Goal: Task Accomplishment & Management: Manage account settings

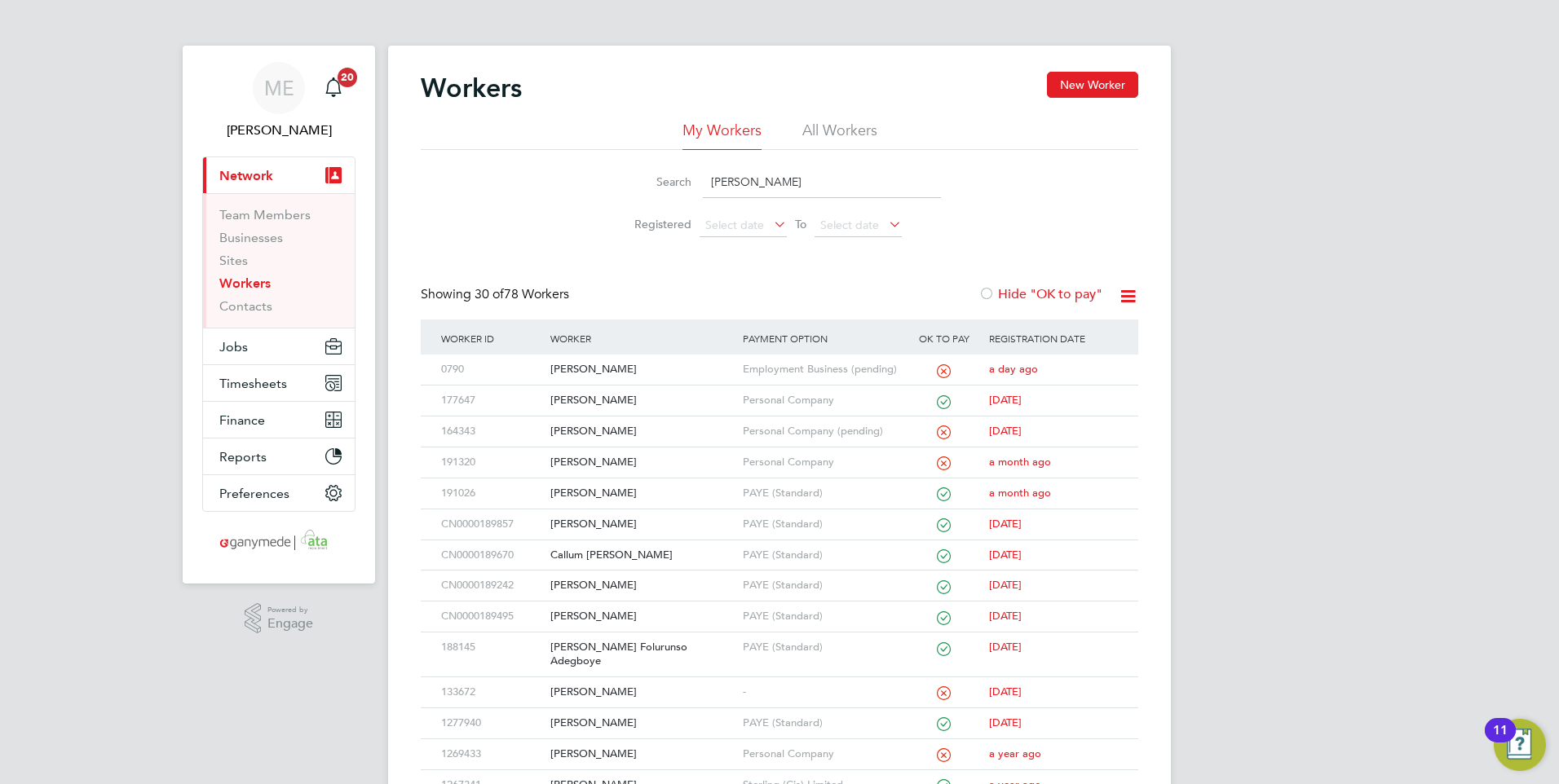
click at [737, 177] on input "[PERSON_NAME]" at bounding box center [821, 181] width 238 height 31
drag, startPoint x: 764, startPoint y: 183, endPoint x: 663, endPoint y: 150, distance: 106.3
click at [668, 168] on div "Search [PERSON_NAME]" at bounding box center [780, 181] width 323 height 31
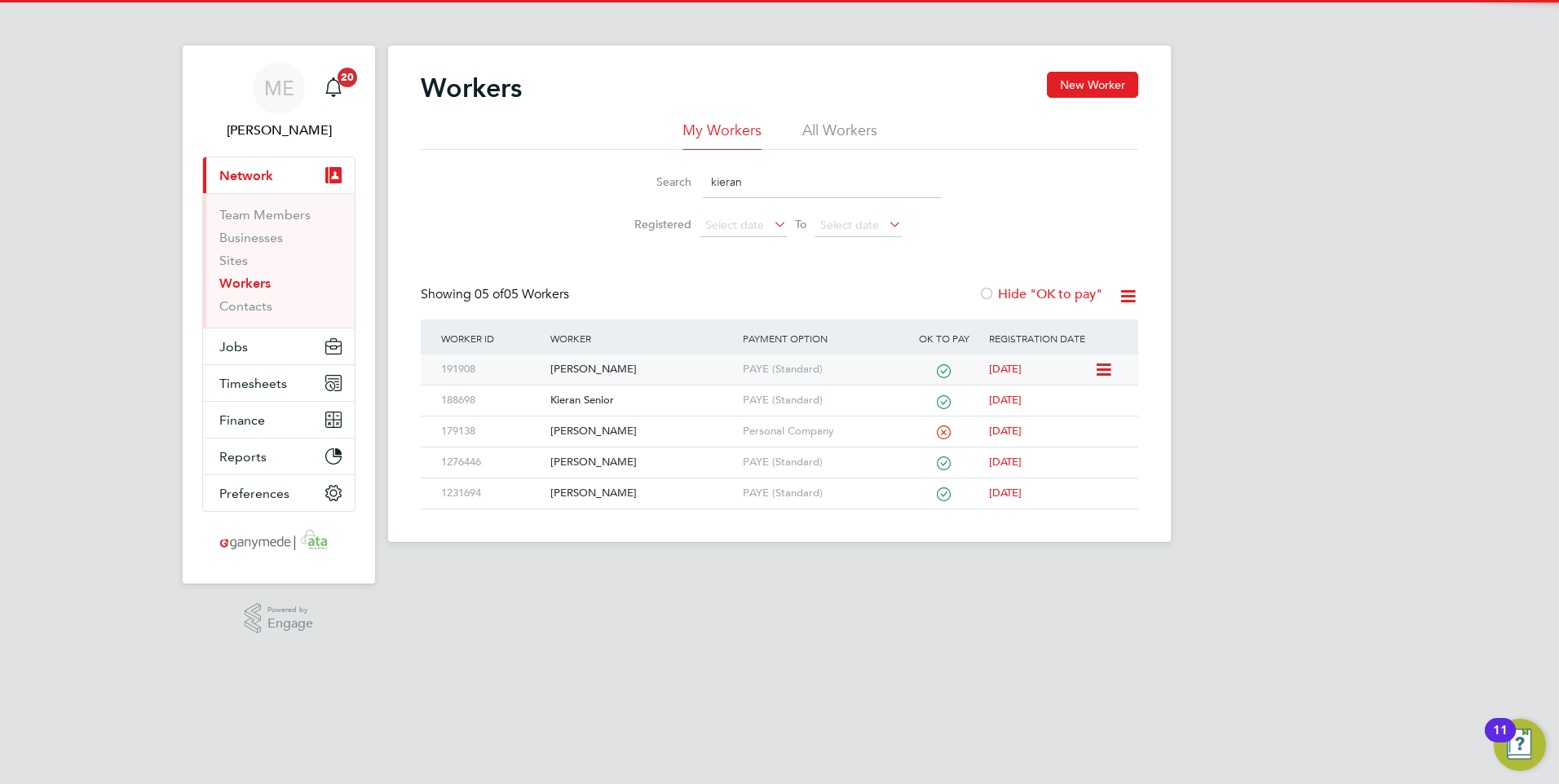
type input "kieran"
click at [631, 365] on div "[PERSON_NAME]" at bounding box center [642, 370] width 192 height 30
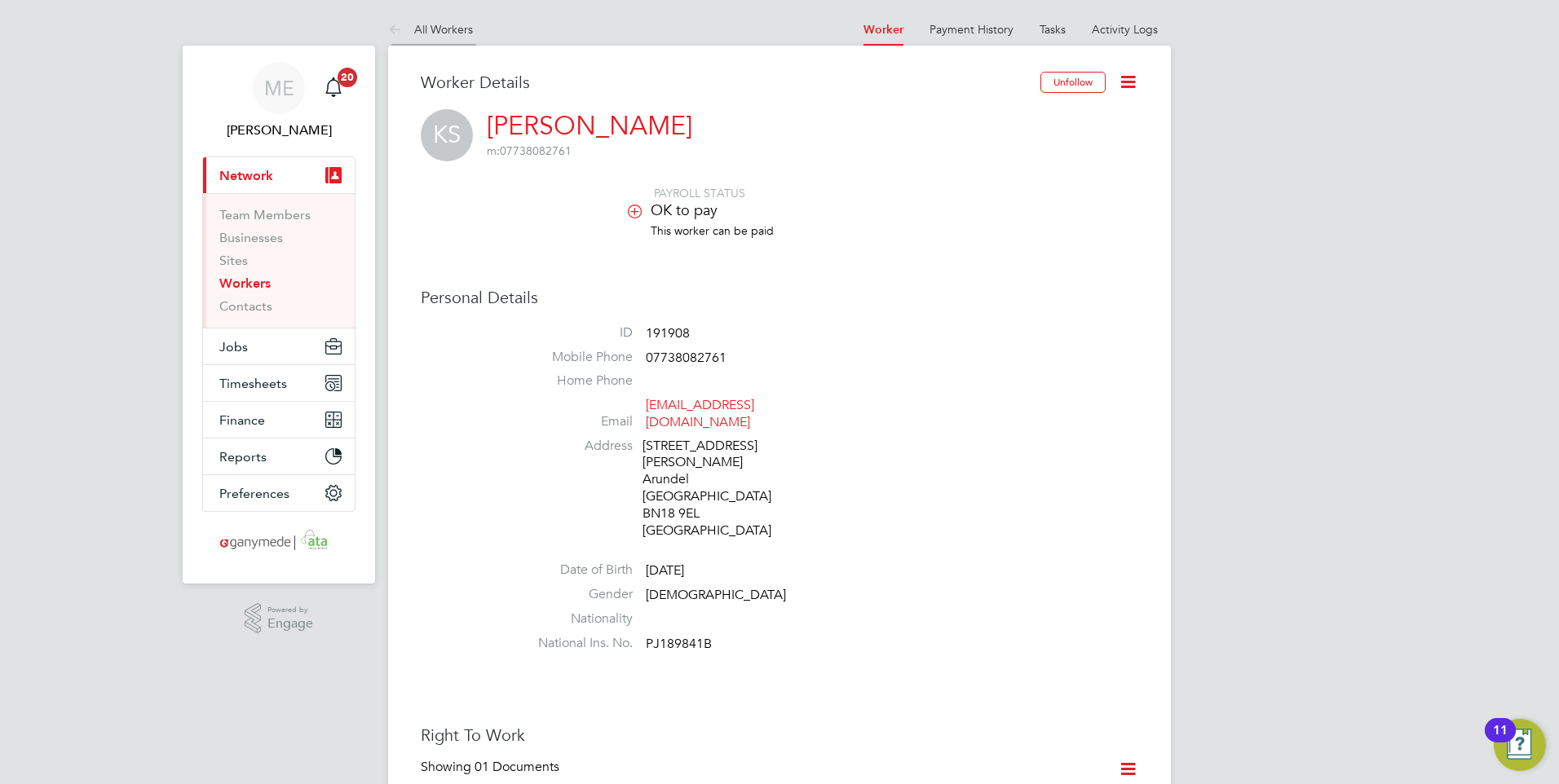
click at [391, 28] on icon at bounding box center [398, 29] width 20 height 20
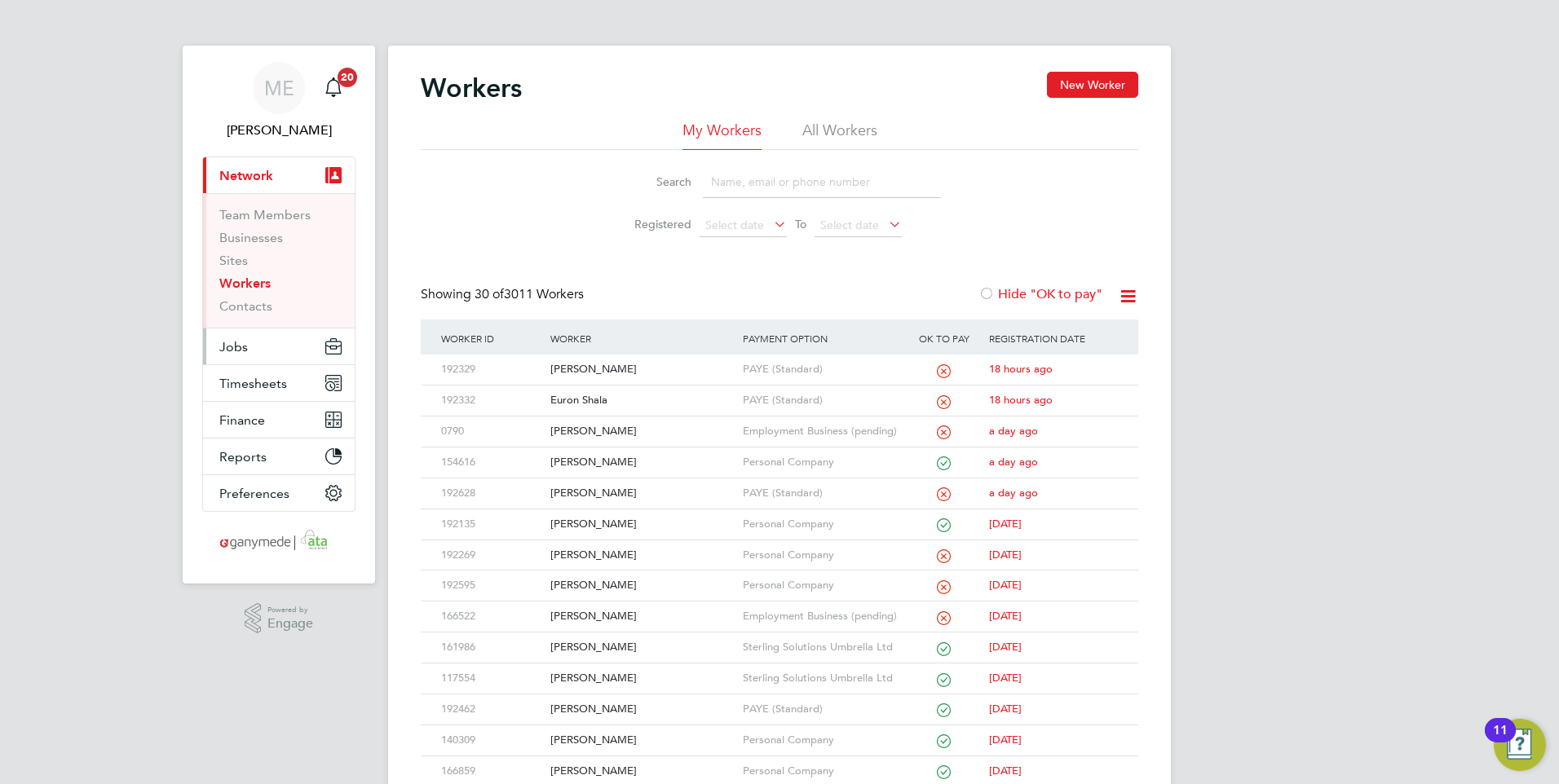
click at [264, 342] on button "Jobs" at bounding box center [279, 346] width 152 height 36
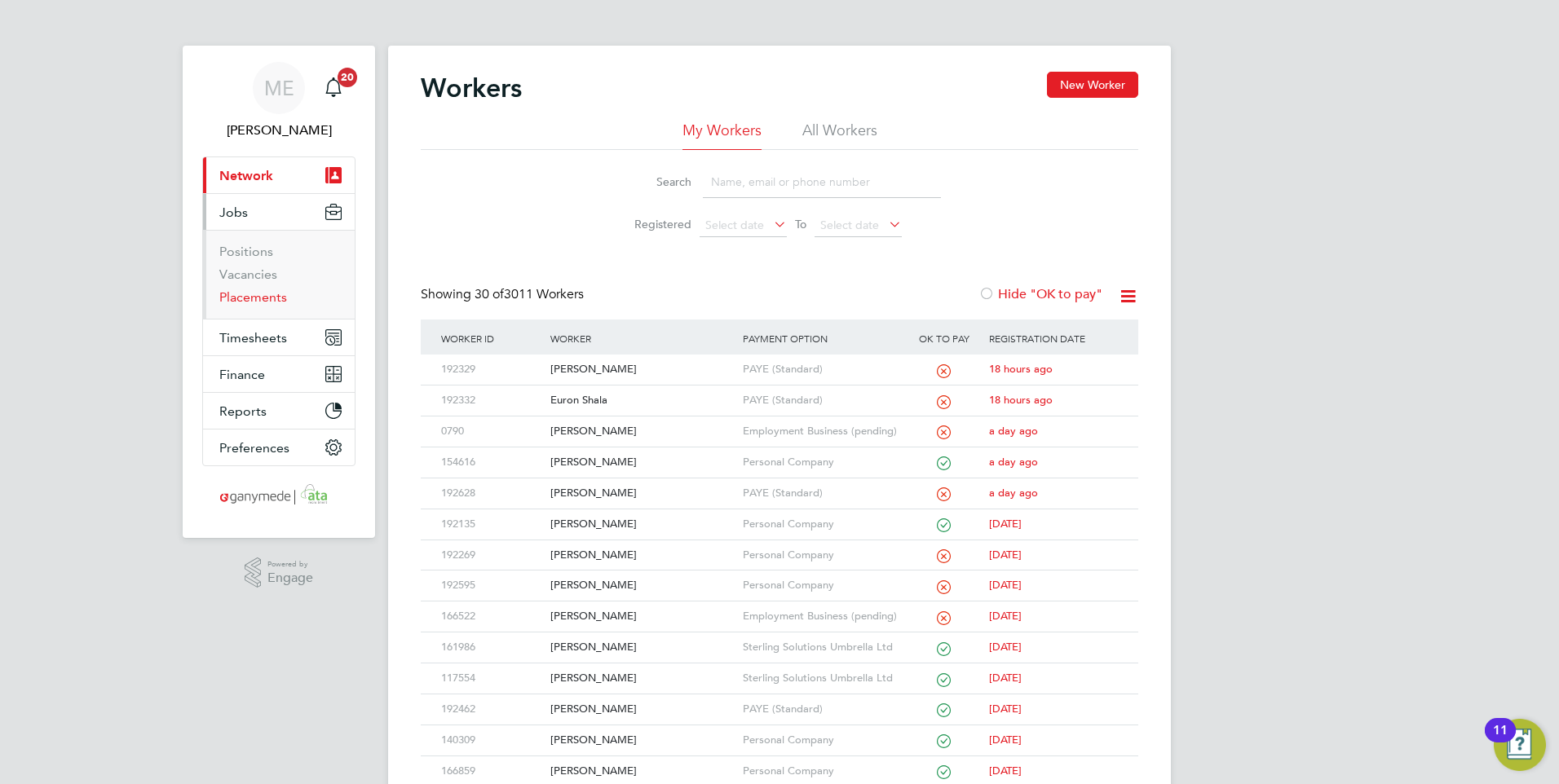
click at [252, 296] on link "Placements" at bounding box center [253, 297] width 67 height 15
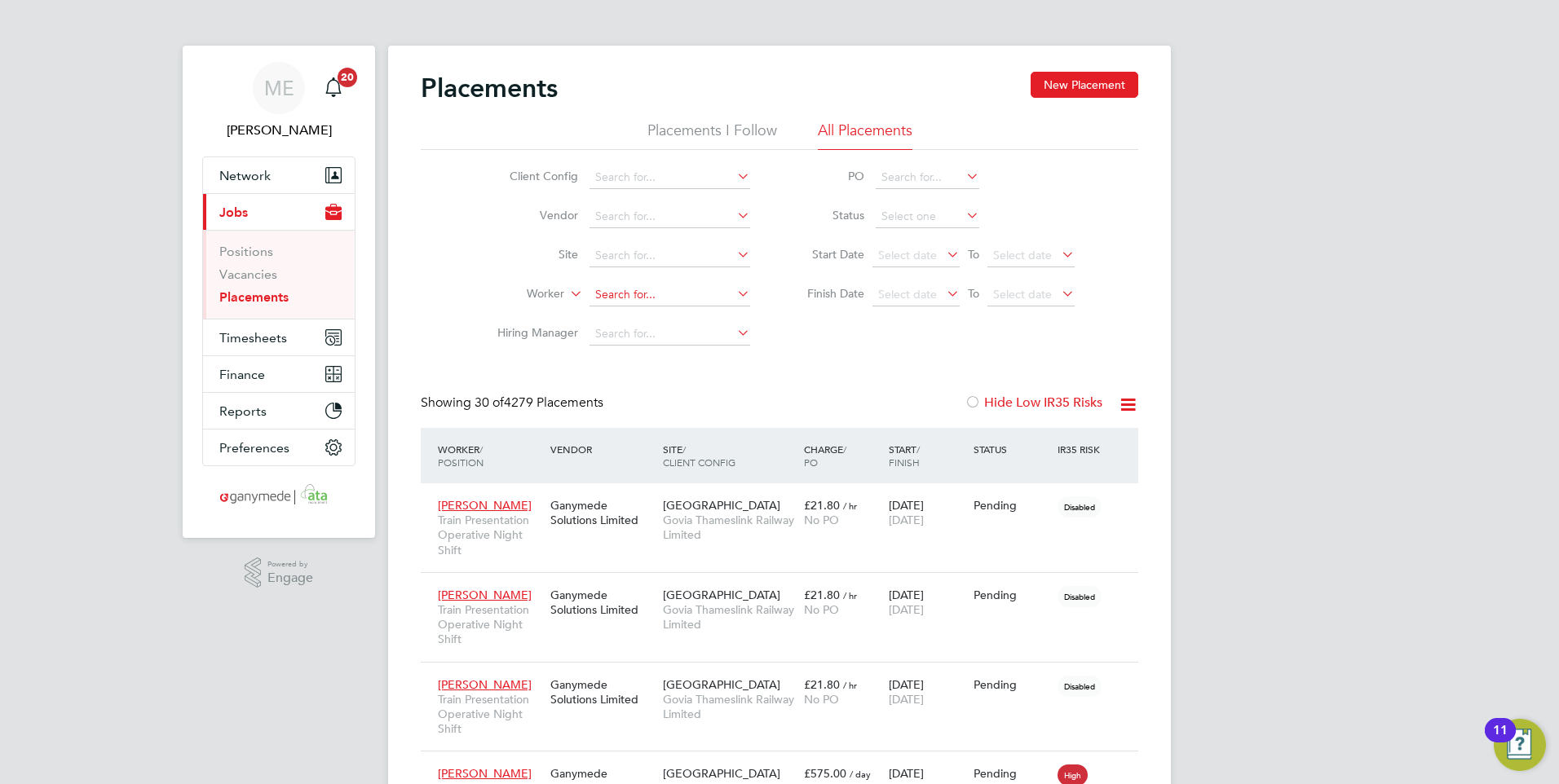
click at [610, 286] on input at bounding box center [669, 295] width 160 height 23
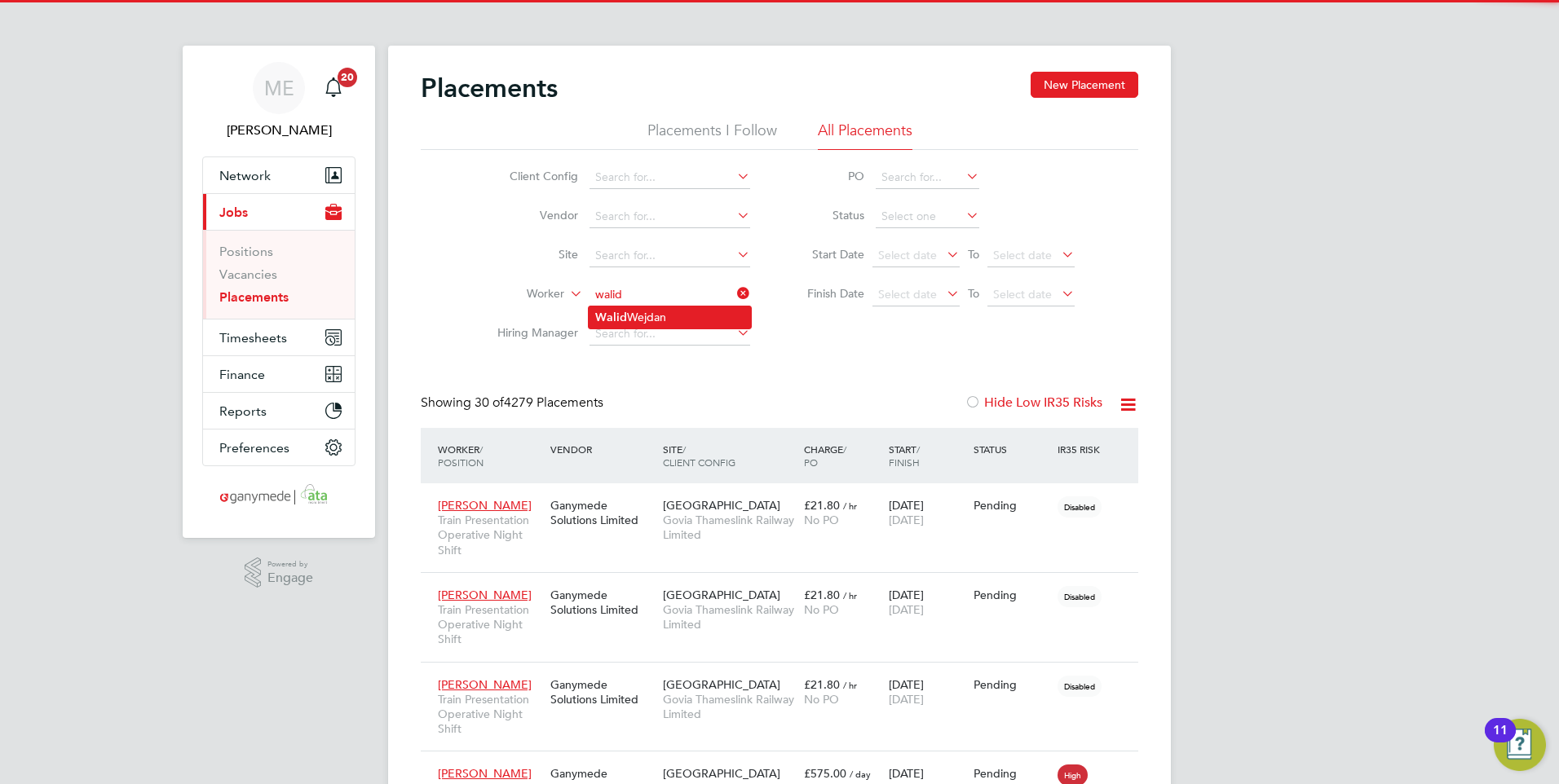
click at [628, 312] on li "Walid Wejdan" at bounding box center [669, 317] width 162 height 22
type input "[PERSON_NAME]"
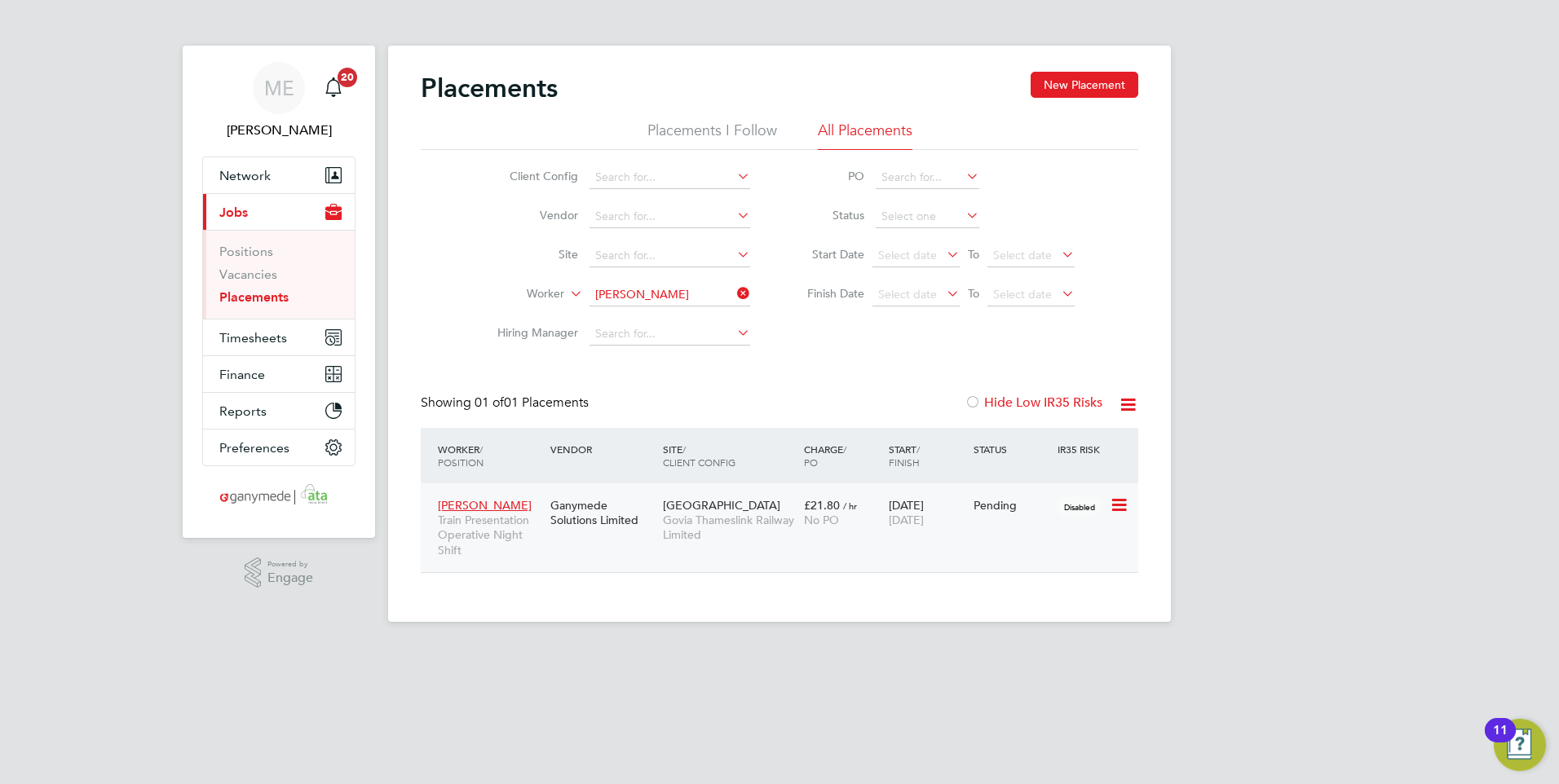
click at [506, 503] on span "[PERSON_NAME]" at bounding box center [484, 505] width 94 height 14
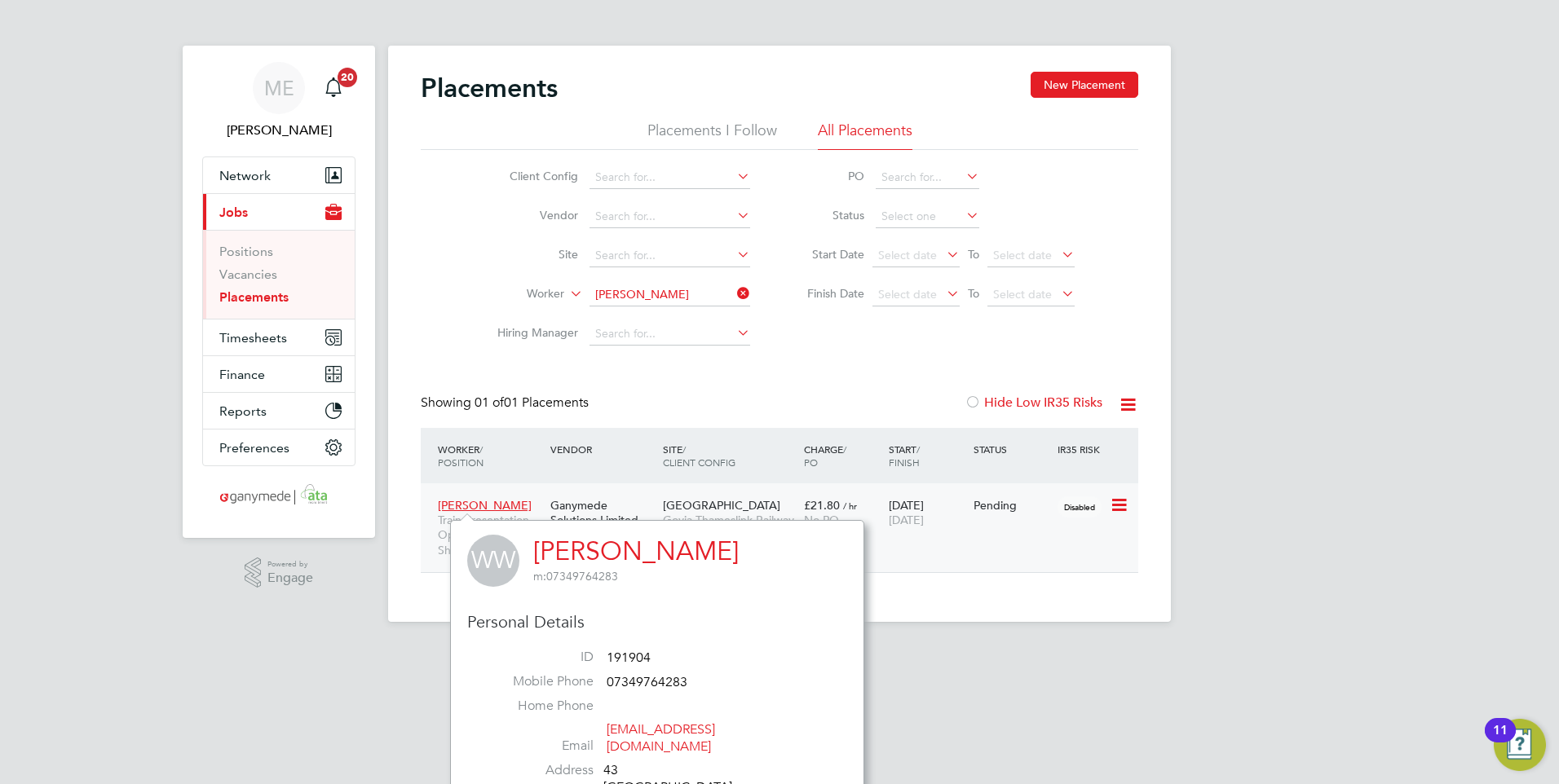
click at [461, 507] on span "[PERSON_NAME]" at bounding box center [484, 505] width 94 height 14
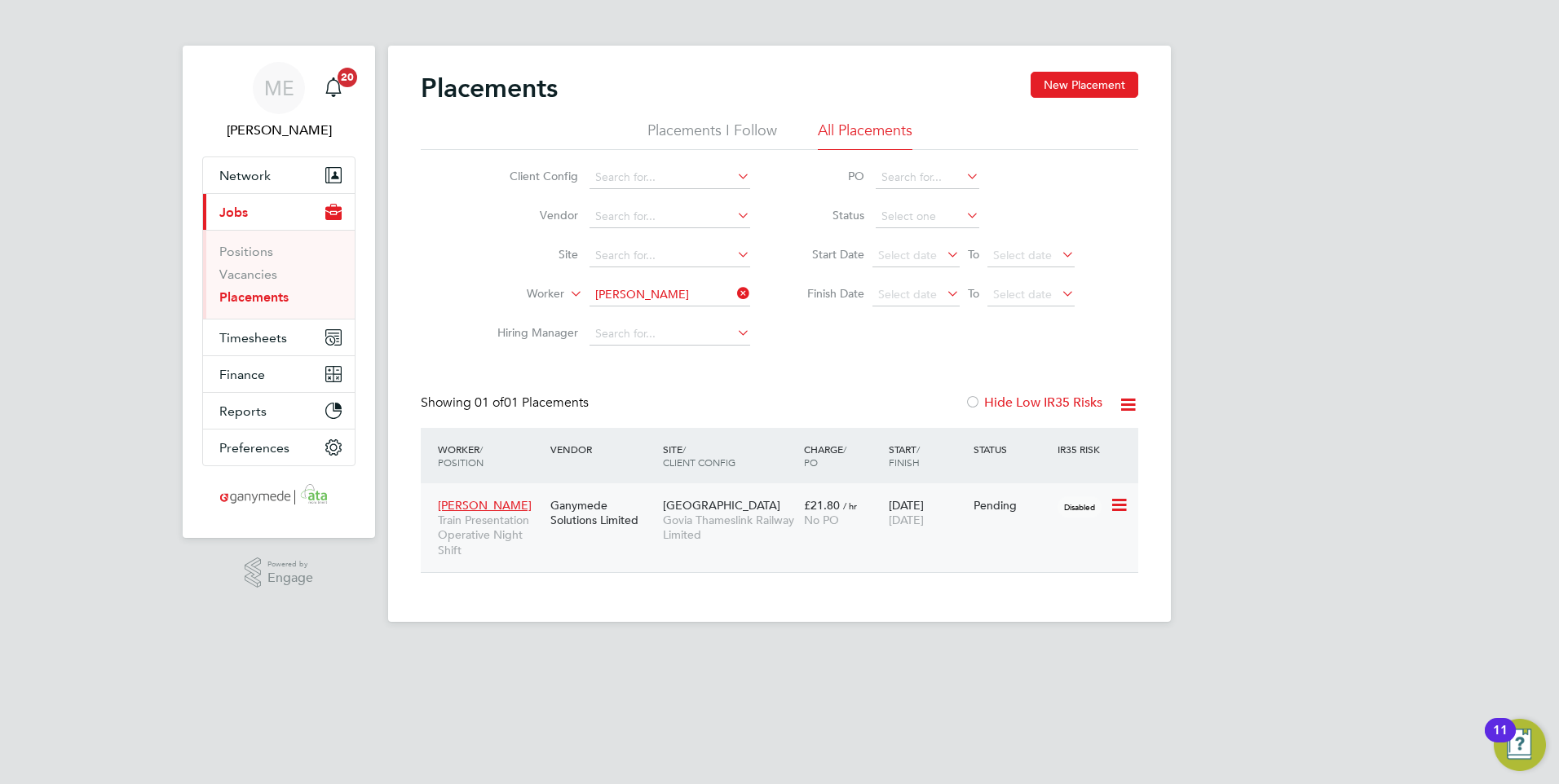
click at [1118, 499] on icon at bounding box center [1118, 505] width 16 height 20
click at [1052, 644] on li "Abandon" at bounding box center [1069, 653] width 116 height 23
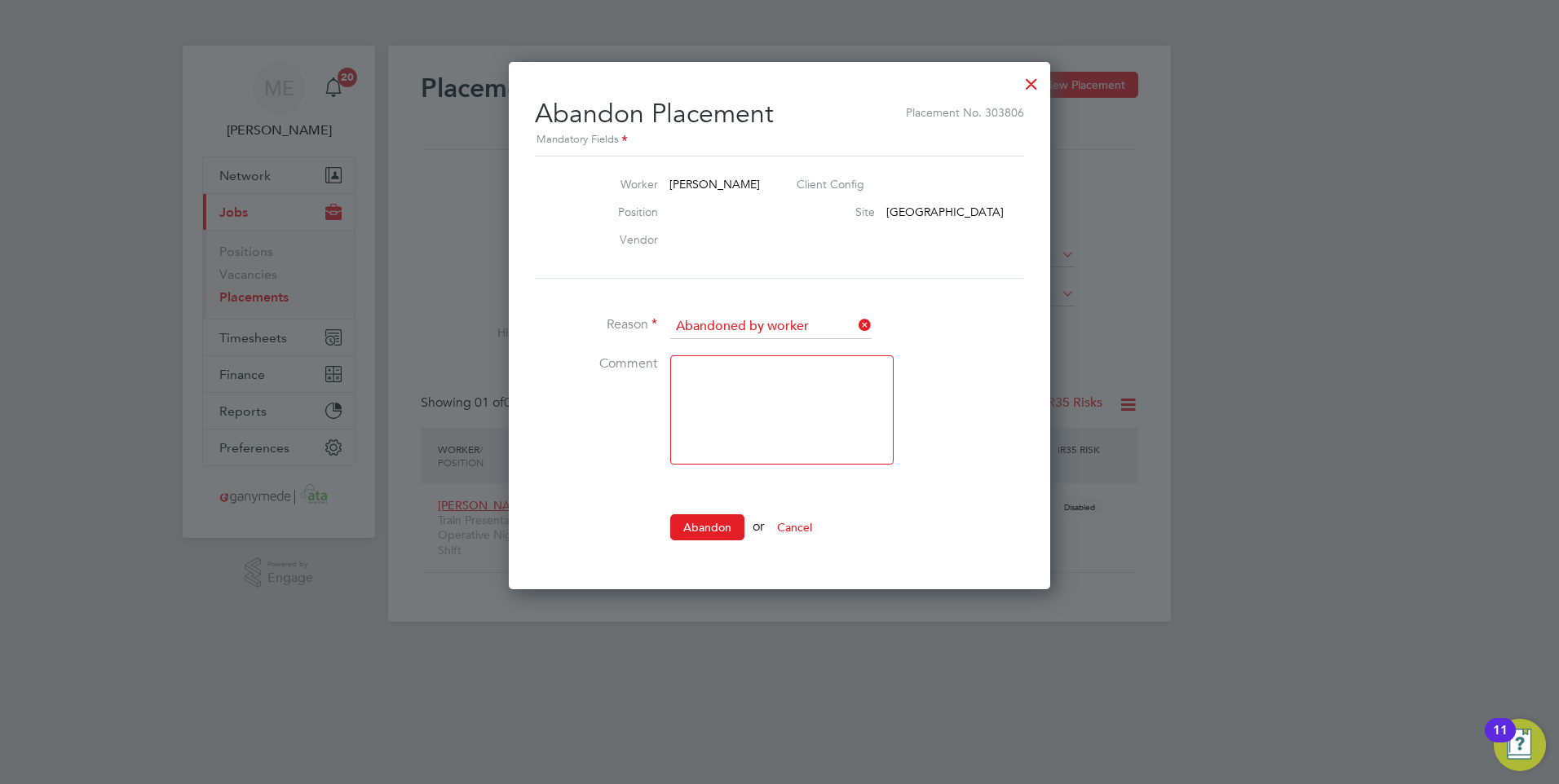
click at [855, 320] on icon at bounding box center [855, 326] width 0 height 23
click at [855, 317] on icon at bounding box center [855, 326] width 0 height 23
click at [854, 321] on input at bounding box center [771, 327] width 201 height 25
click at [759, 381] on li "Other" at bounding box center [771, 389] width 203 height 21
type input "Other"
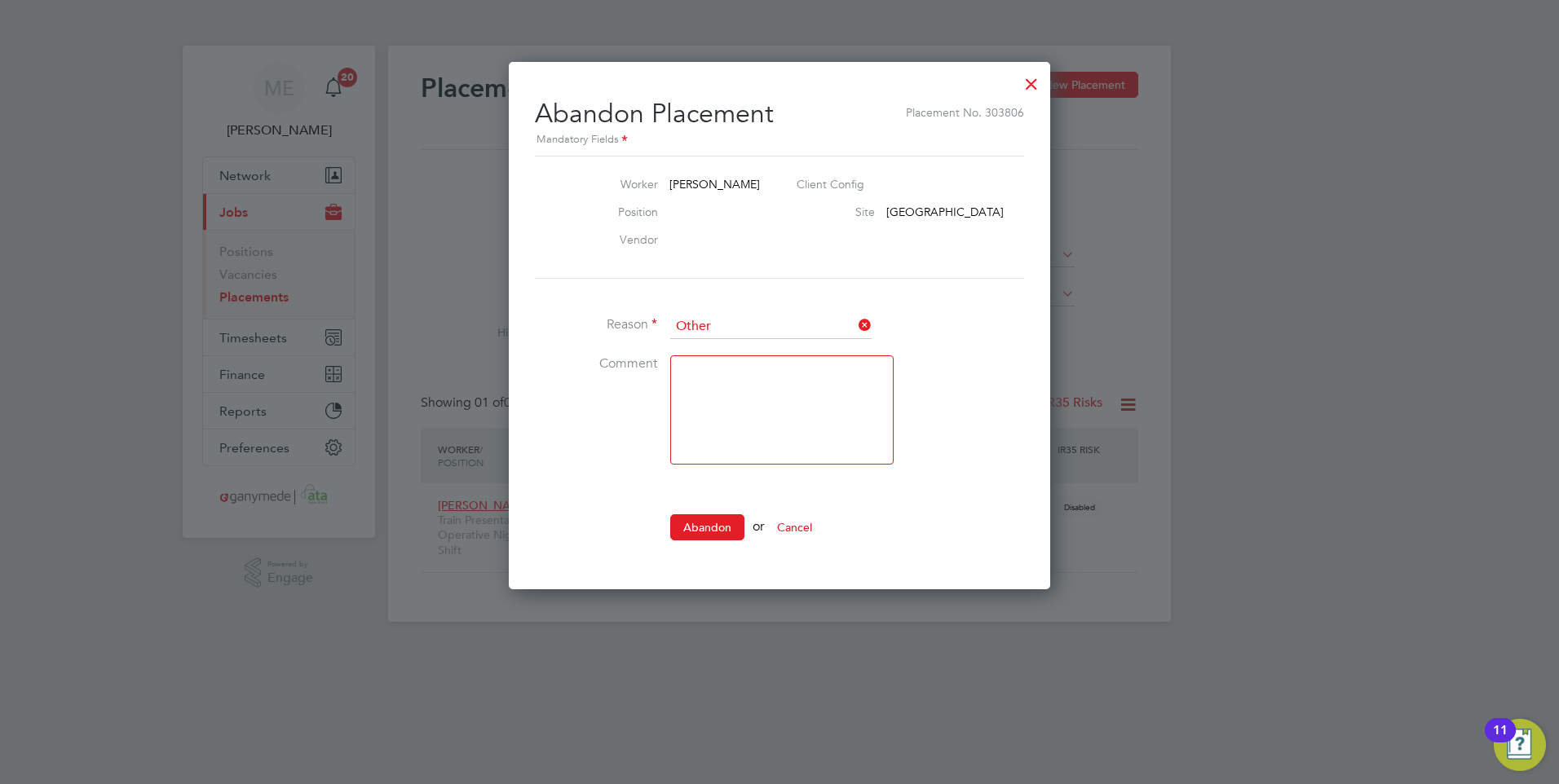
click at [726, 395] on textarea at bounding box center [781, 409] width 223 height 109
type textarea "Start date change"
click at [695, 520] on button "Abandon" at bounding box center [707, 527] width 74 height 26
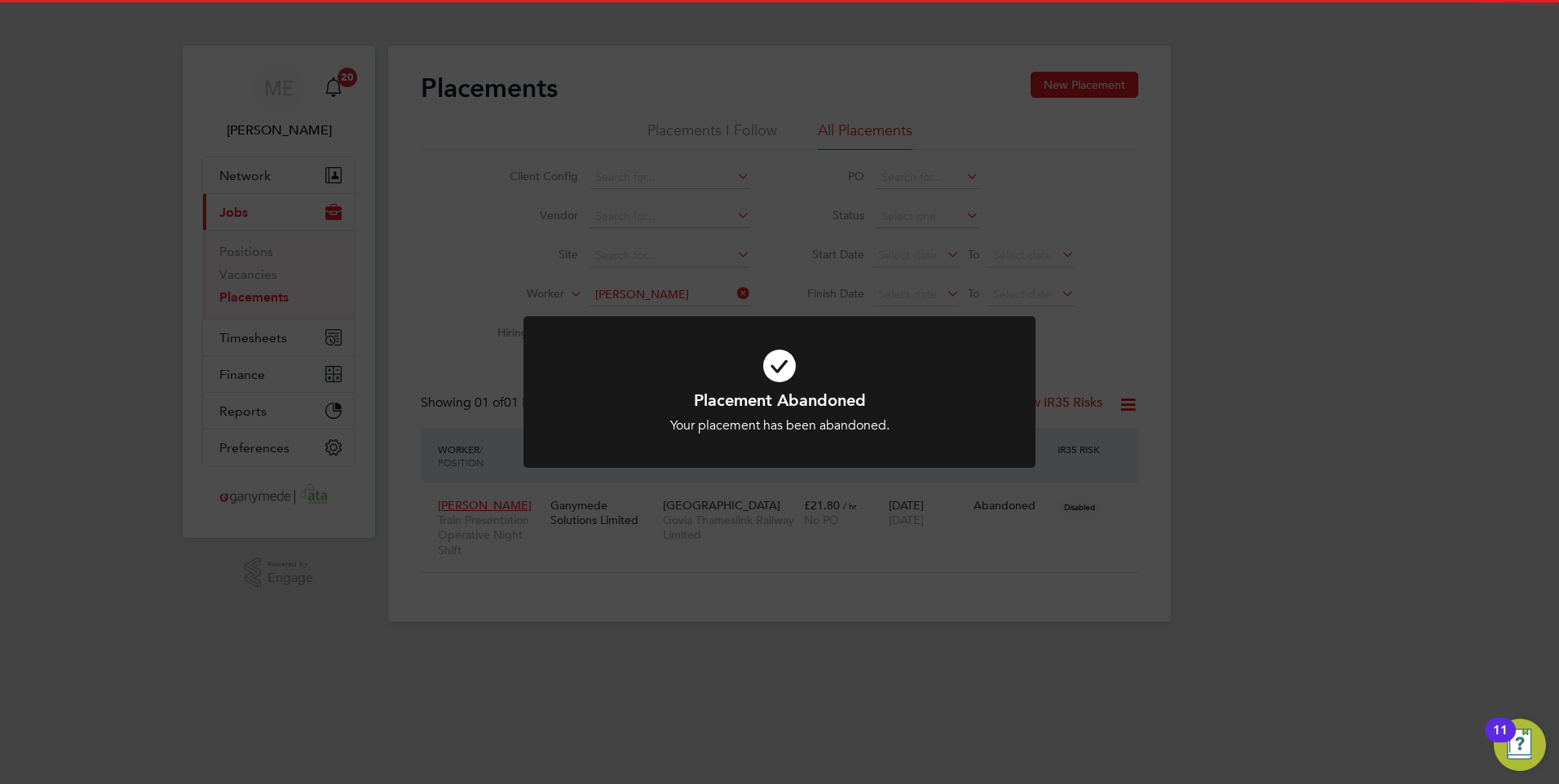
click at [802, 413] on div "Placement Abandoned Your placement has been abandoned. Cancel Okay" at bounding box center [780, 411] width 424 height 45
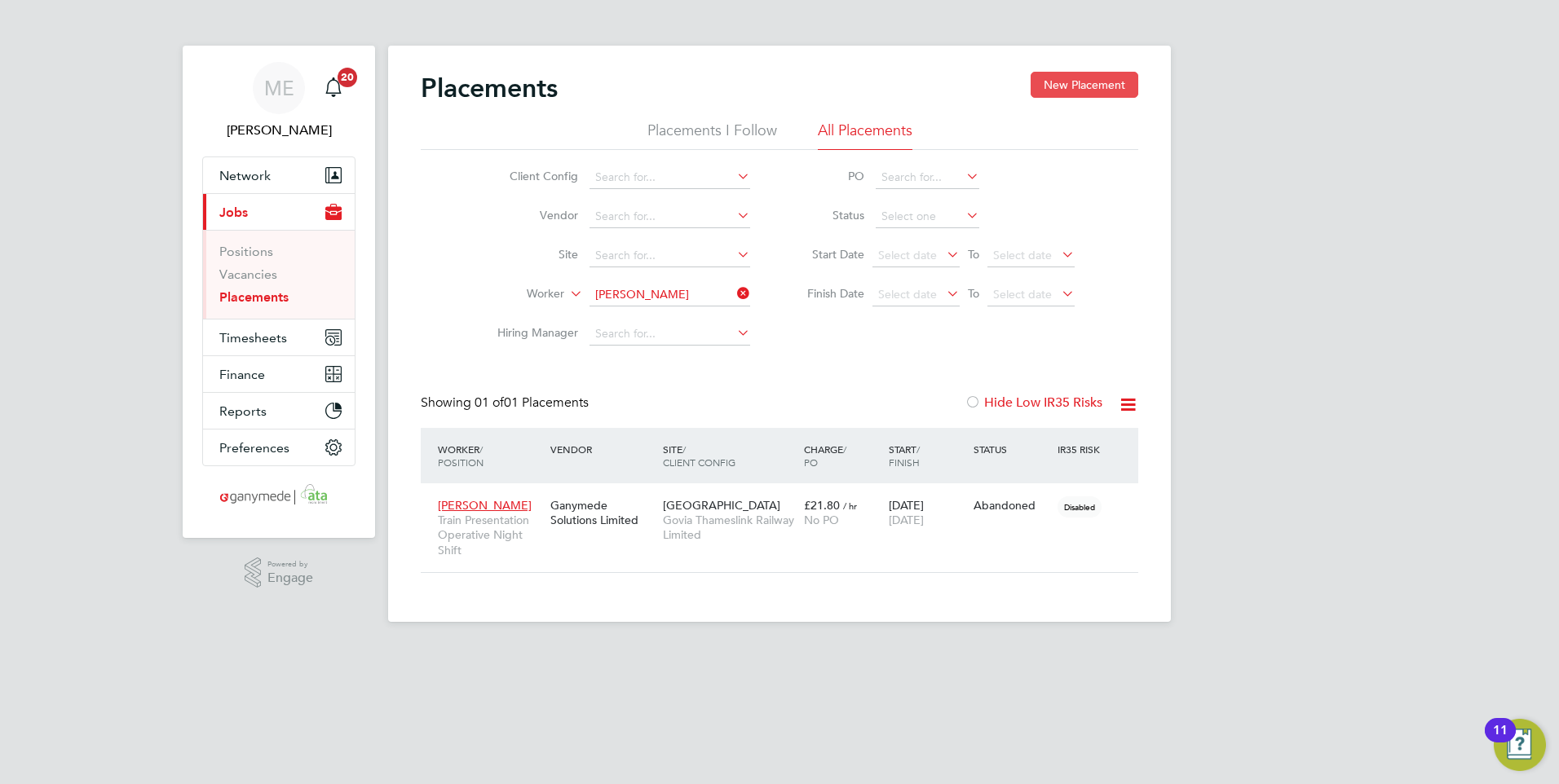
click at [1057, 76] on button "New Placement" at bounding box center [1083, 84] width 107 height 26
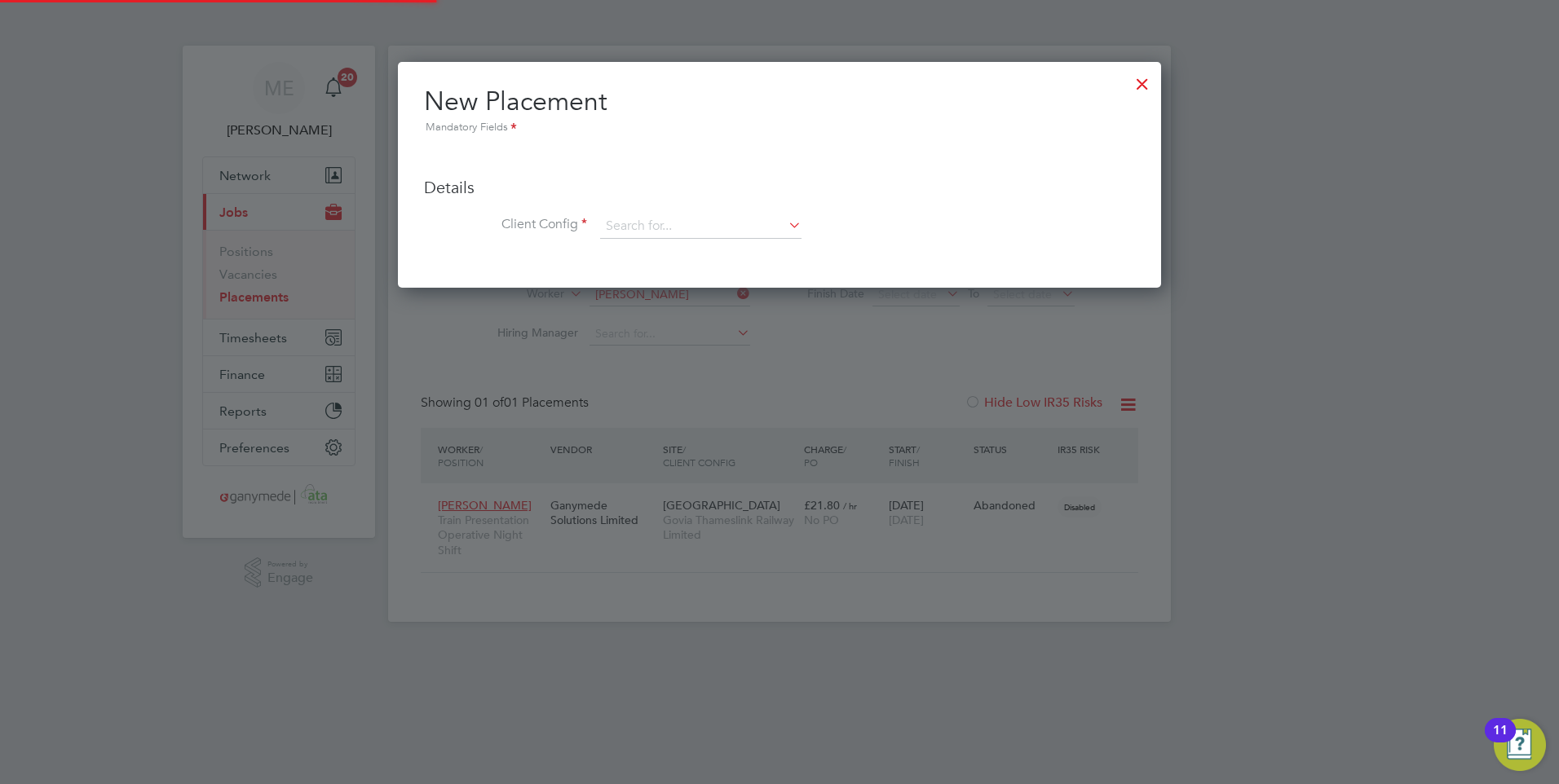
scroll to position [226, 764]
click at [612, 231] on input at bounding box center [701, 227] width 201 height 25
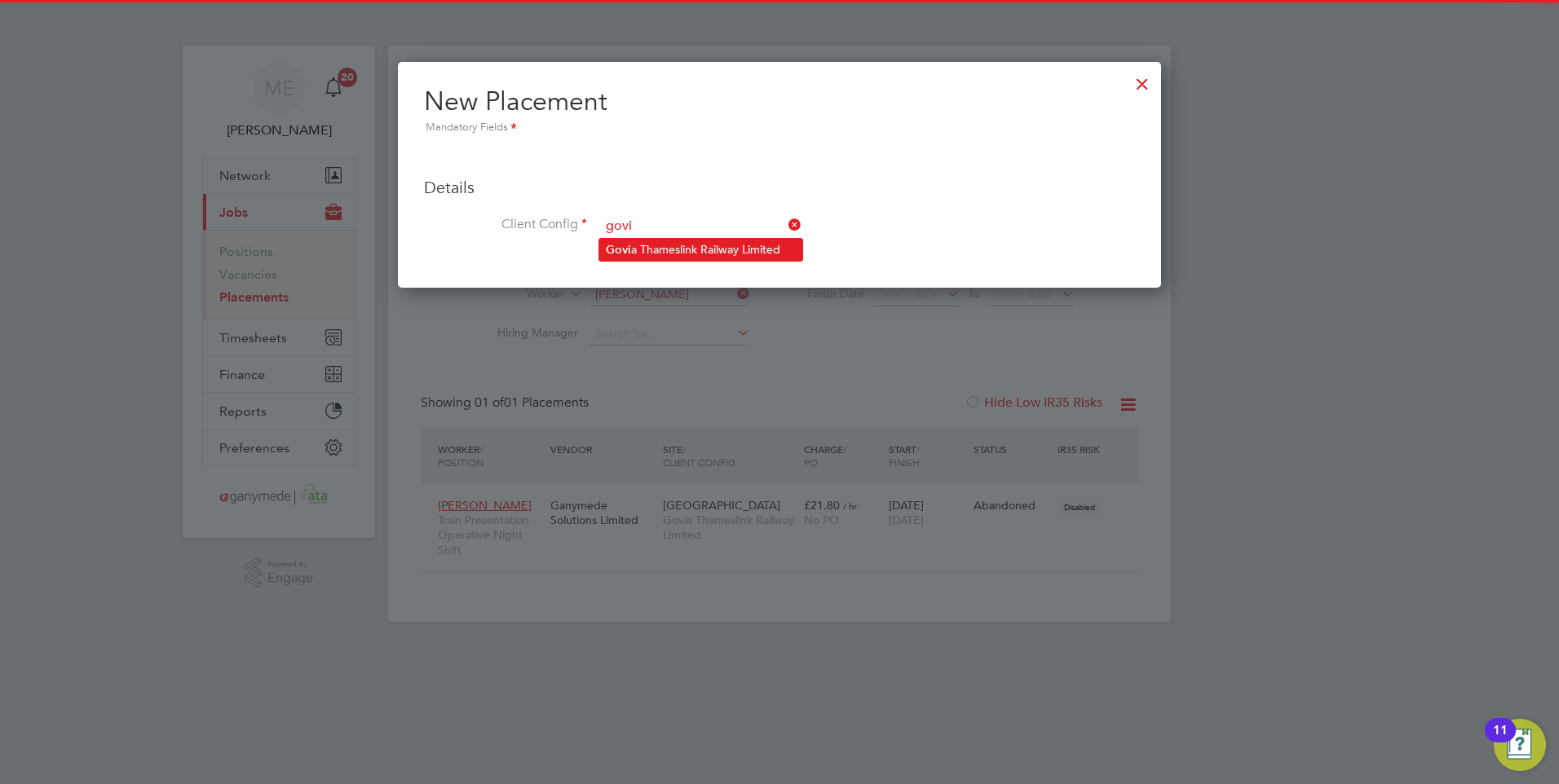
click at [657, 245] on li "Govi a Thameslink Railway Limited" at bounding box center [701, 250] width 203 height 22
type input "Govia Thameslink Railway Limited"
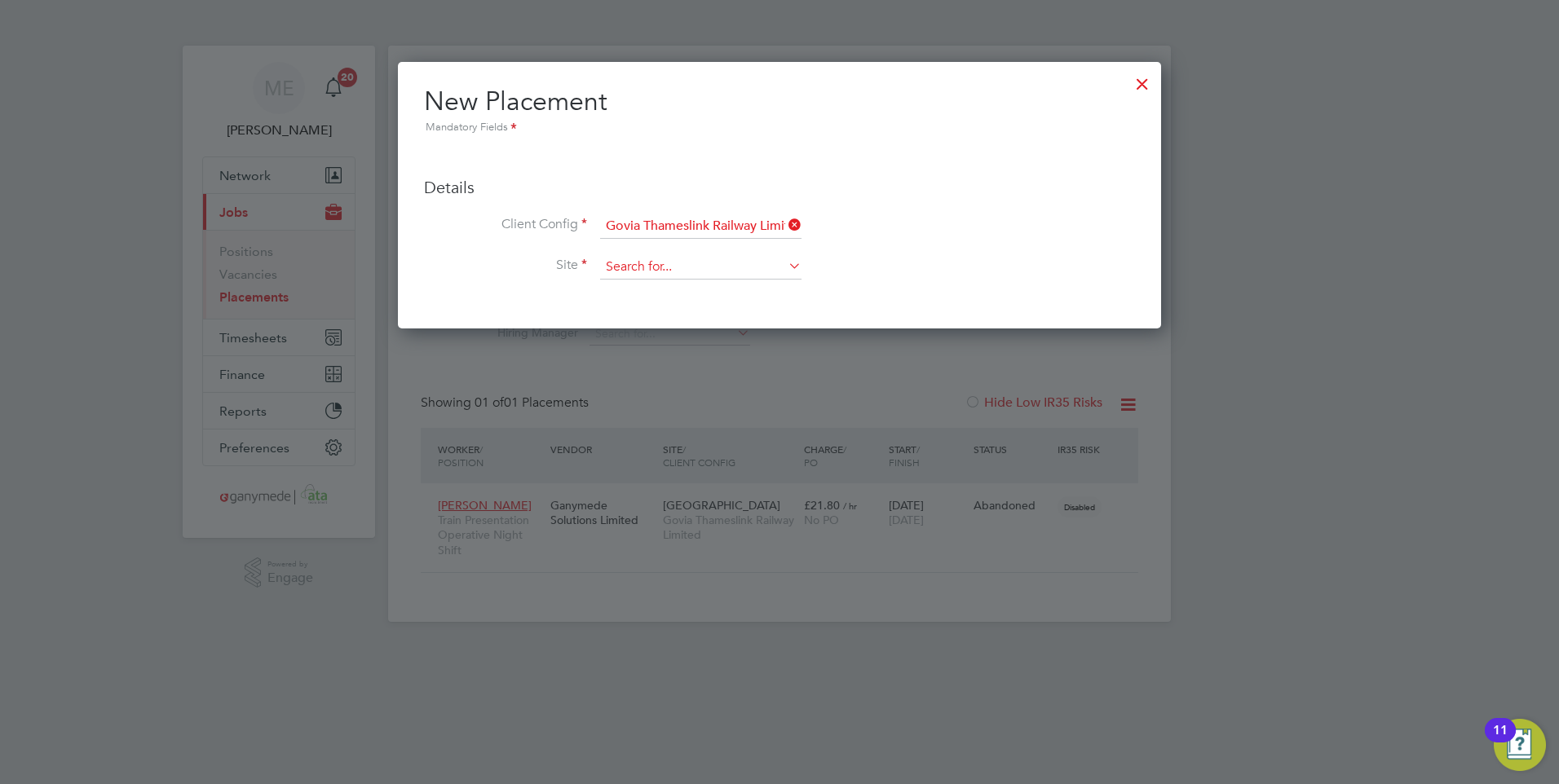
click at [655, 265] on input at bounding box center [701, 268] width 201 height 25
click at [614, 412] on li "Littlehampton" at bounding box center [785, 422] width 373 height 22
type input "Littlehampton"
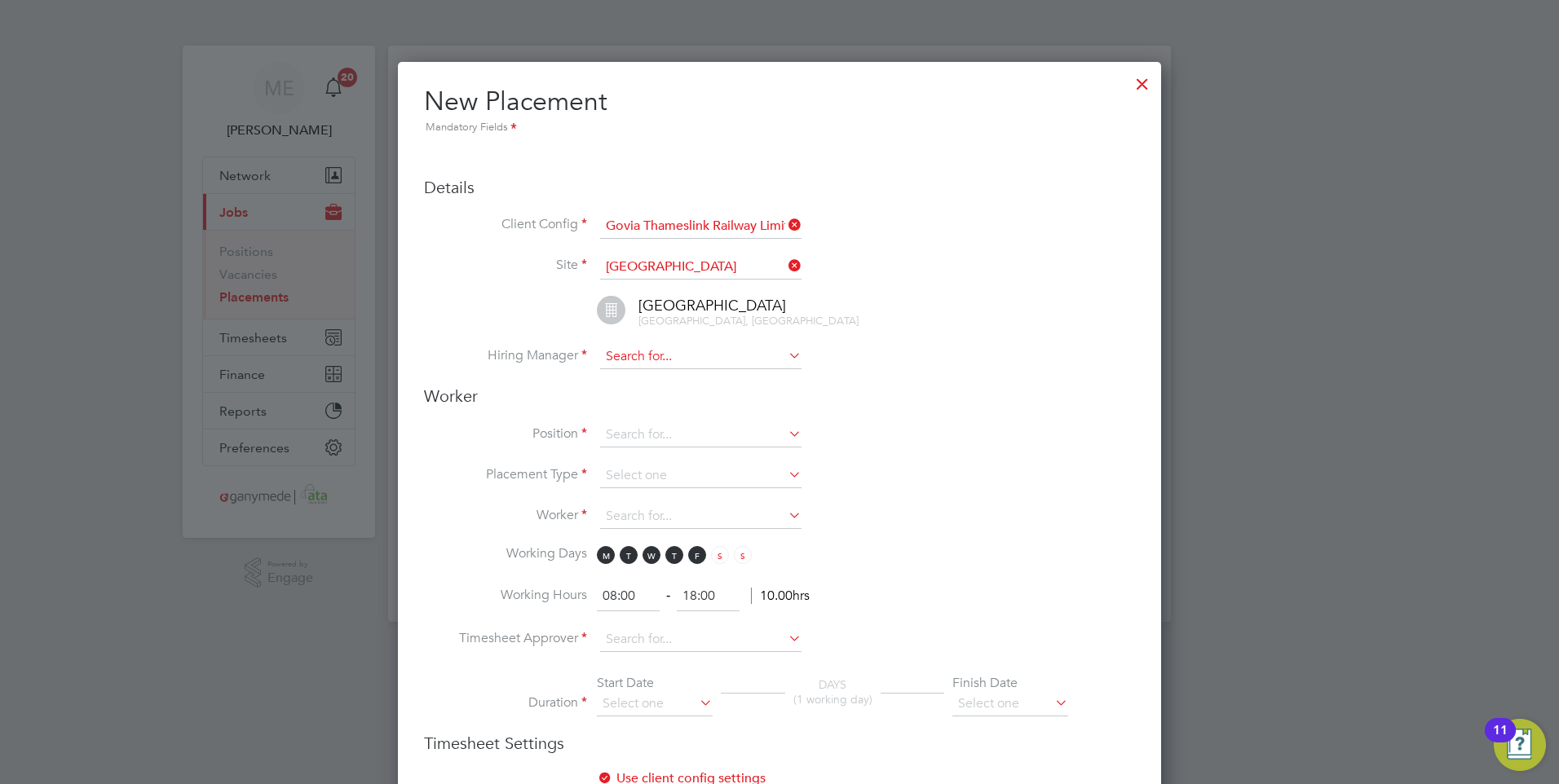
click at [638, 344] on ul "Client Config Govia Thameslink Railway Limited Site Littlehampton Littlehampton…" at bounding box center [780, 300] width 711 height 172
click at [637, 350] on input at bounding box center [701, 357] width 201 height 25
click at [631, 378] on li "Jam es Canty" at bounding box center [701, 380] width 203 height 22
type input "James Canty"
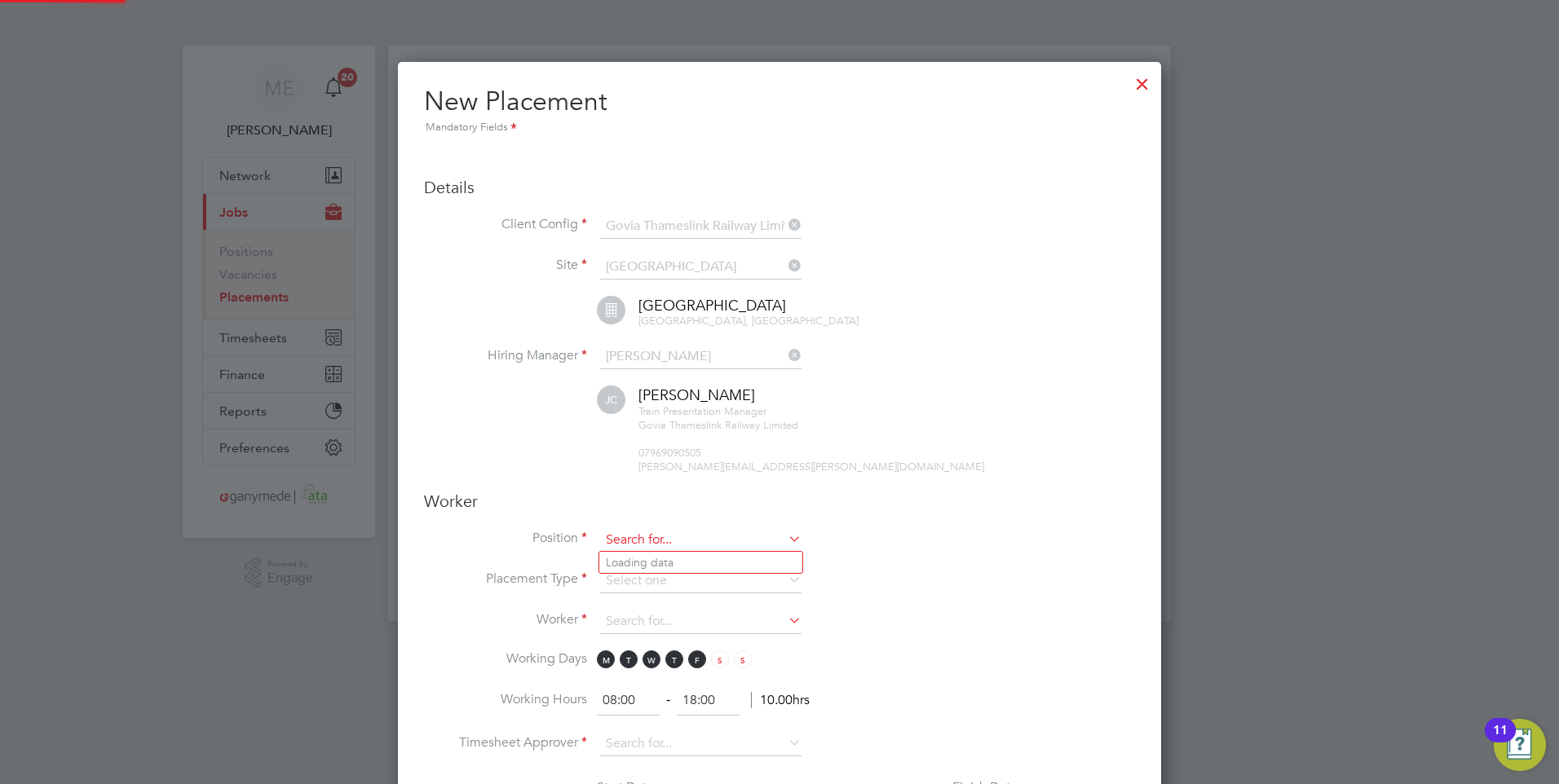
scroll to position [9, 9]
click at [649, 538] on input at bounding box center [701, 540] width 201 height 25
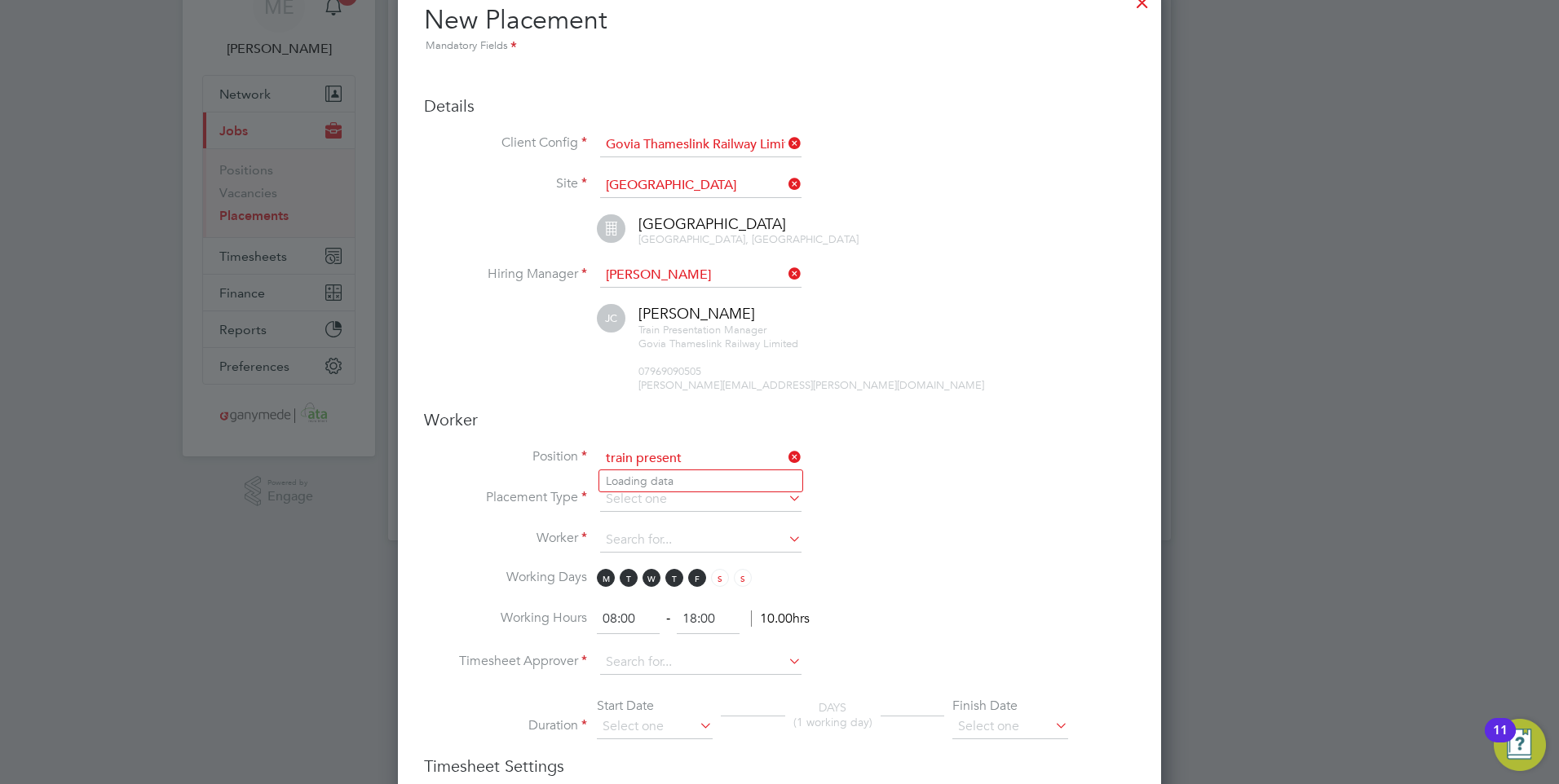
scroll to position [1823, 764]
click at [709, 672] on li "Train Present ation Operative Night Shift" at bounding box center [866, 680] width 534 height 22
type input "Train Presentation Operative Night Shift"
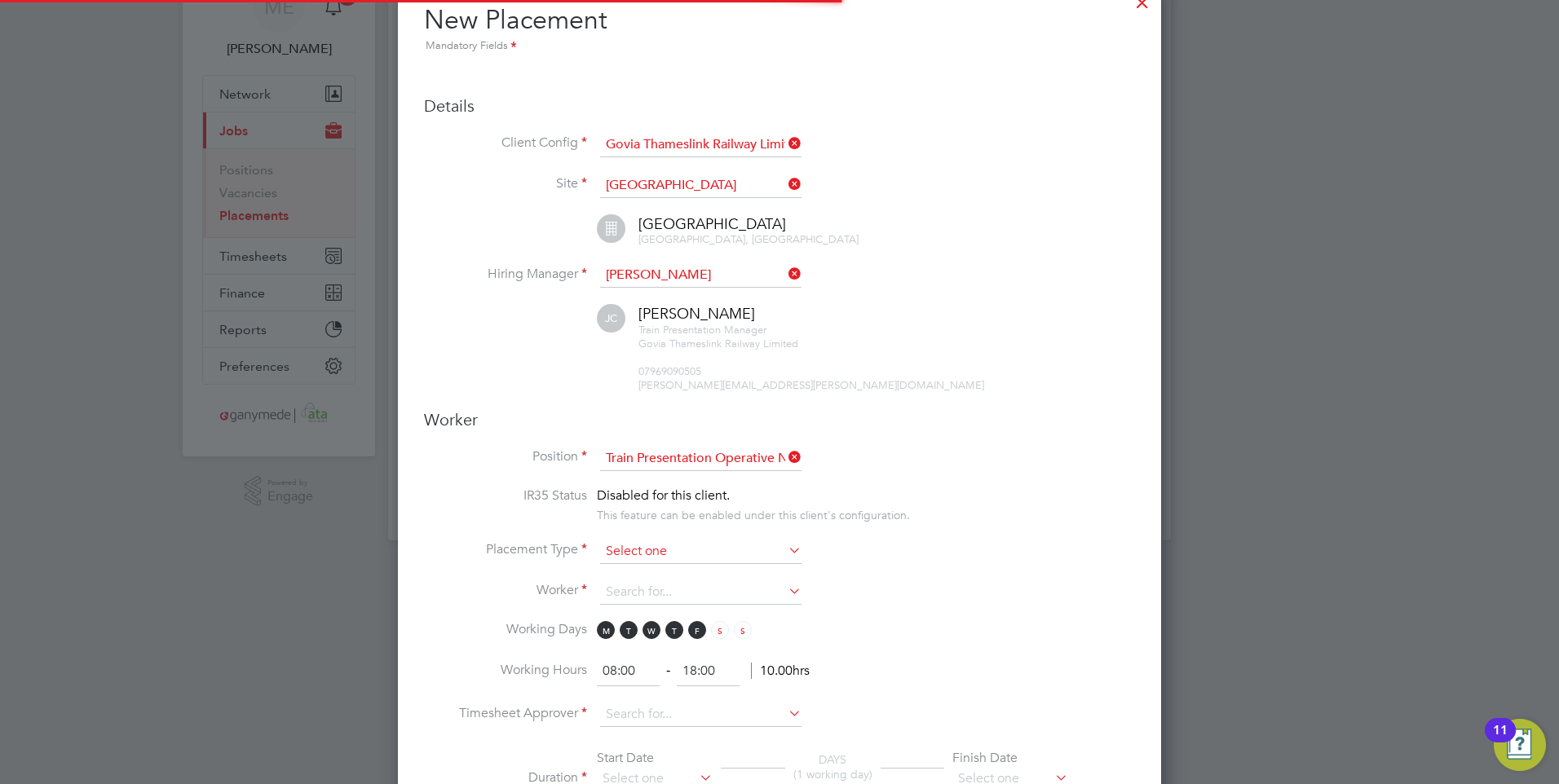
scroll to position [9, 9]
click at [667, 552] on input at bounding box center [701, 551] width 201 height 25
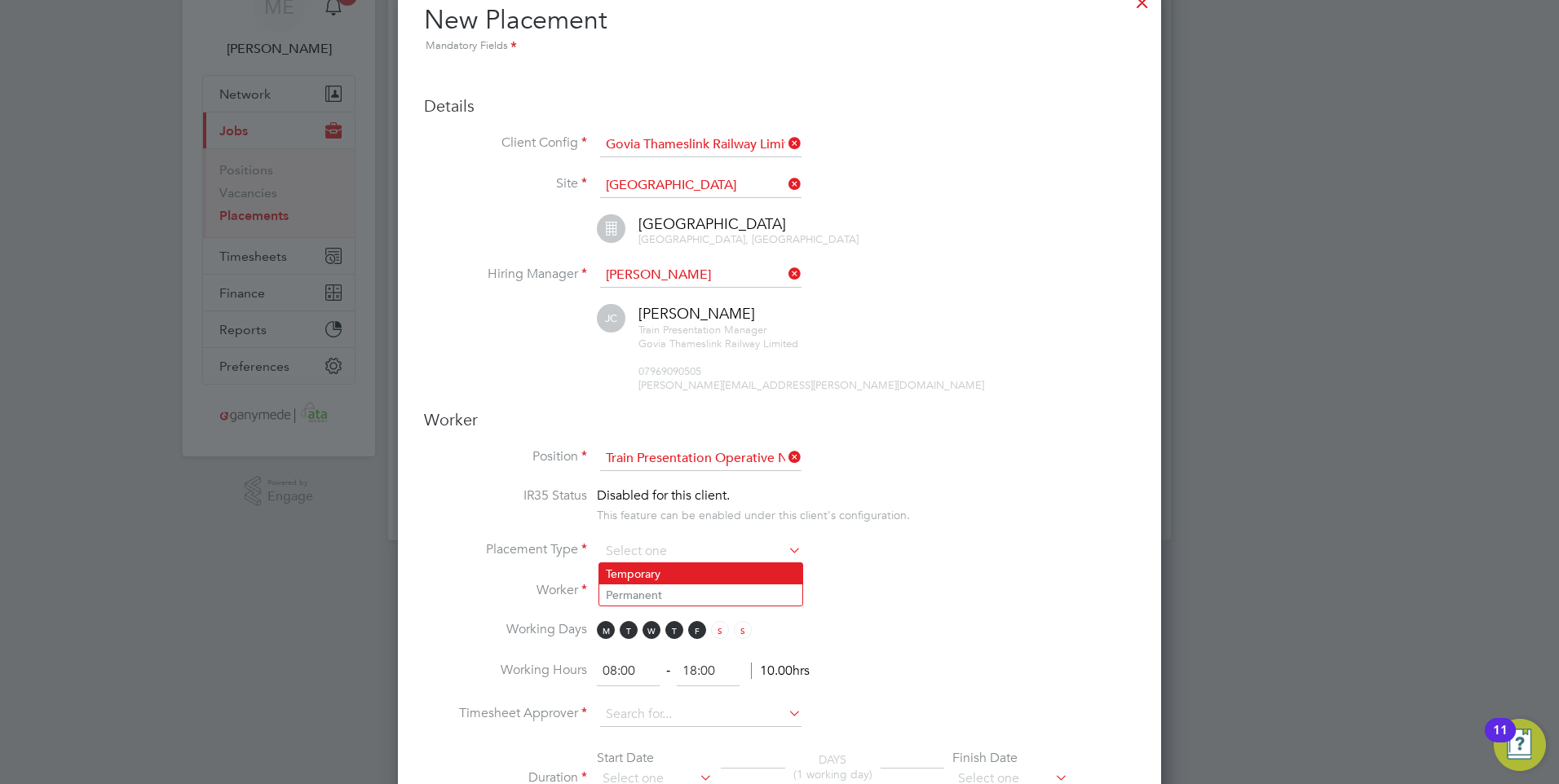
click at [667, 569] on li "Temporary" at bounding box center [701, 573] width 203 height 21
type input "Temporary"
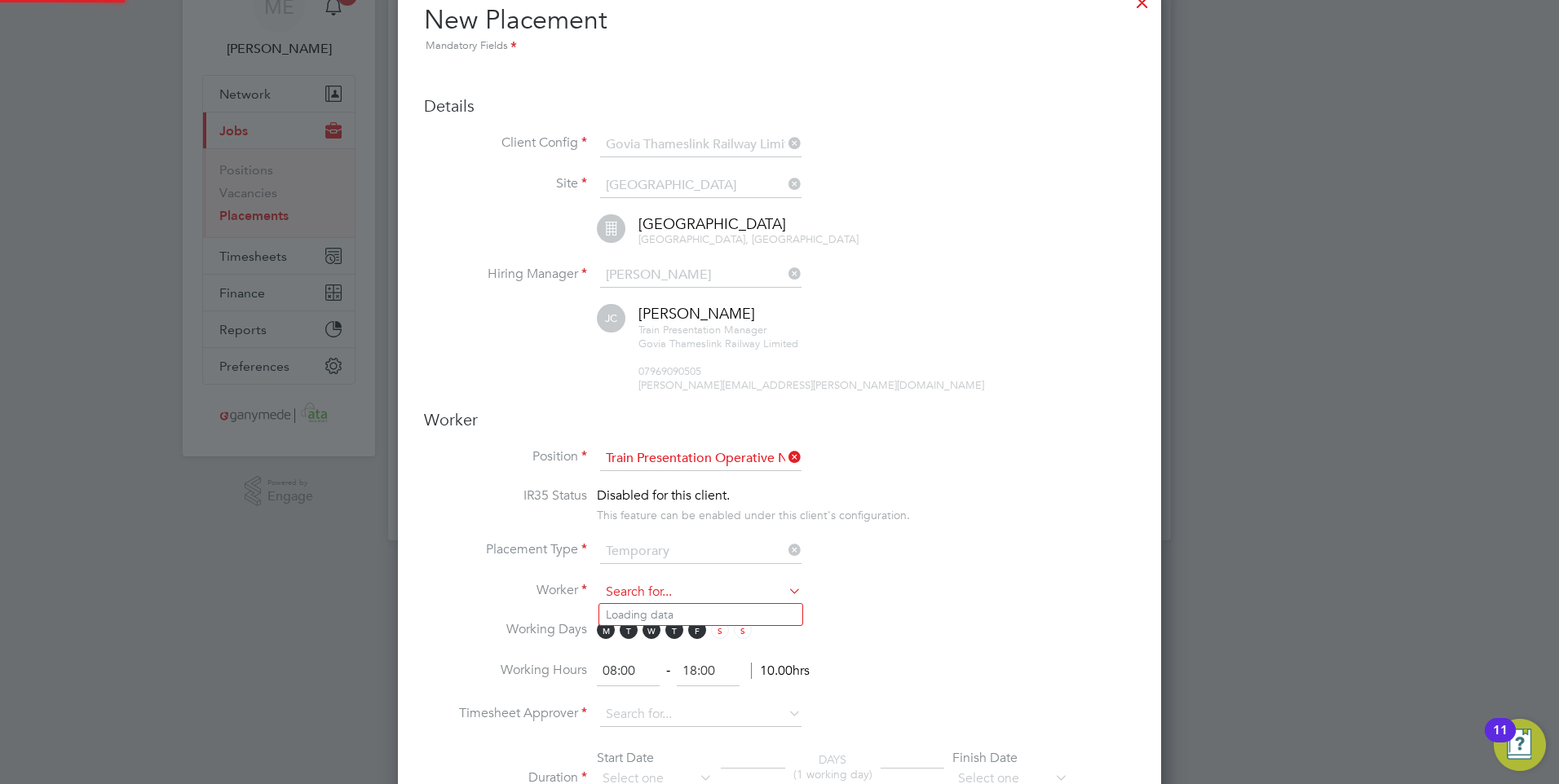
click at [659, 586] on input at bounding box center [701, 592] width 201 height 25
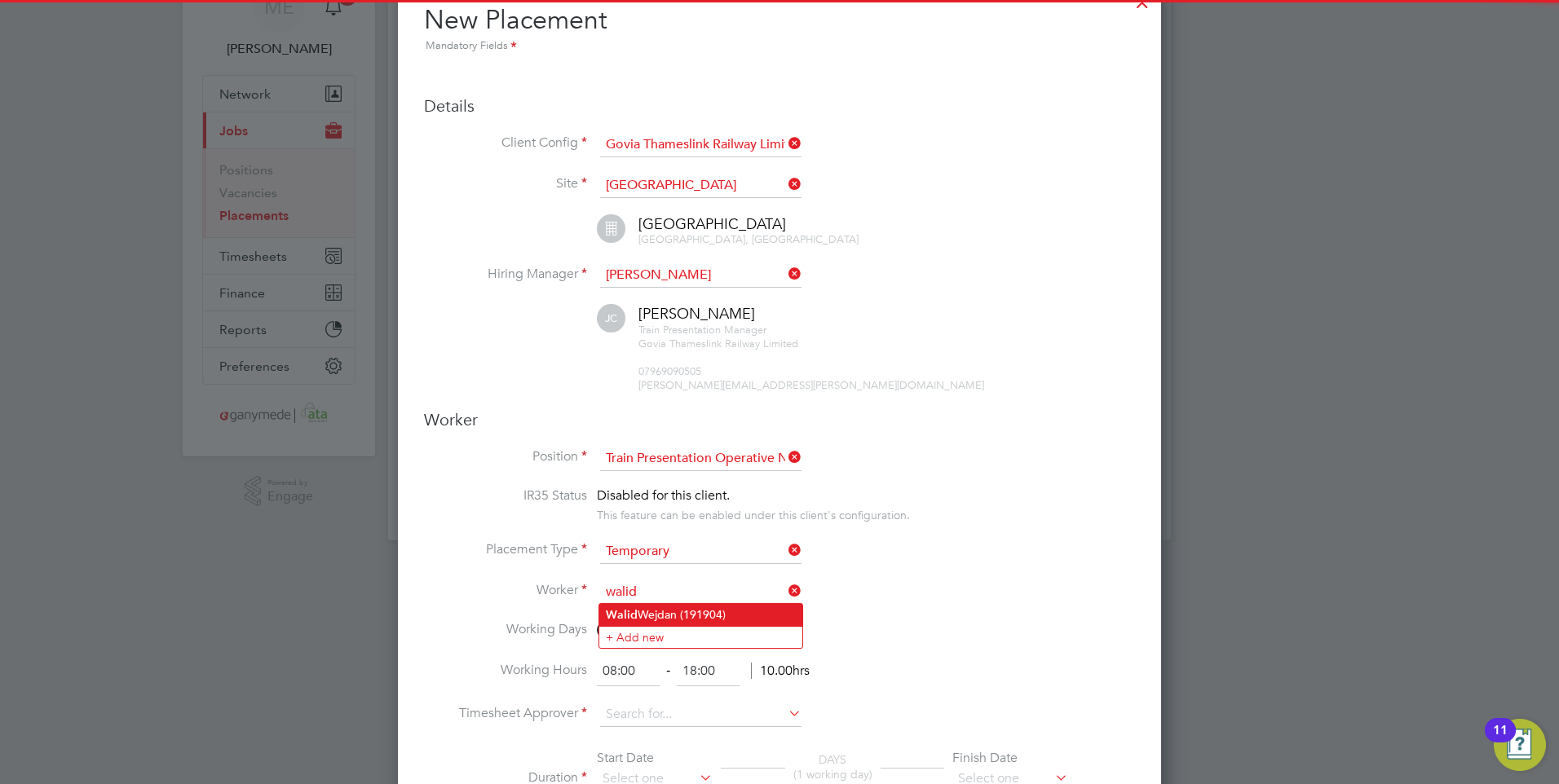
click at [638, 614] on li "Walid Wejdan (191904)" at bounding box center [701, 614] width 203 height 22
type input "Walid Wejdan (191904)"
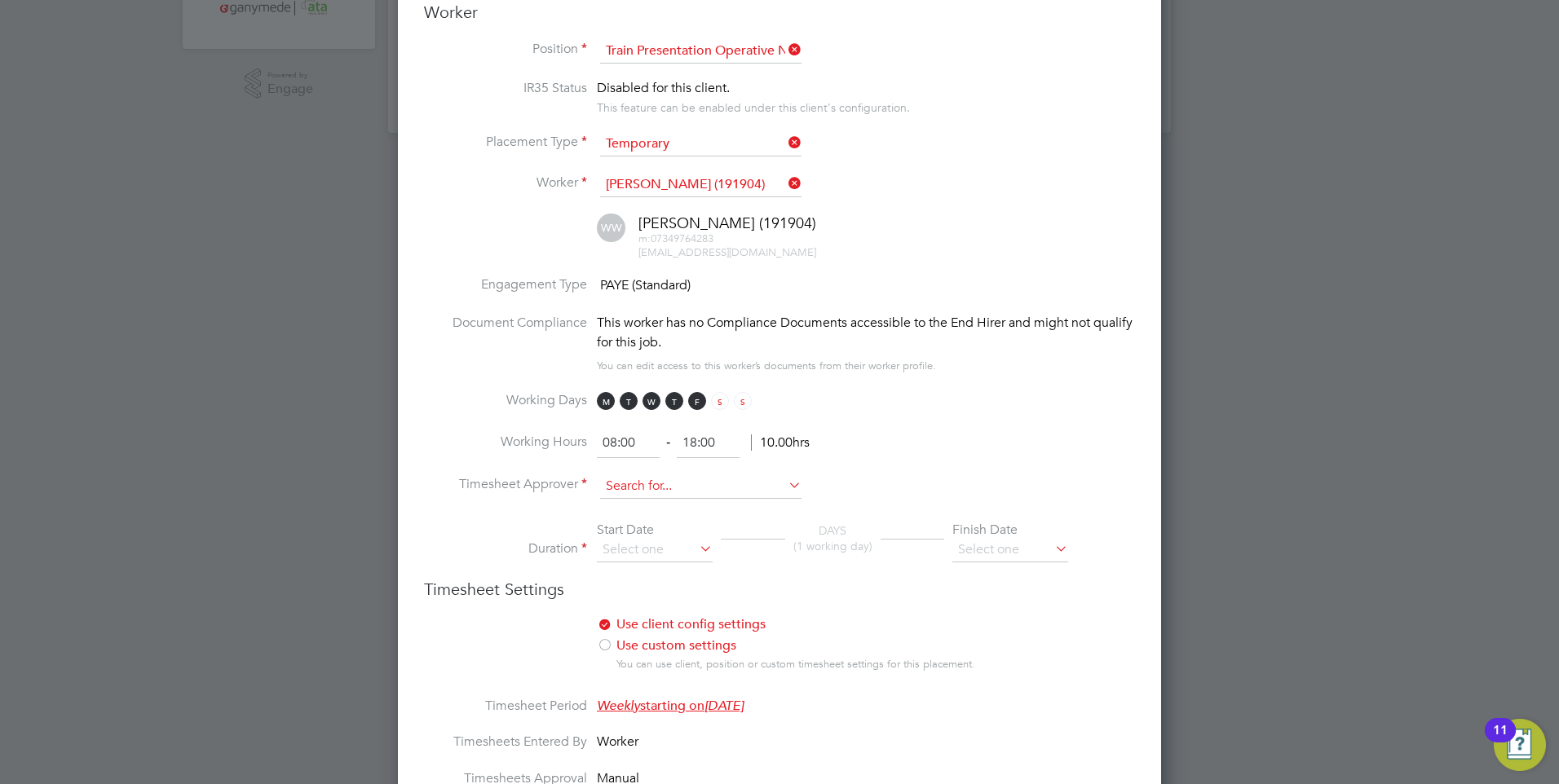
click at [625, 492] on input at bounding box center [701, 487] width 201 height 25
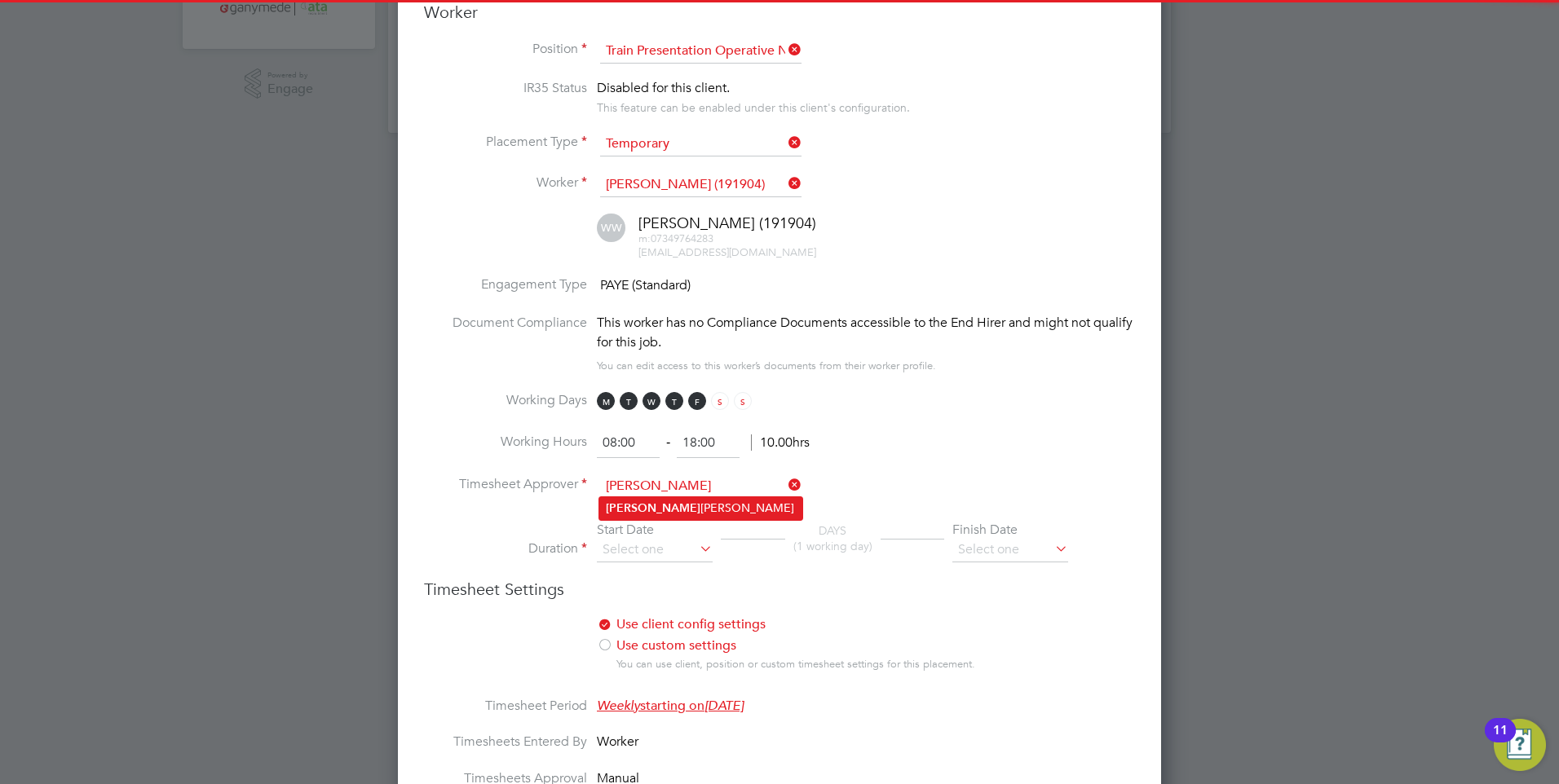
click at [629, 505] on b "James" at bounding box center [653, 508] width 95 height 14
type input "James Canty"
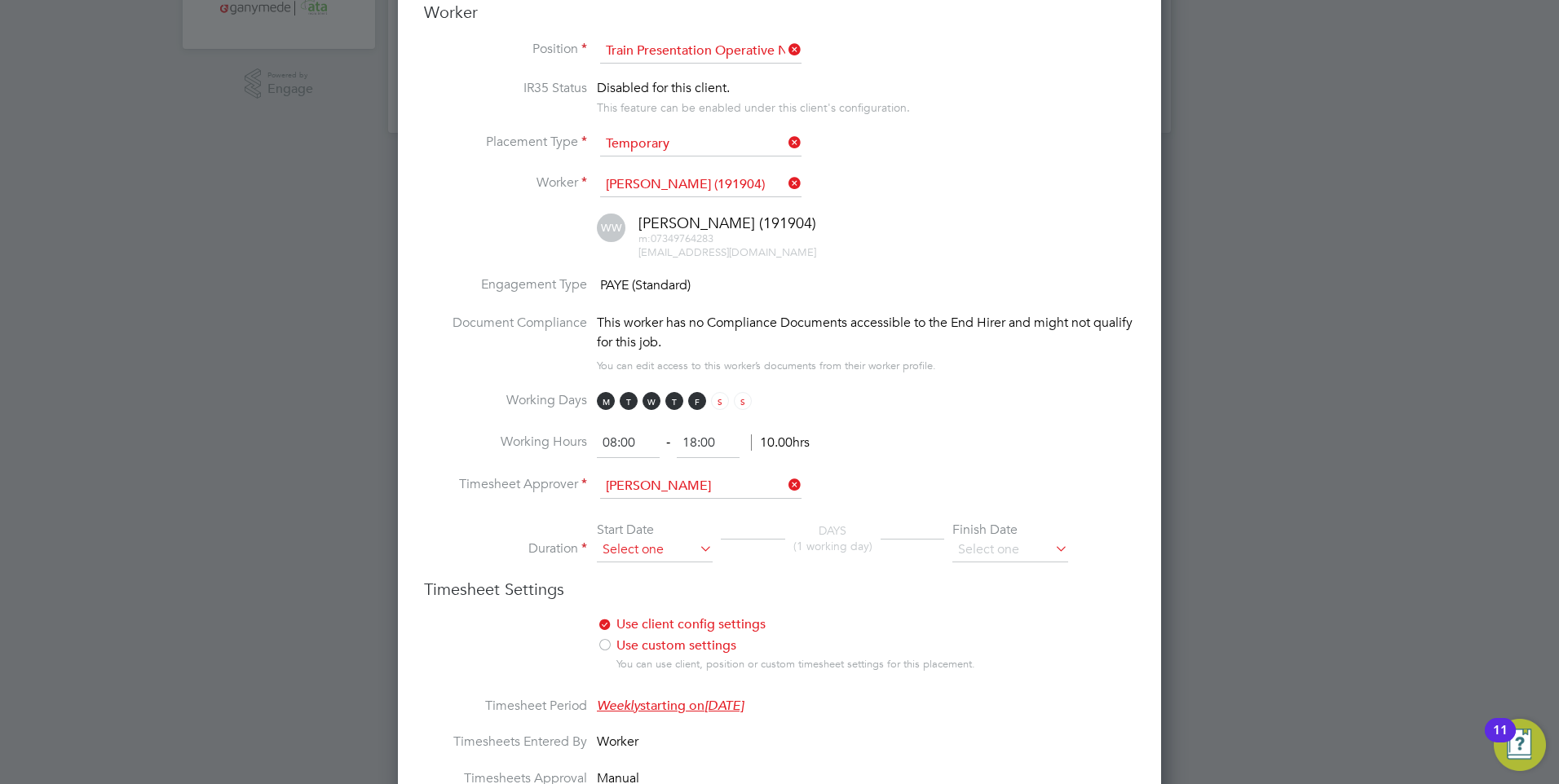
click at [622, 553] on input at bounding box center [655, 551] width 116 height 25
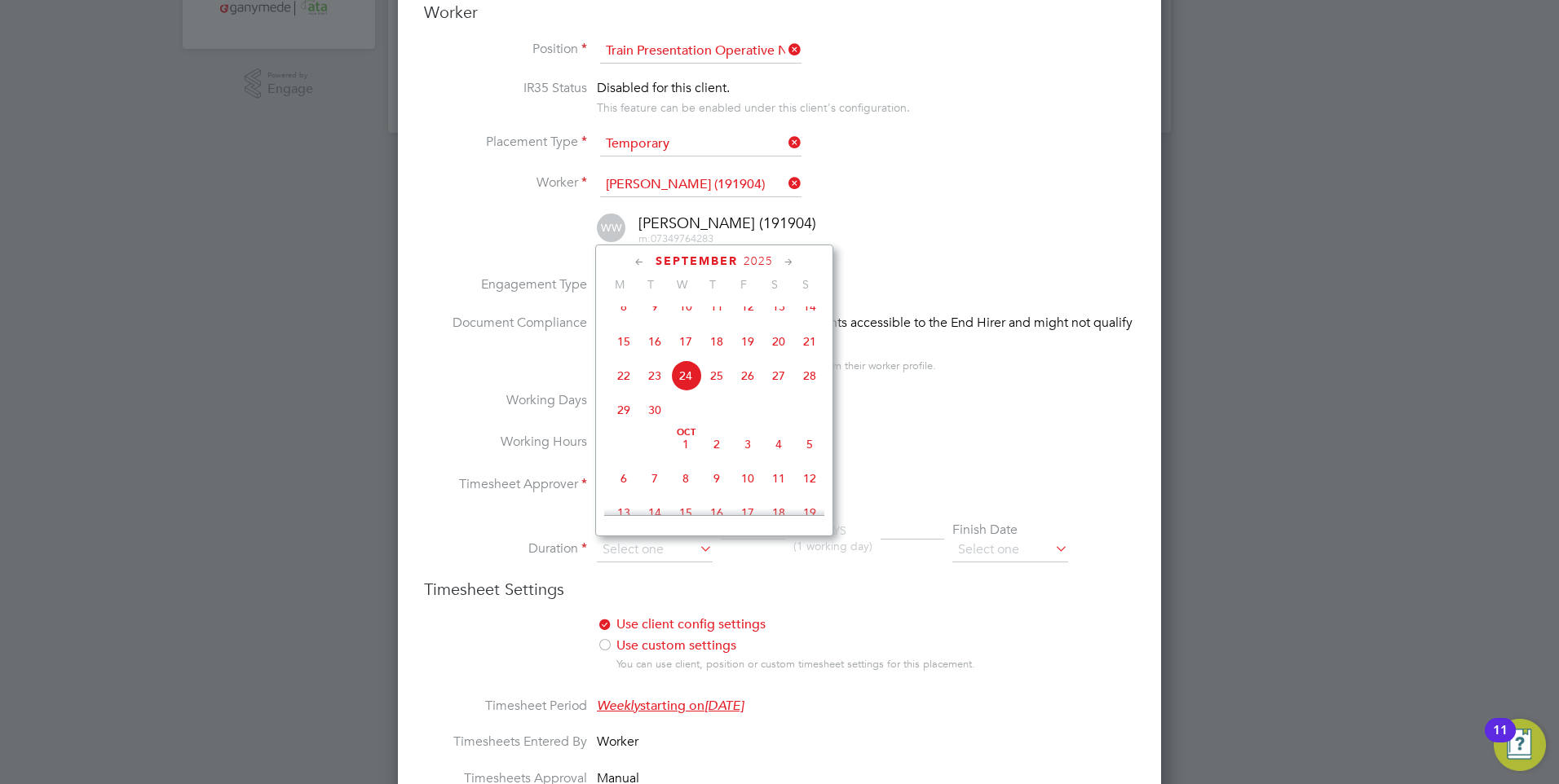
click at [713, 385] on span "25" at bounding box center [716, 376] width 31 height 31
type input "25 Sep 2025"
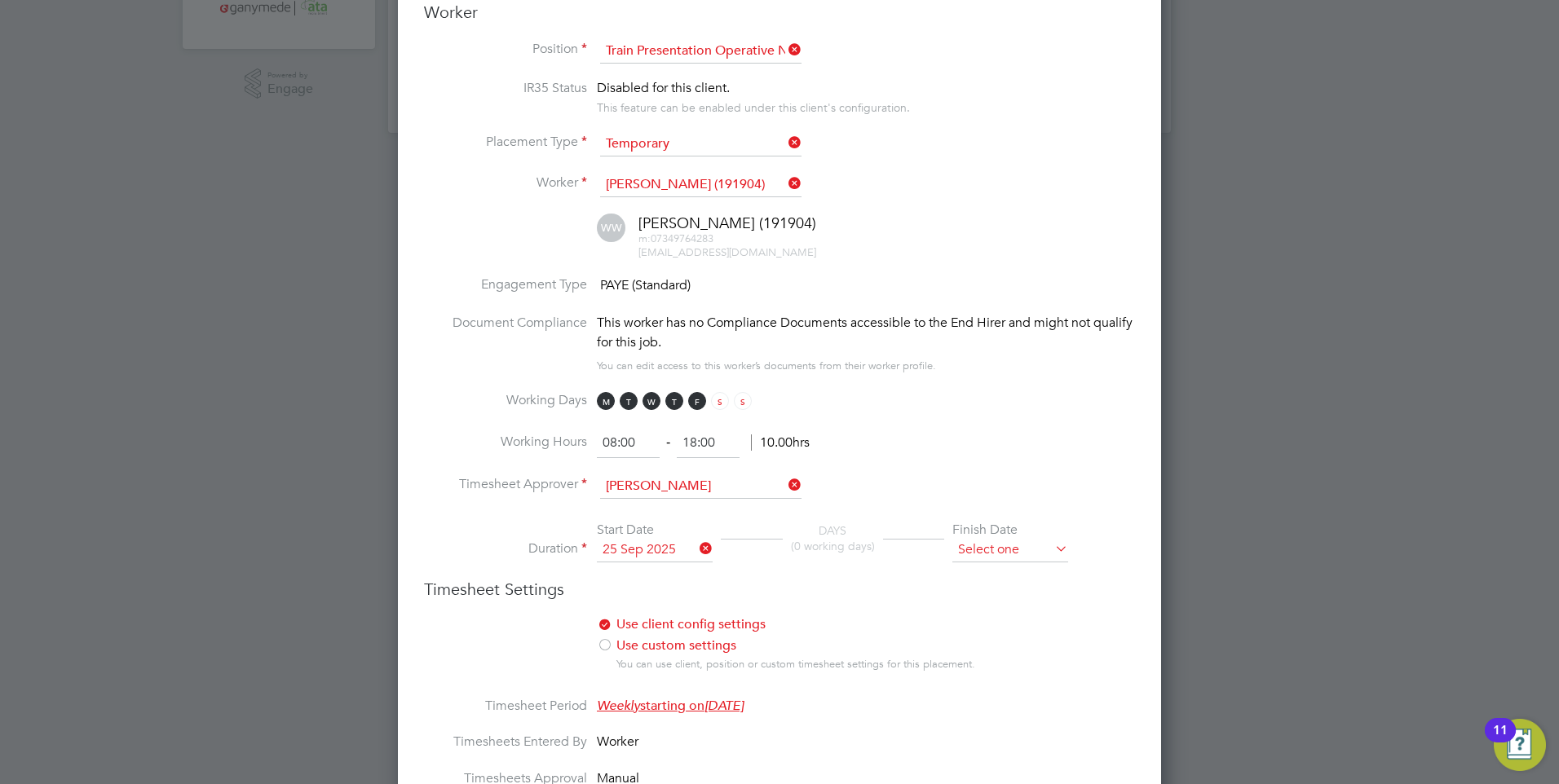
click at [1005, 554] on input at bounding box center [1010, 551] width 116 height 25
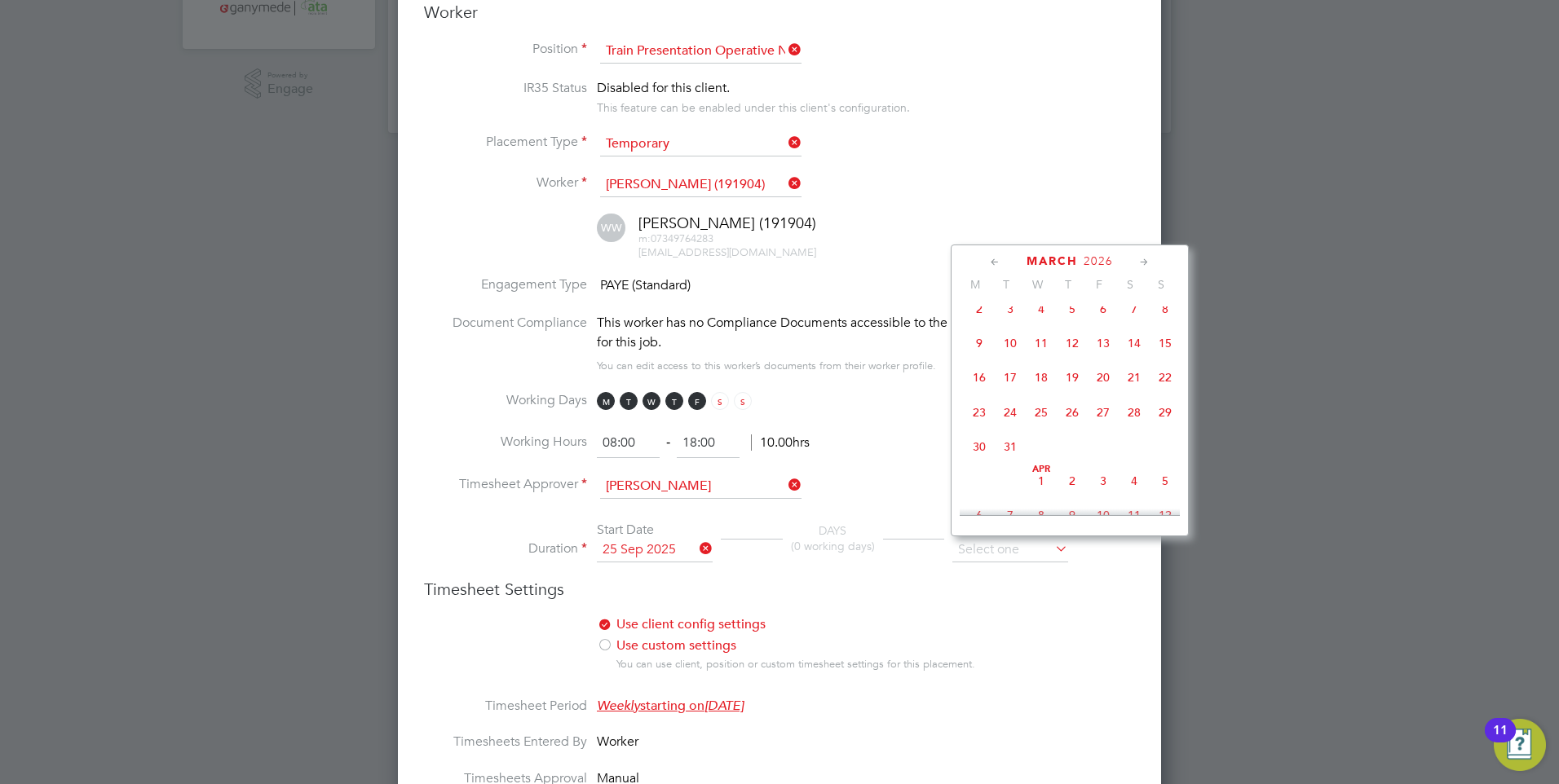
click at [1129, 428] on span "28" at bounding box center [1134, 412] width 31 height 31
type input "28 Mar 2026"
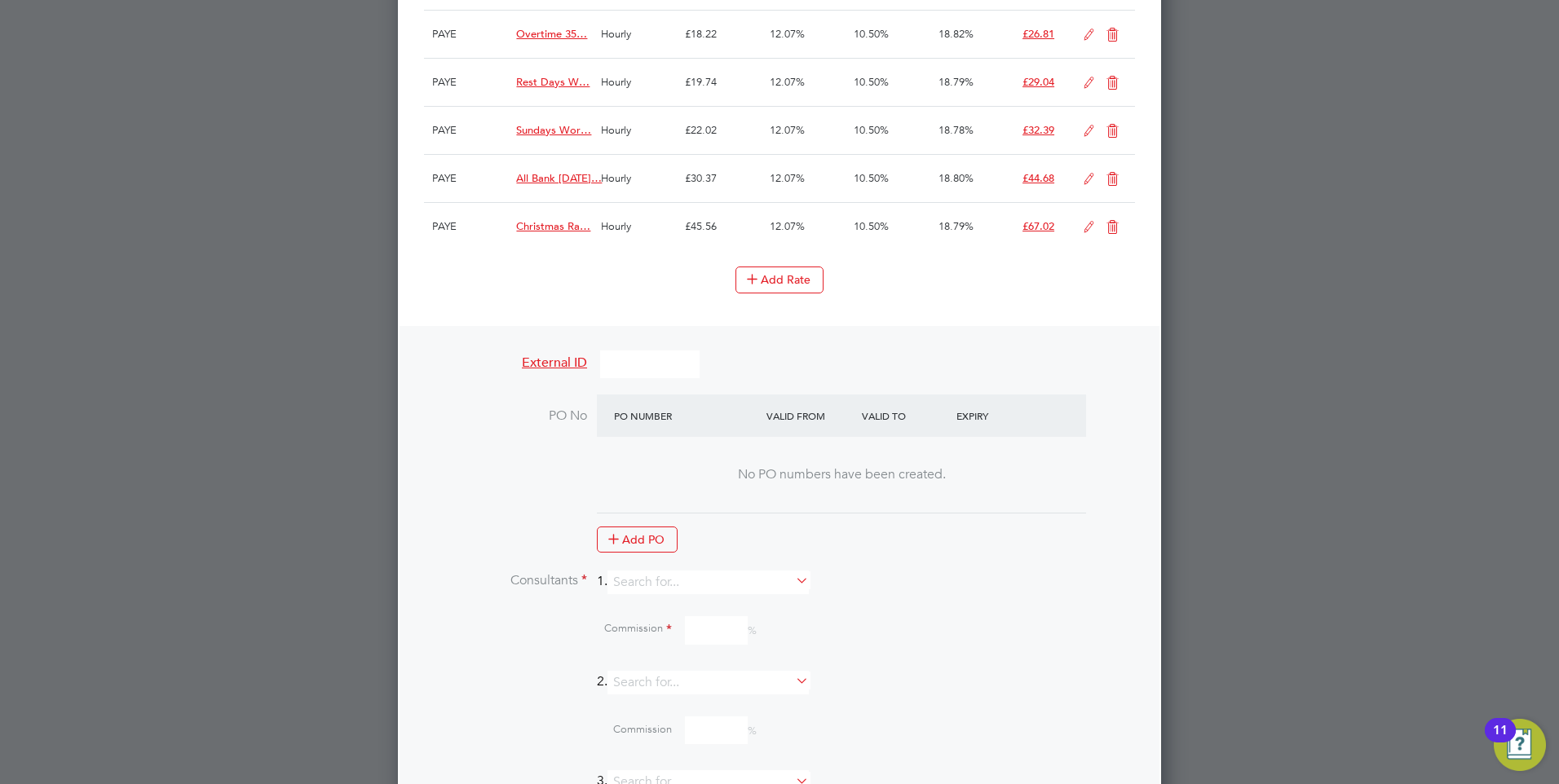
scroll to position [1549, 0]
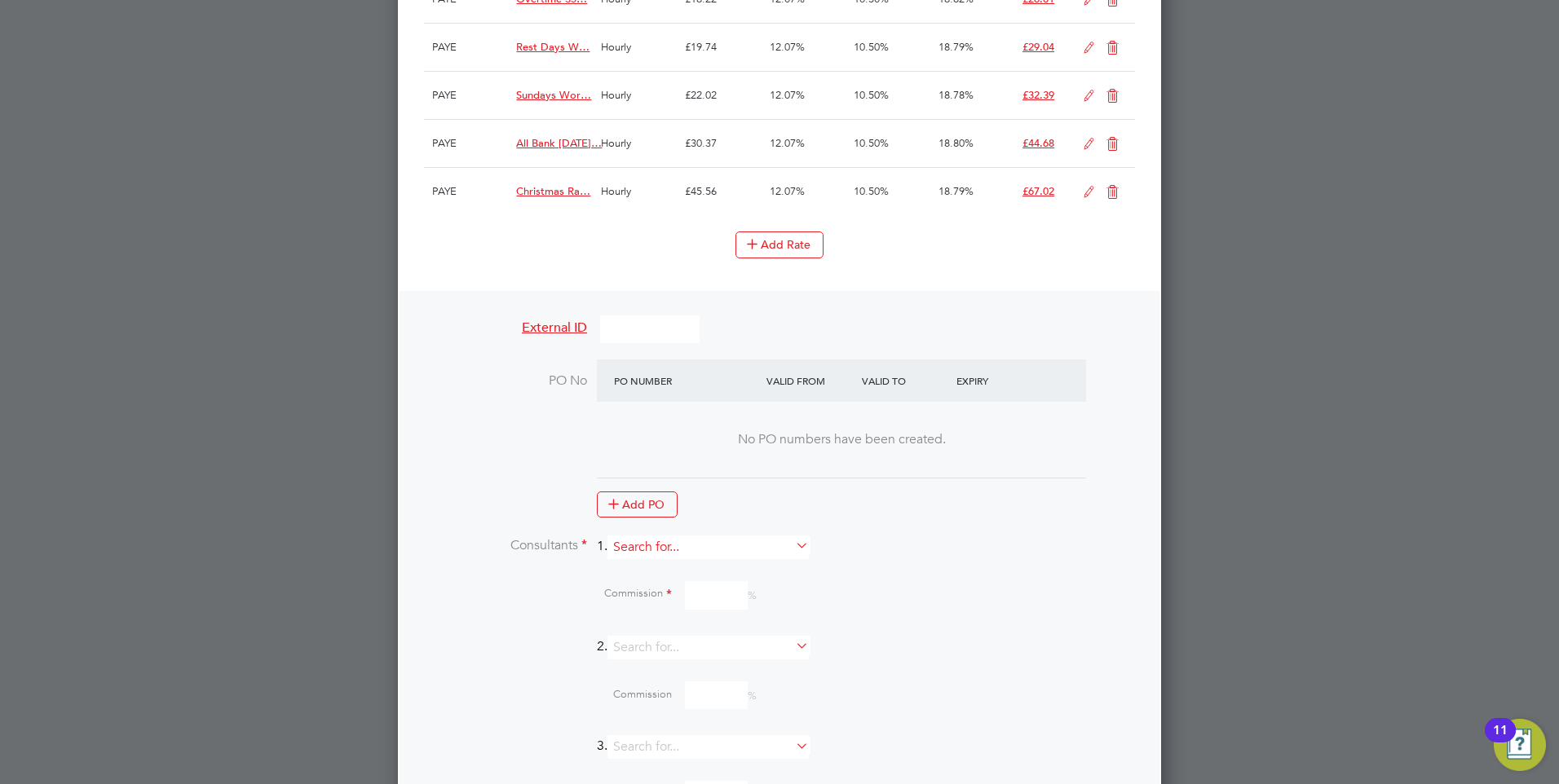
click at [715, 549] on input at bounding box center [708, 547] width 201 height 24
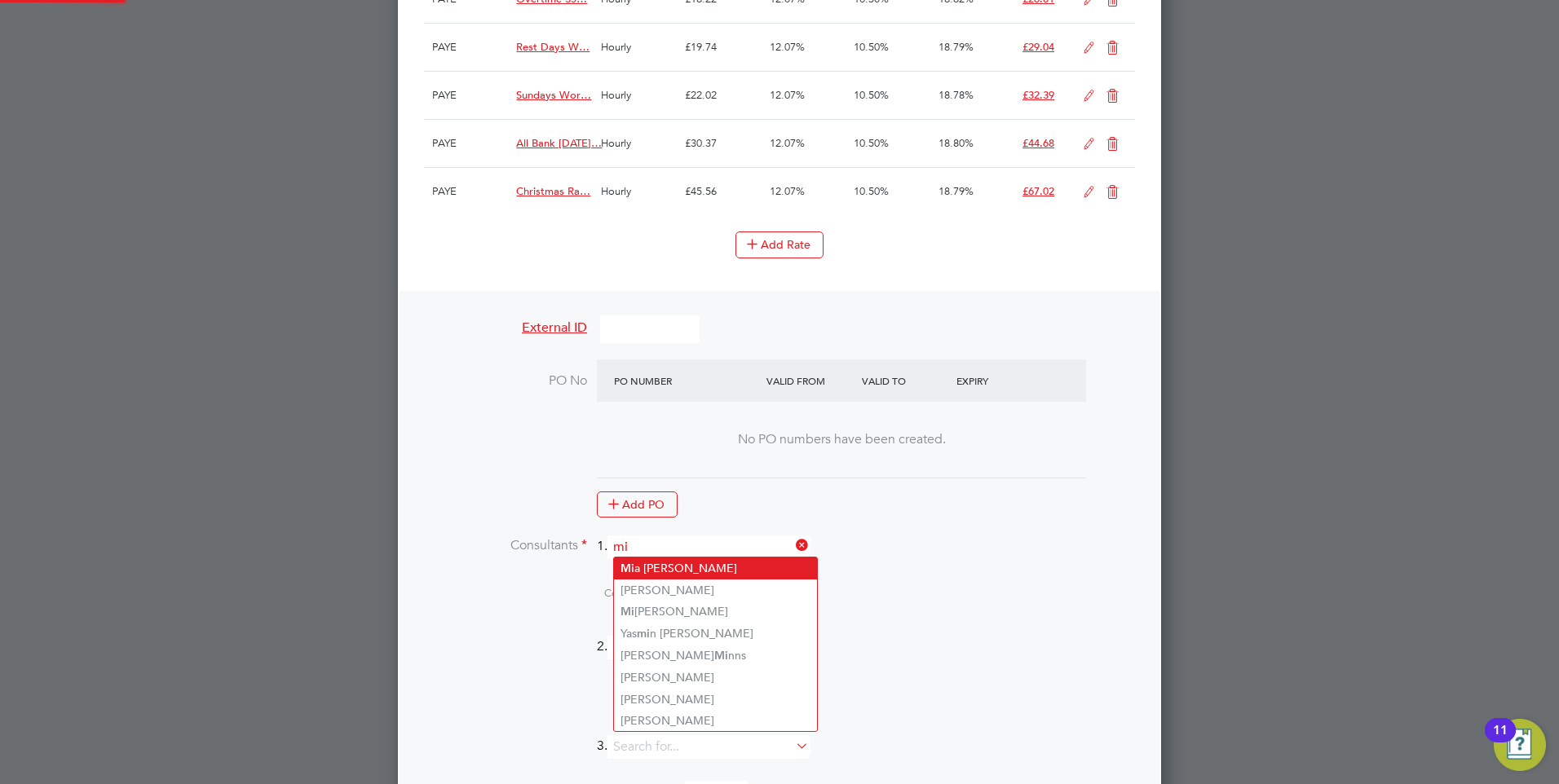
click at [679, 563] on li "Mi a Eckersley" at bounding box center [716, 568] width 203 height 22
type input "[PERSON_NAME]"
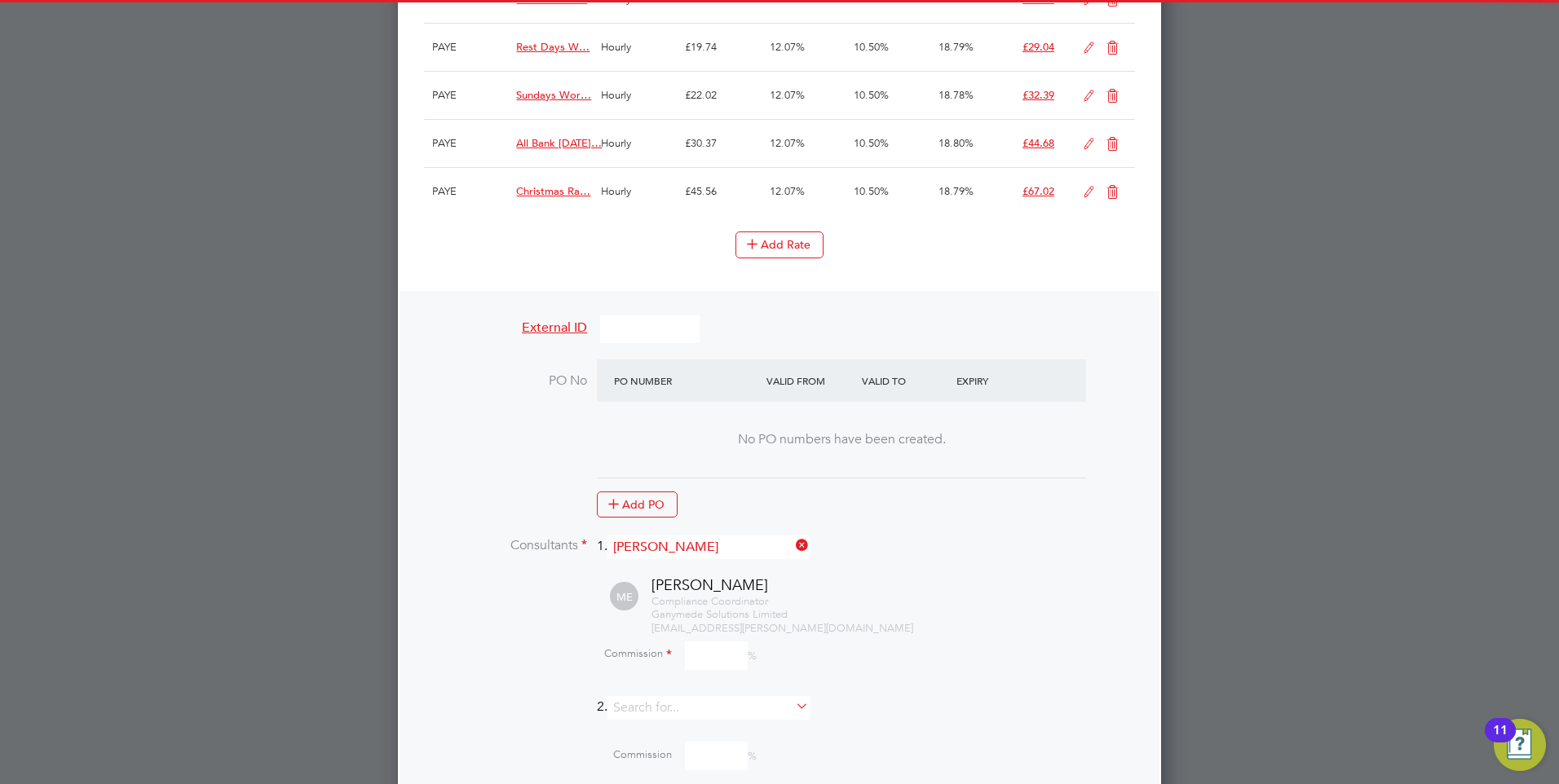
scroll to position [2465, 764]
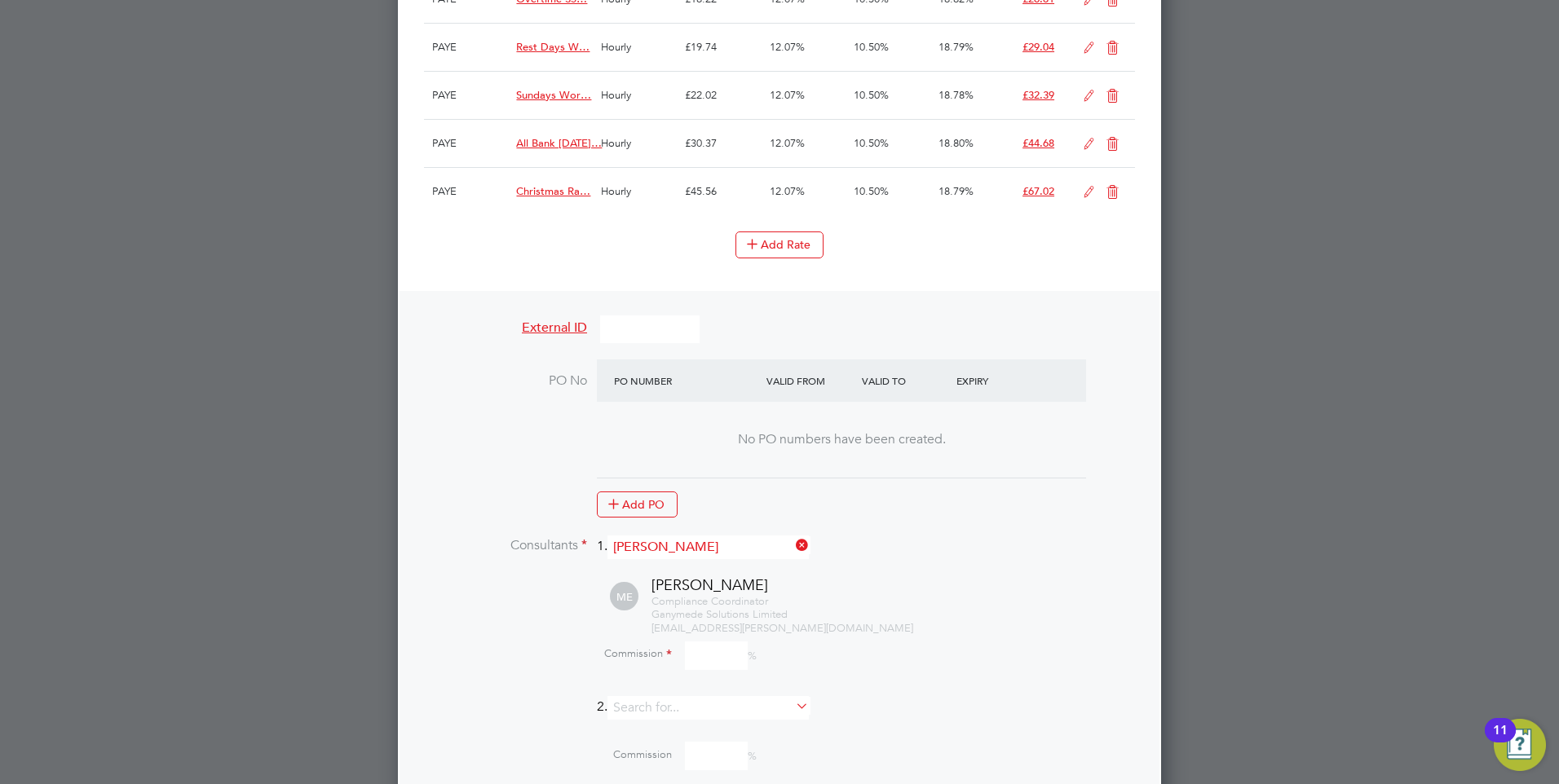
click at [723, 648] on input at bounding box center [716, 656] width 63 height 28
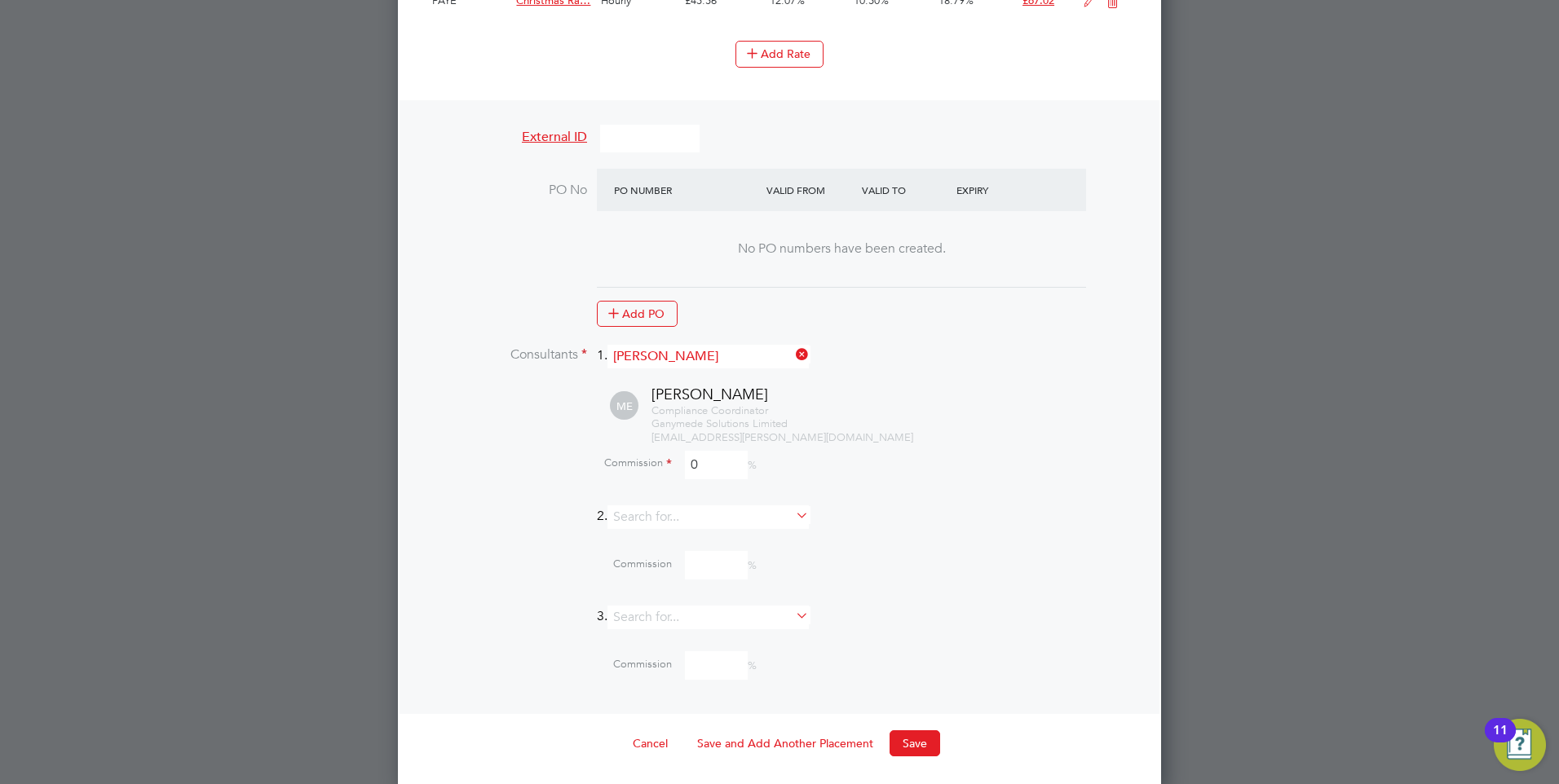
scroll to position [1742, 0]
type input "0"
click at [903, 737] on button "Save" at bounding box center [914, 740] width 50 height 26
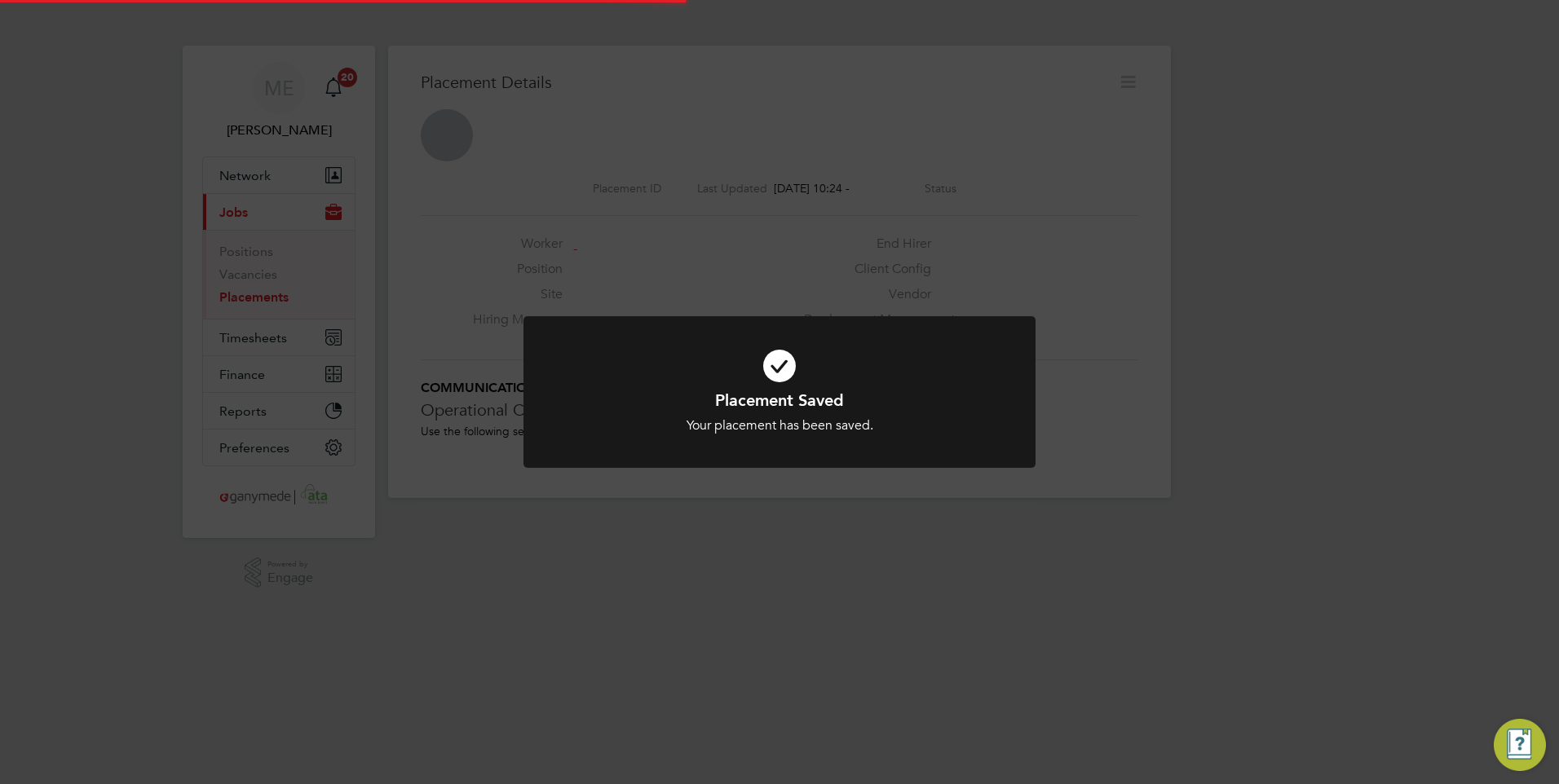
scroll to position [26, 322]
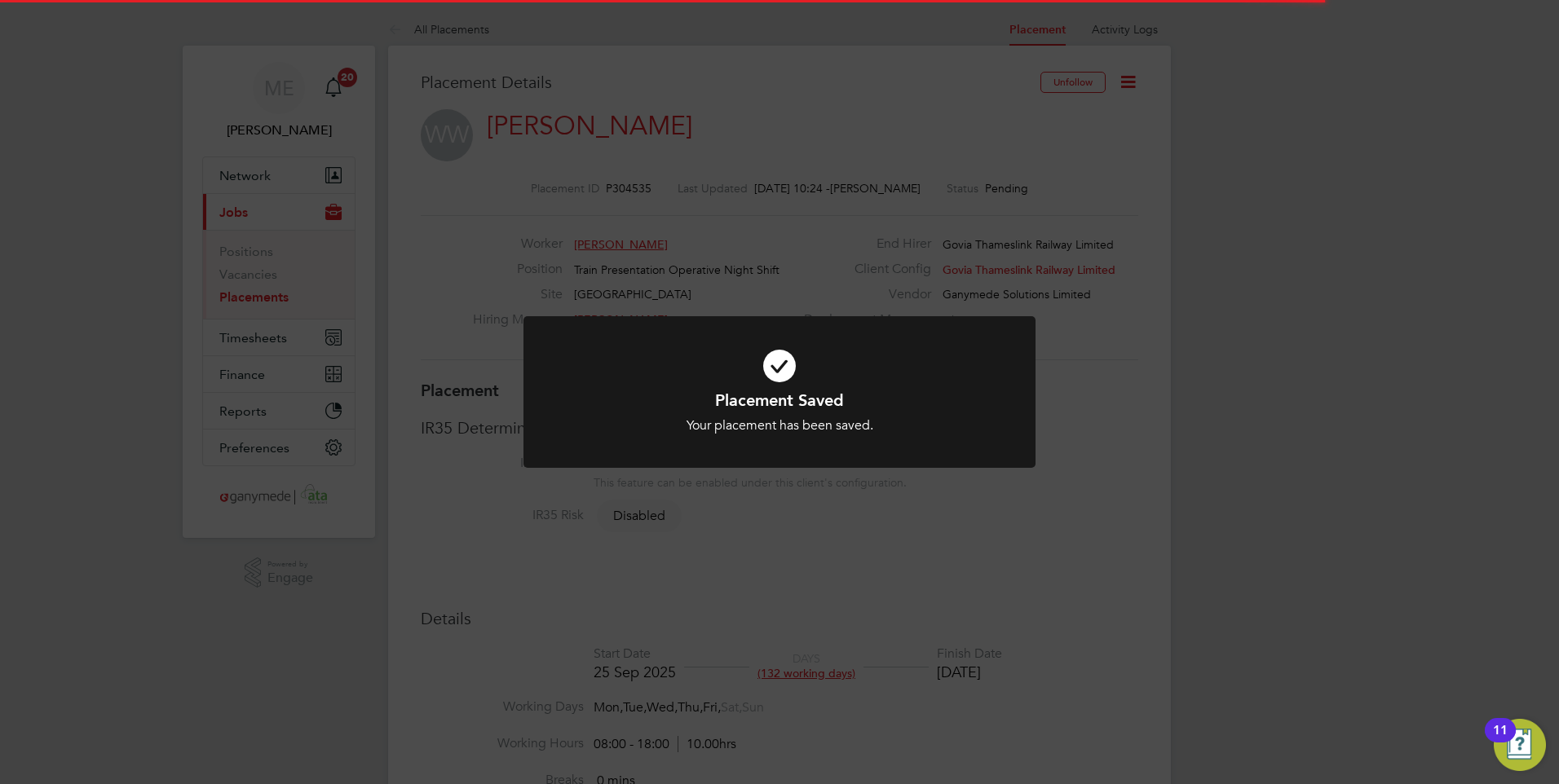
click at [698, 400] on h1 "Placement Saved" at bounding box center [780, 400] width 424 height 21
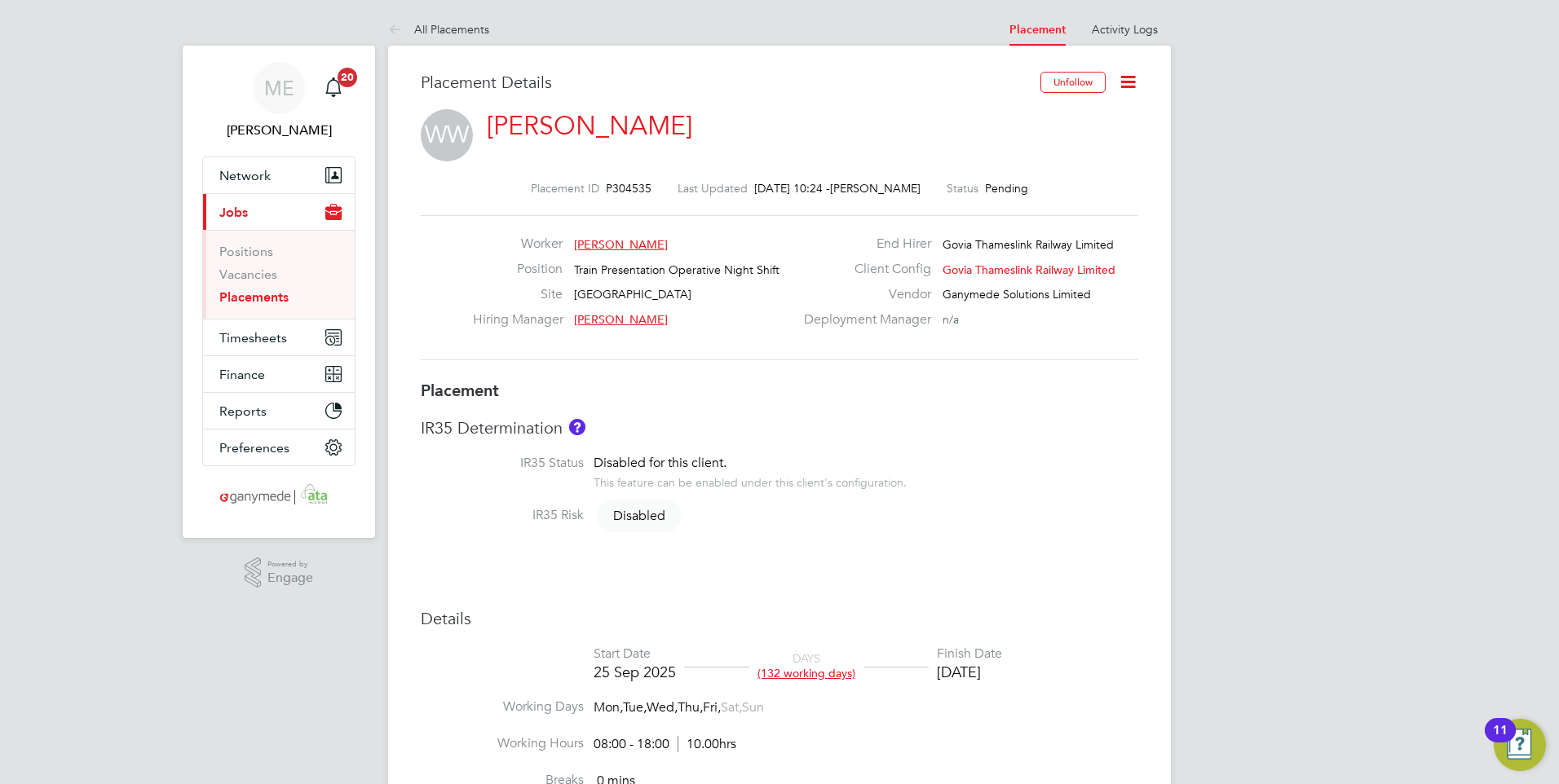
click at [389, 24] on icon at bounding box center [398, 29] width 20 height 20
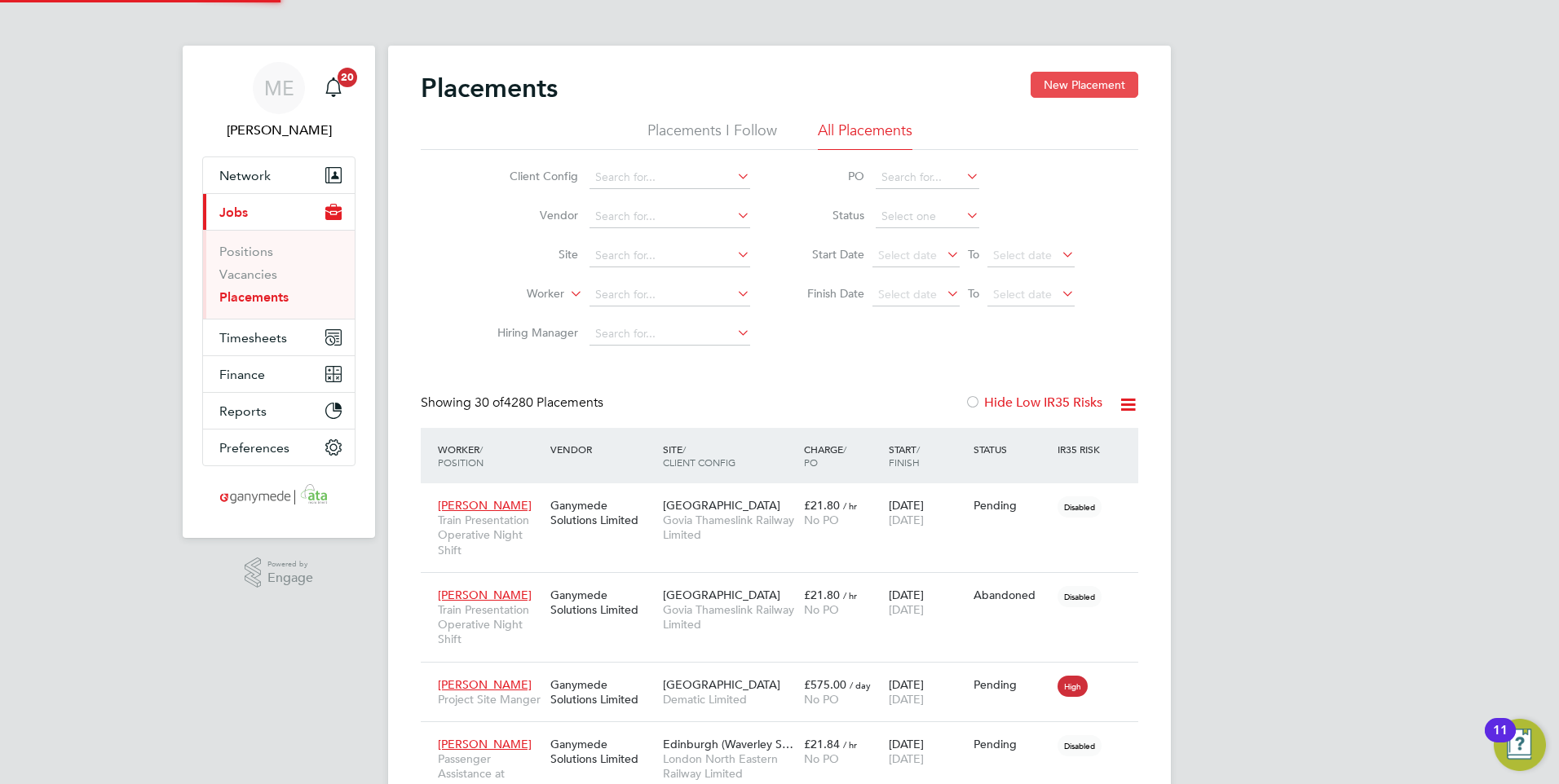
click at [1078, 80] on button "New Placement" at bounding box center [1083, 84] width 107 height 26
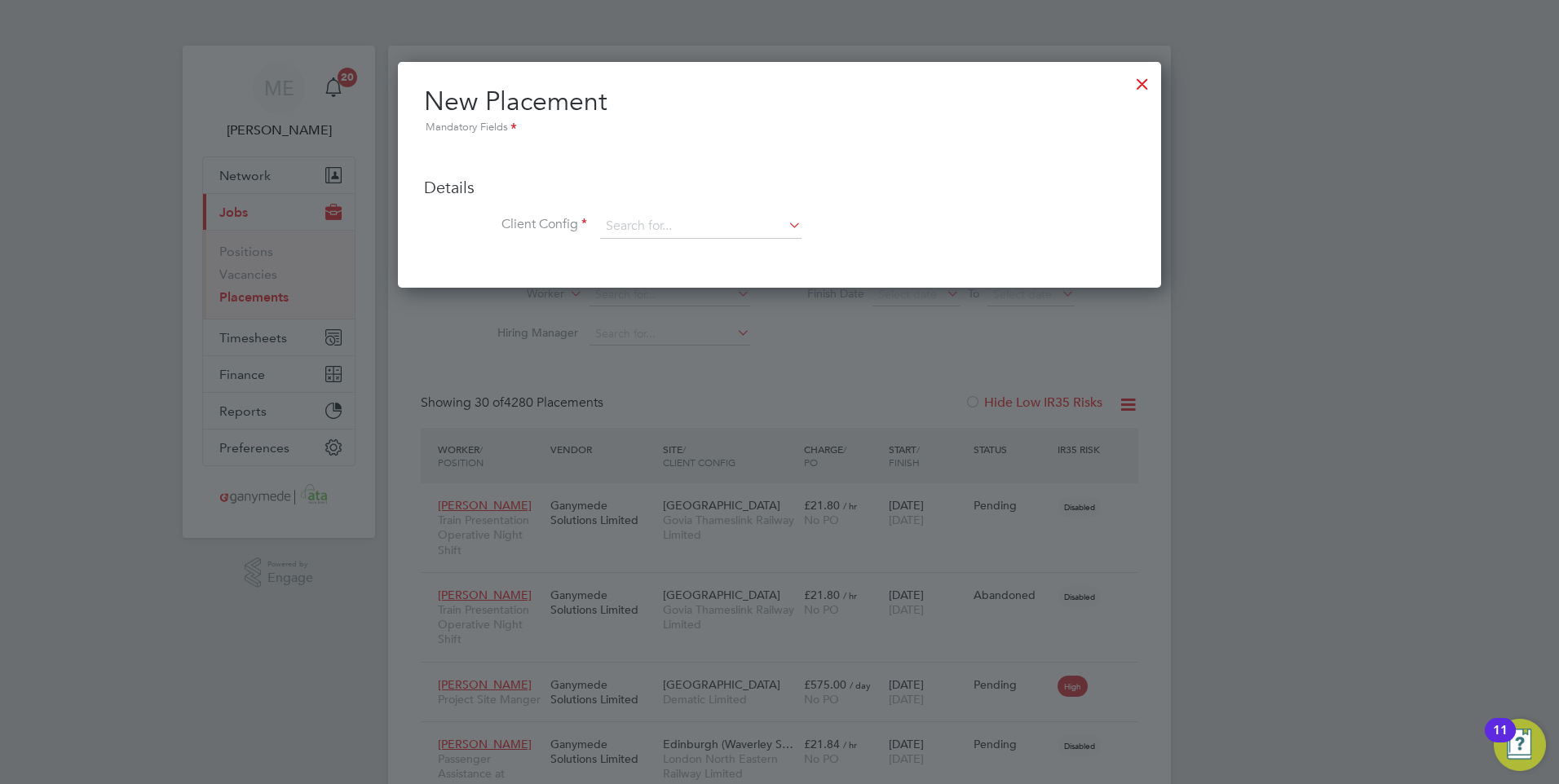
click at [1139, 74] on div at bounding box center [1142, 80] width 29 height 29
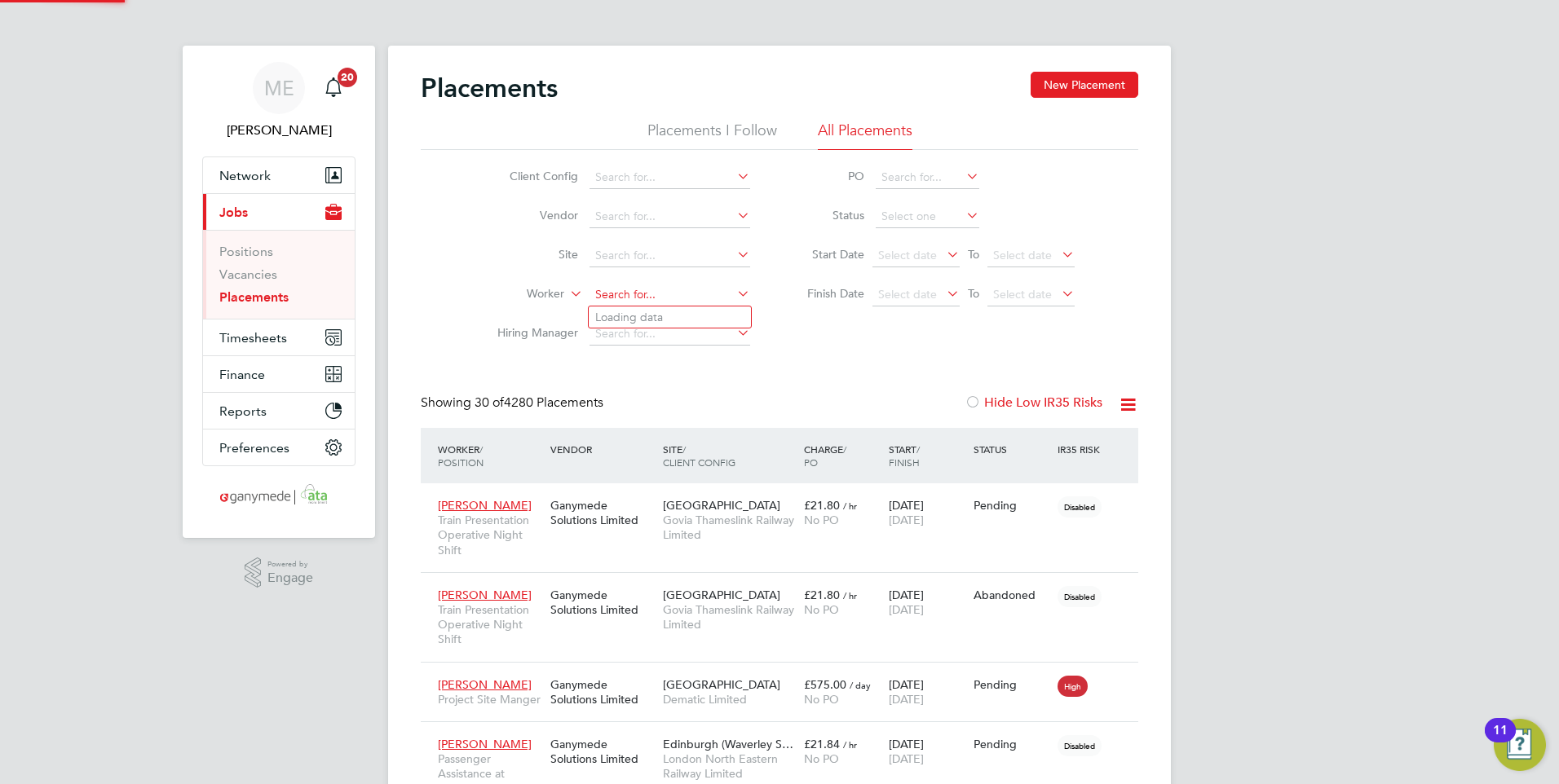
click at [609, 297] on input at bounding box center [669, 295] width 160 height 23
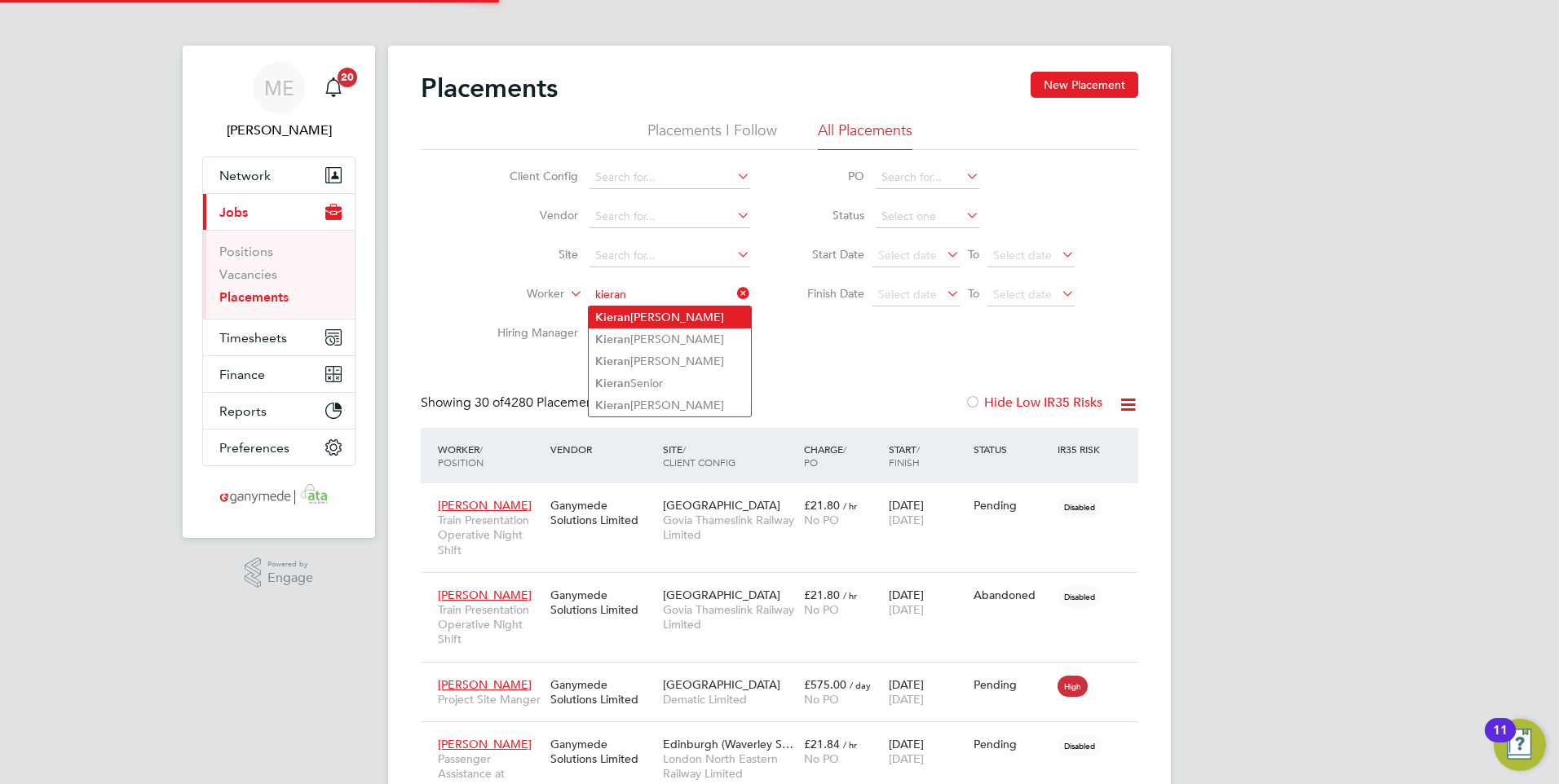
click at [623, 310] on b "Kieran" at bounding box center [612, 317] width 35 height 14
type input "Kieran Saunders"
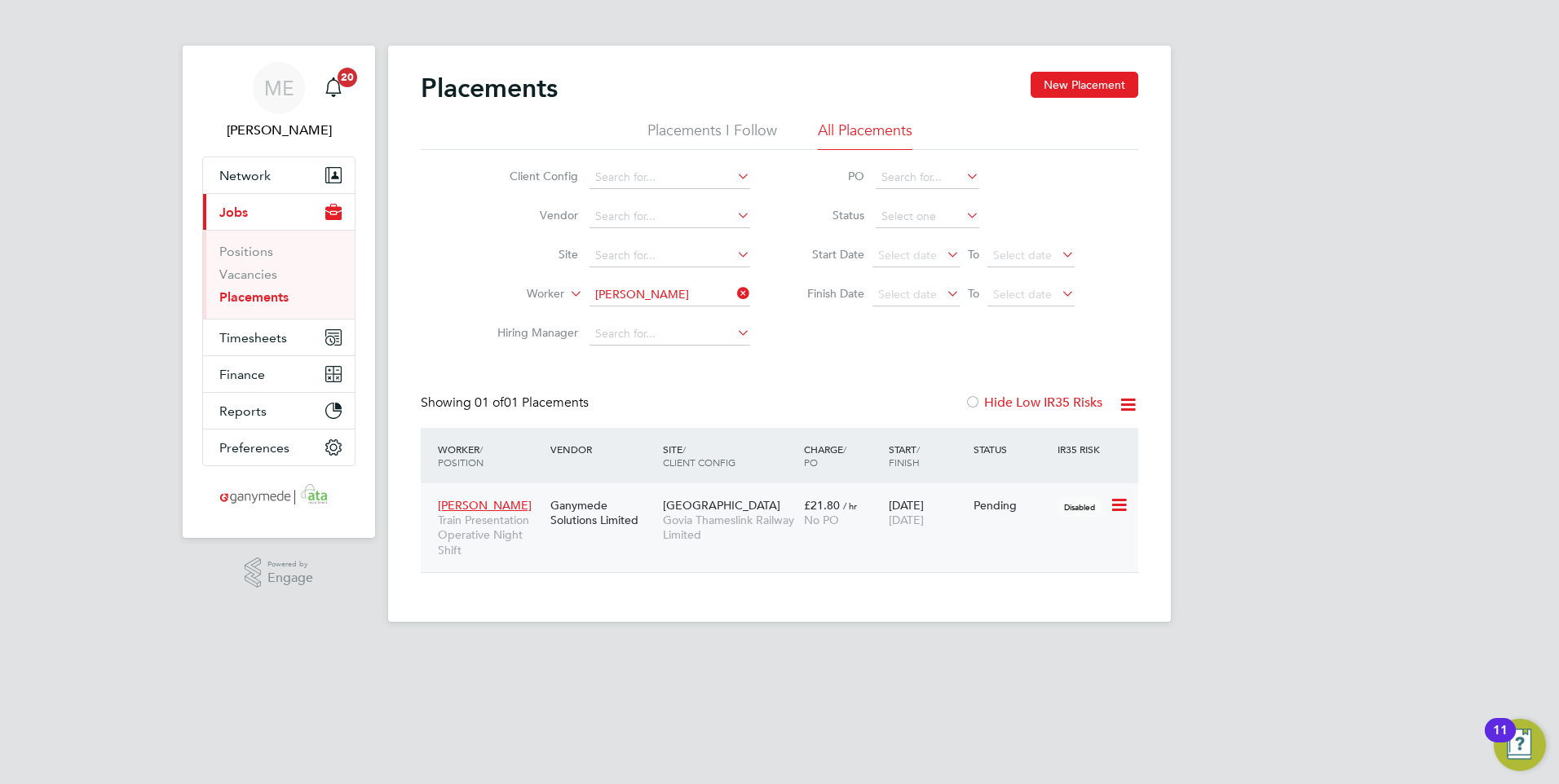
click at [1117, 499] on icon at bounding box center [1118, 505] width 16 height 20
click at [1048, 646] on li "Abandon" at bounding box center [1069, 653] width 116 height 23
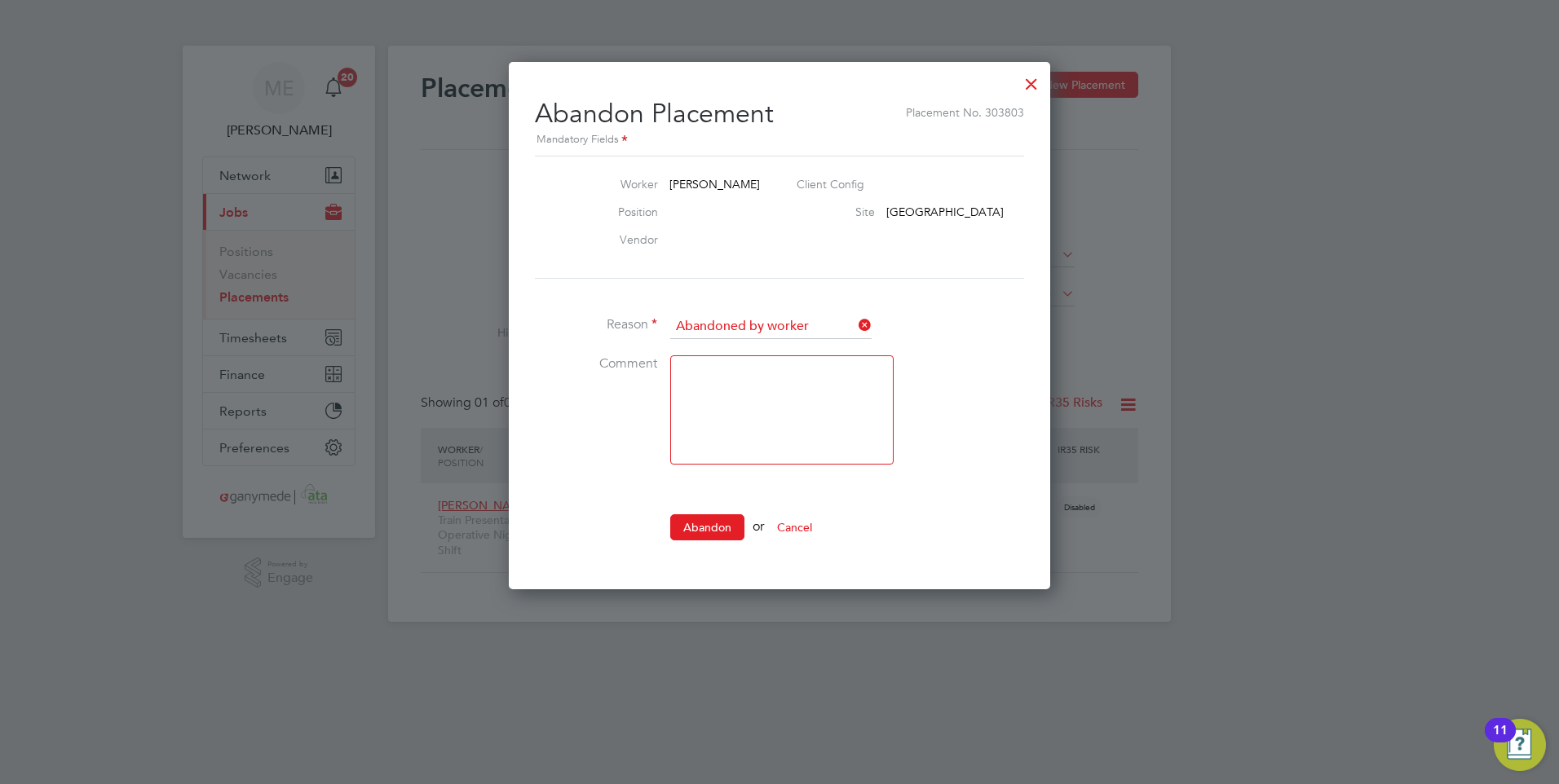
click at [711, 379] on textarea at bounding box center [781, 409] width 223 height 109
click at [855, 322] on icon at bounding box center [855, 326] width 0 height 23
click at [838, 322] on input at bounding box center [771, 327] width 201 height 25
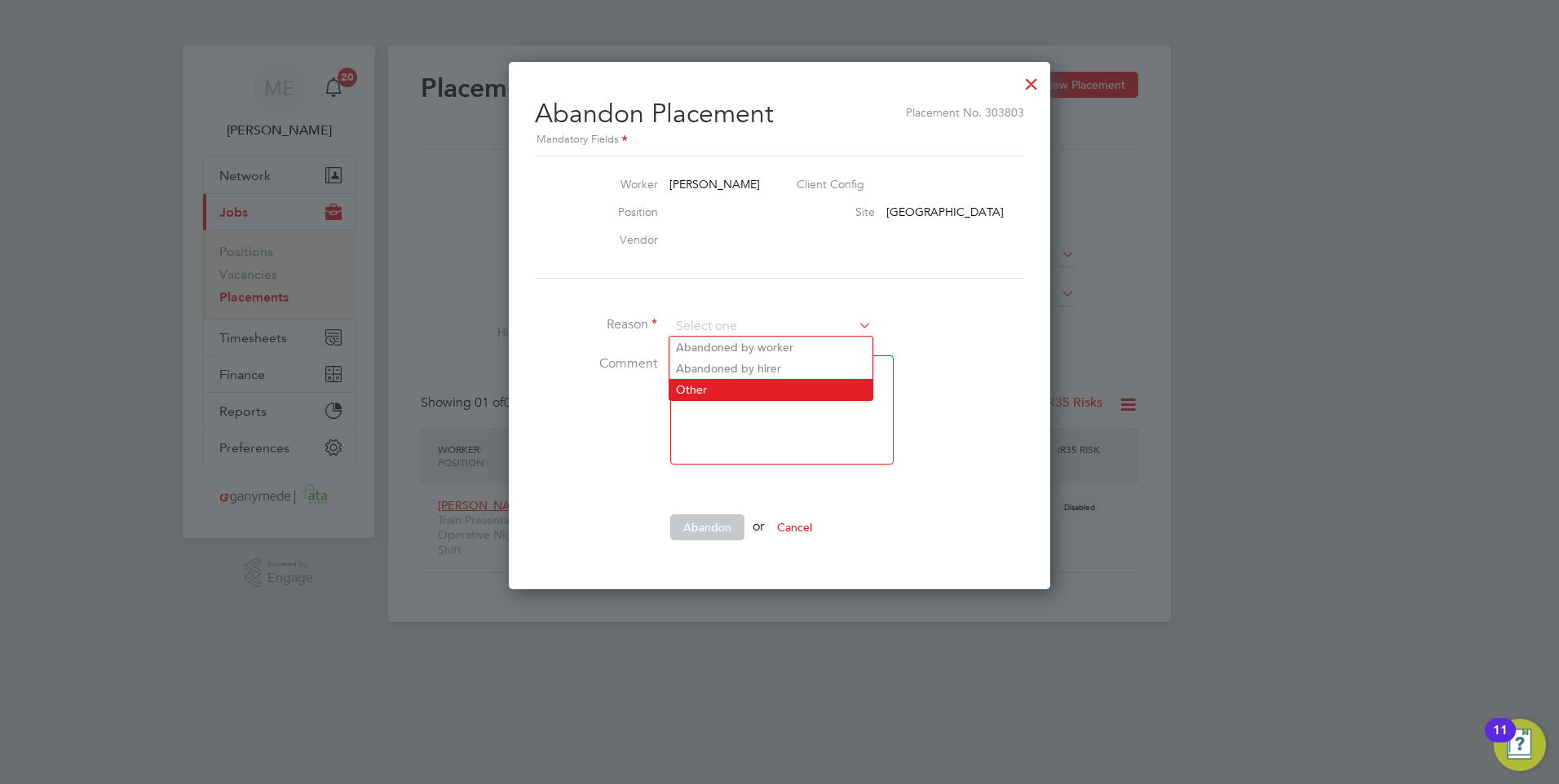
click at [747, 381] on li "Other" at bounding box center [771, 389] width 203 height 21
type input "Other"
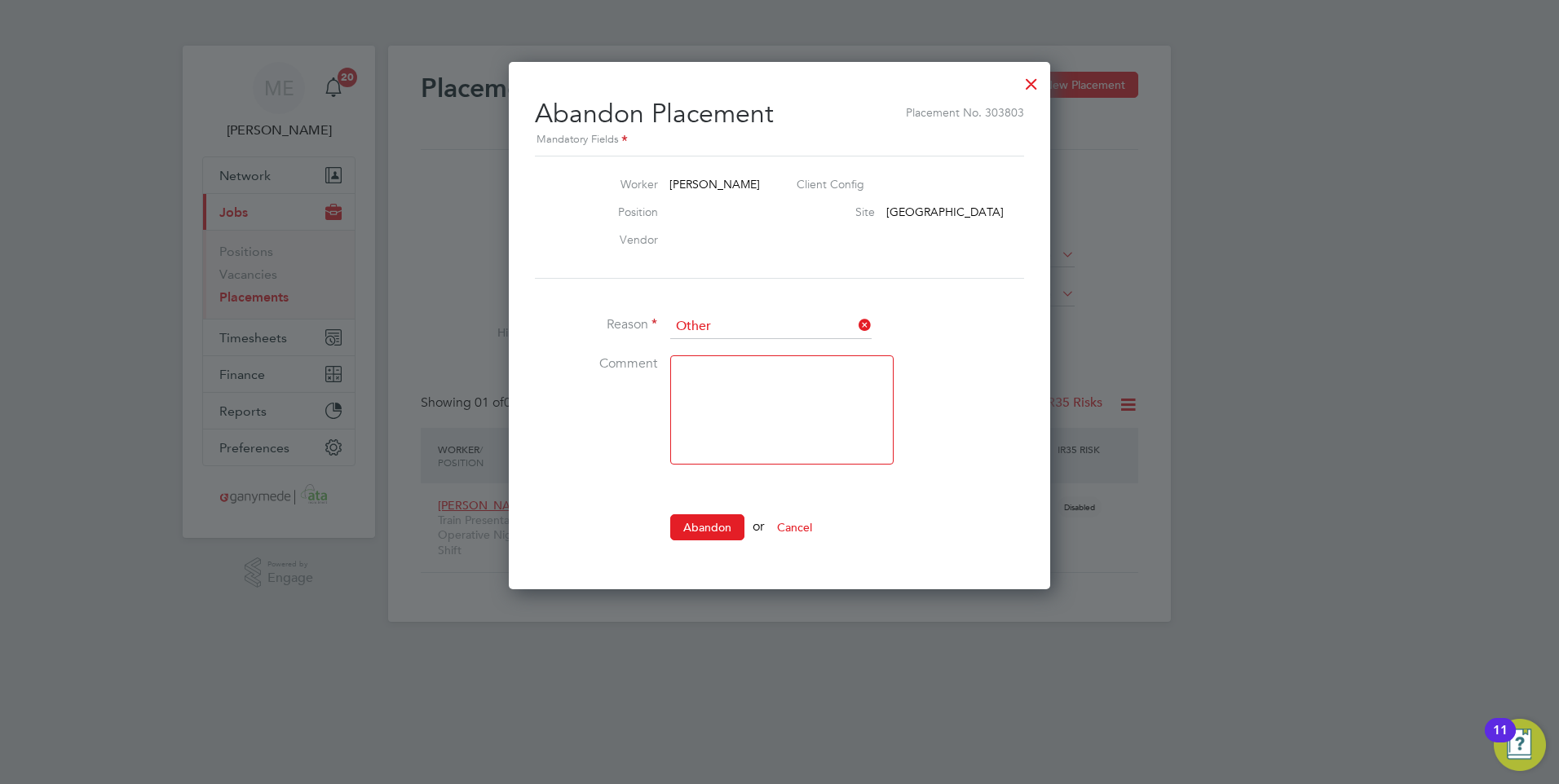
click at [725, 366] on textarea at bounding box center [781, 409] width 223 height 109
type textarea "Start date changed"
click at [709, 522] on button "Abandon" at bounding box center [707, 527] width 74 height 26
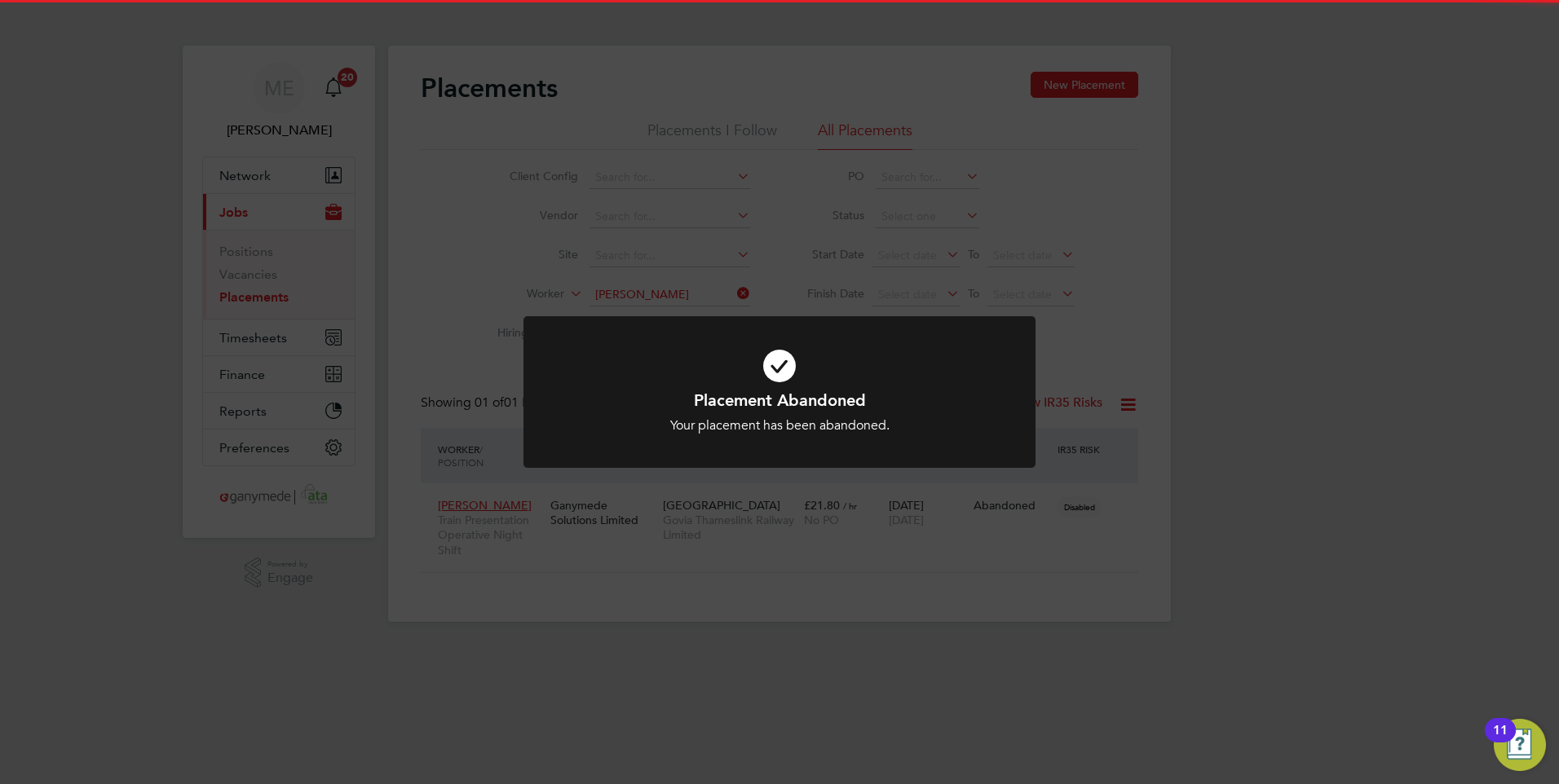
click at [725, 409] on h1 "Placement Abandoned" at bounding box center [780, 400] width 424 height 21
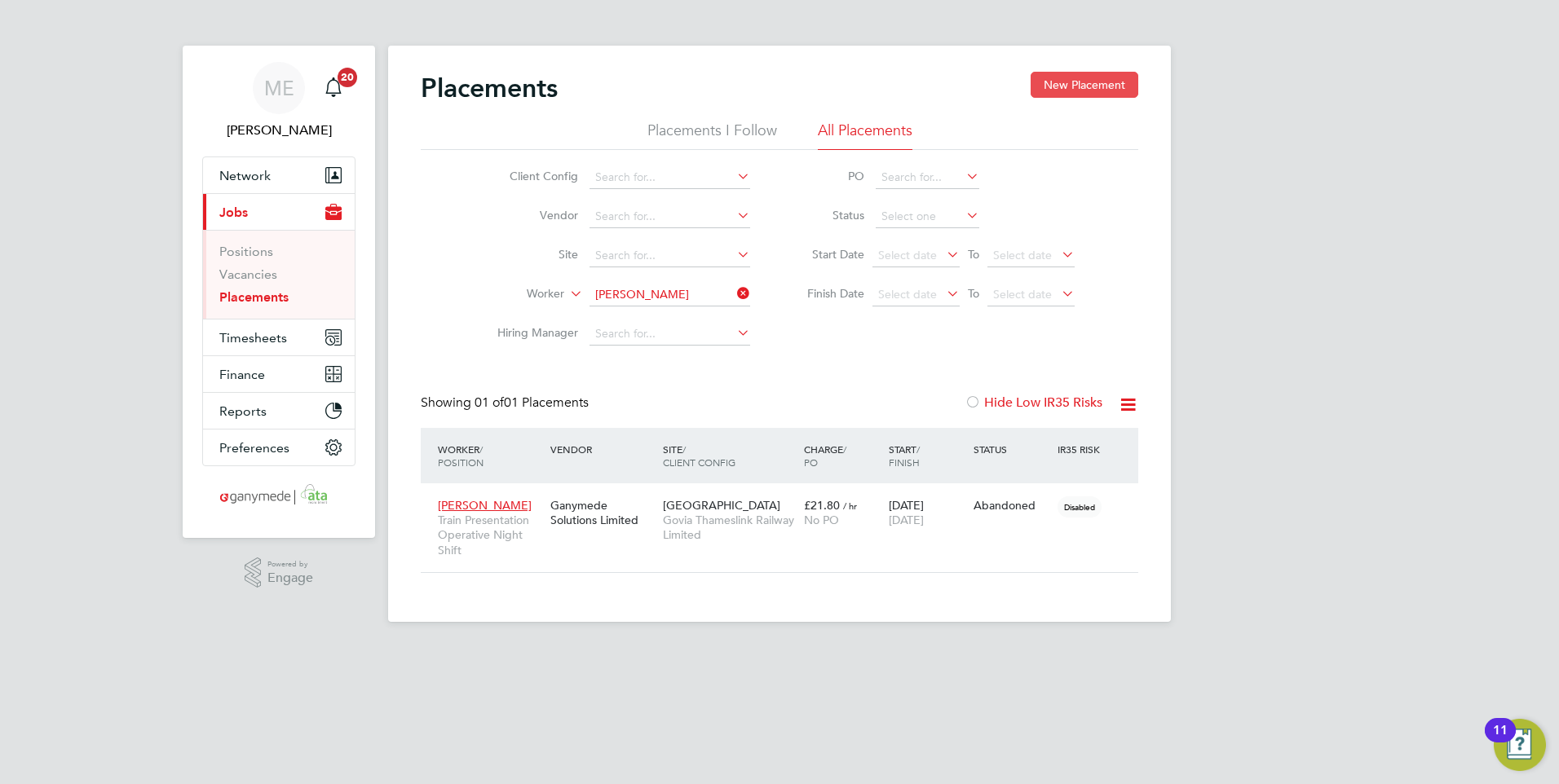
click at [1059, 78] on button "New Placement" at bounding box center [1083, 84] width 107 height 26
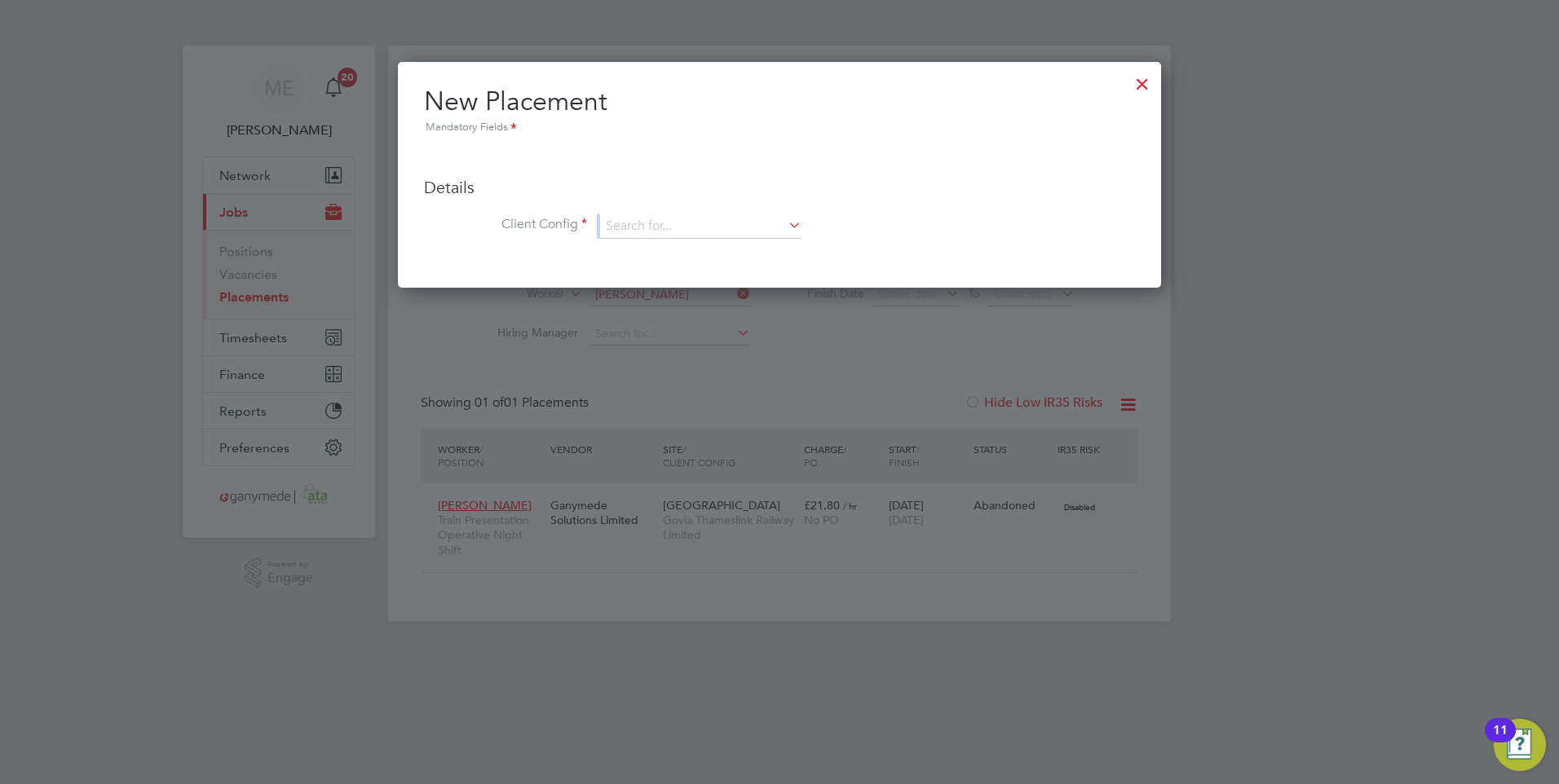
click at [653, 188] on ul "Details Client Config Hiring Manager Worker Position Placement Type Worker Work…" at bounding box center [780, 199] width 711 height 112
drag, startPoint x: 653, startPoint y: 188, endPoint x: 688, endPoint y: 221, distance: 48.1
click at [688, 221] on input at bounding box center [701, 227] width 201 height 25
click at [677, 242] on li "Govi a Thameslink Railway Limited" at bounding box center [701, 250] width 203 height 22
type input "Govia Thameslink Railway Limited"
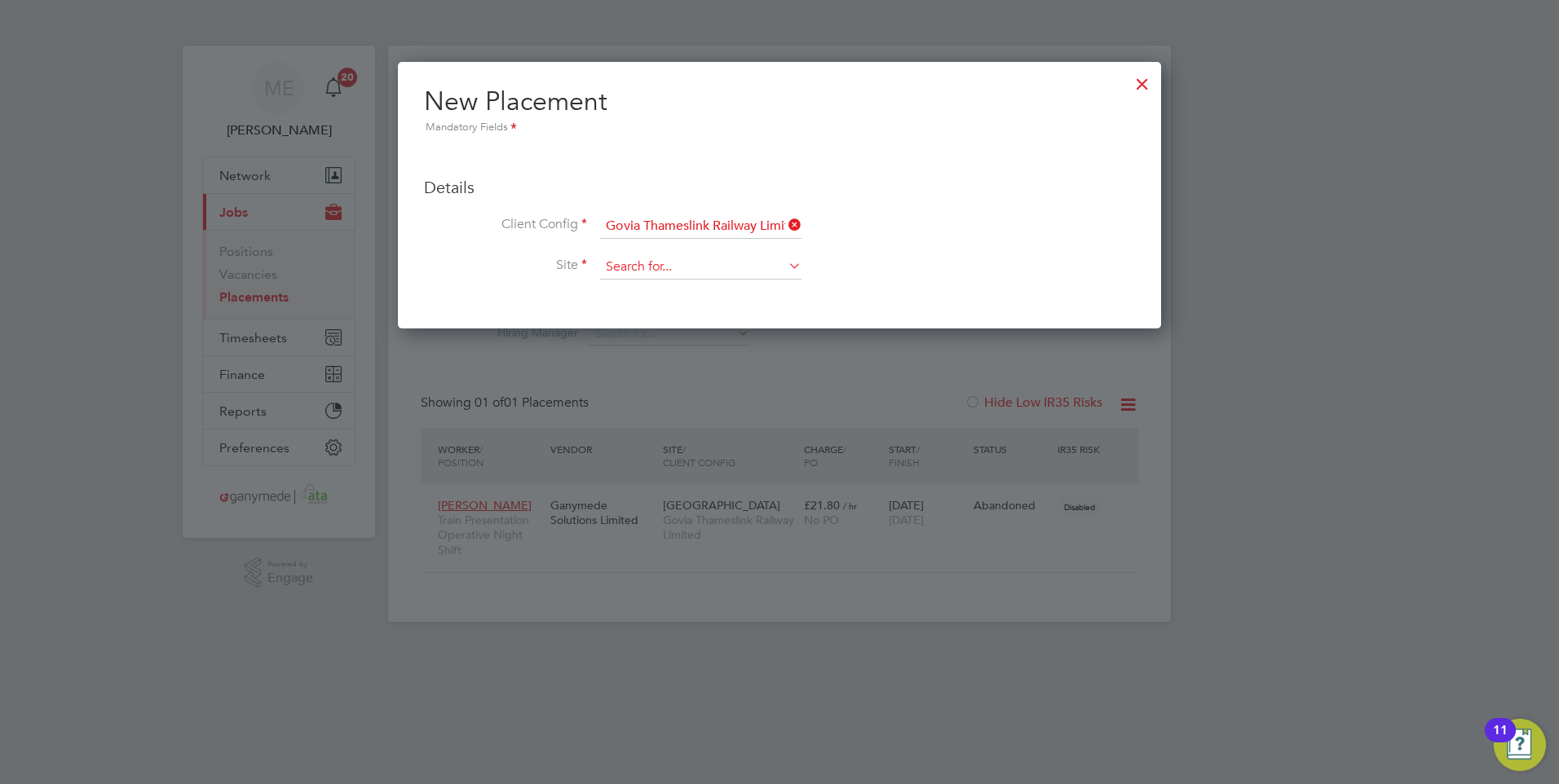
click at [680, 262] on input at bounding box center [701, 268] width 201 height 25
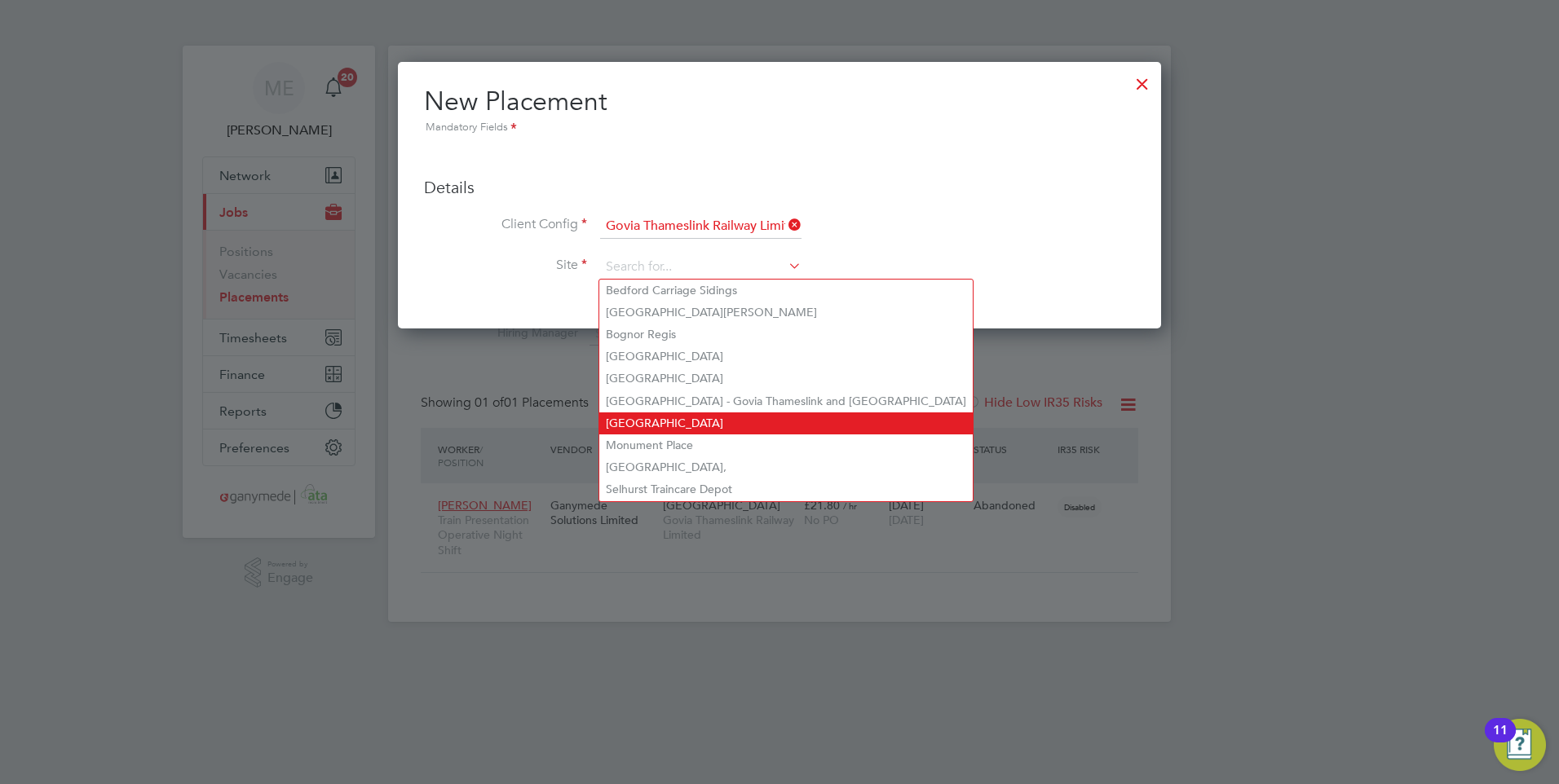
click at [644, 416] on li "Littlehampton" at bounding box center [785, 422] width 373 height 22
type input "Littlehampton"
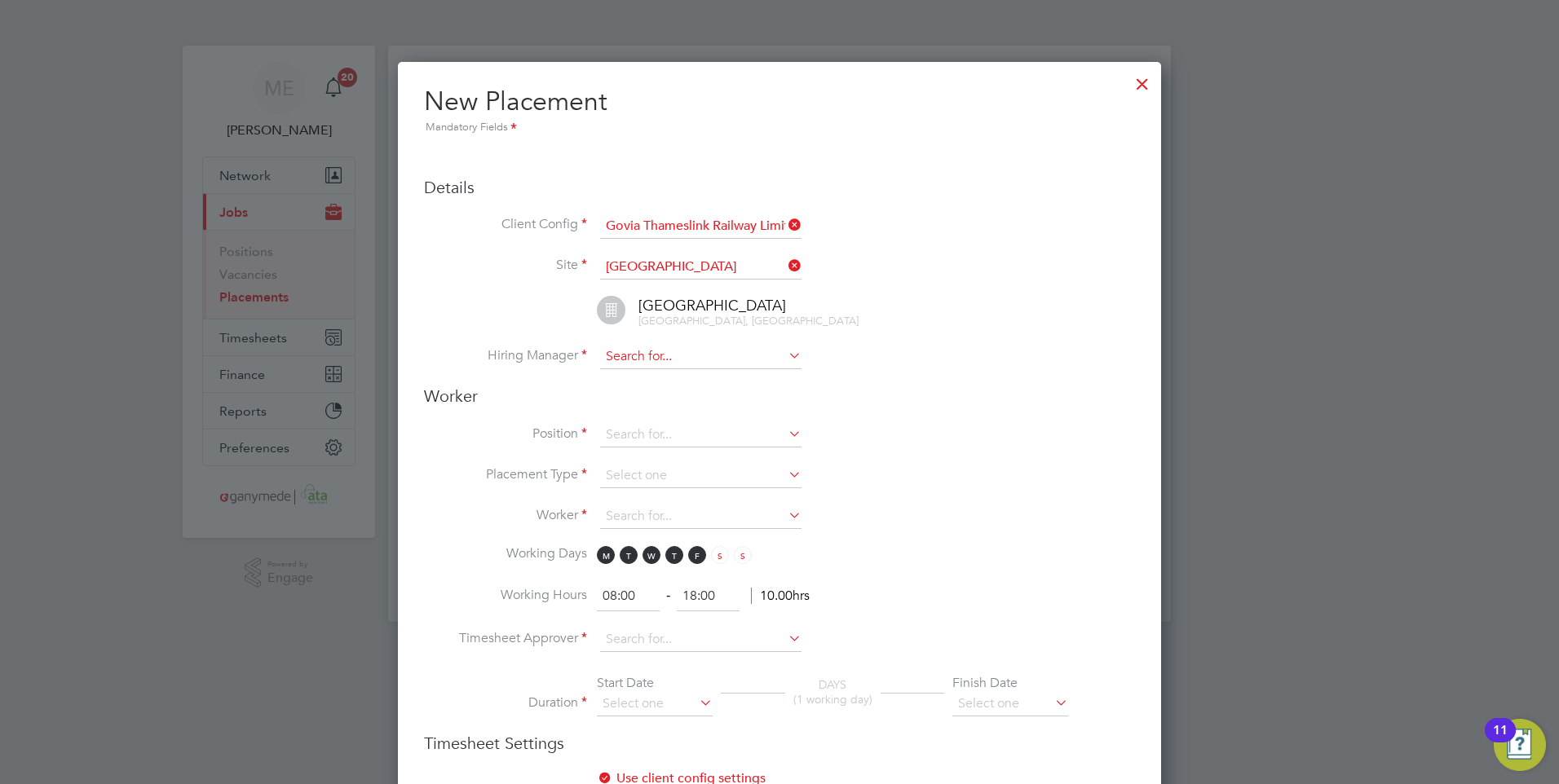
click at [624, 360] on input at bounding box center [701, 357] width 201 height 25
click at [637, 369] on div "Placements New Placement Placements I Follow All Placements Client Config Vendo…" at bounding box center [780, 333] width 782 height 576
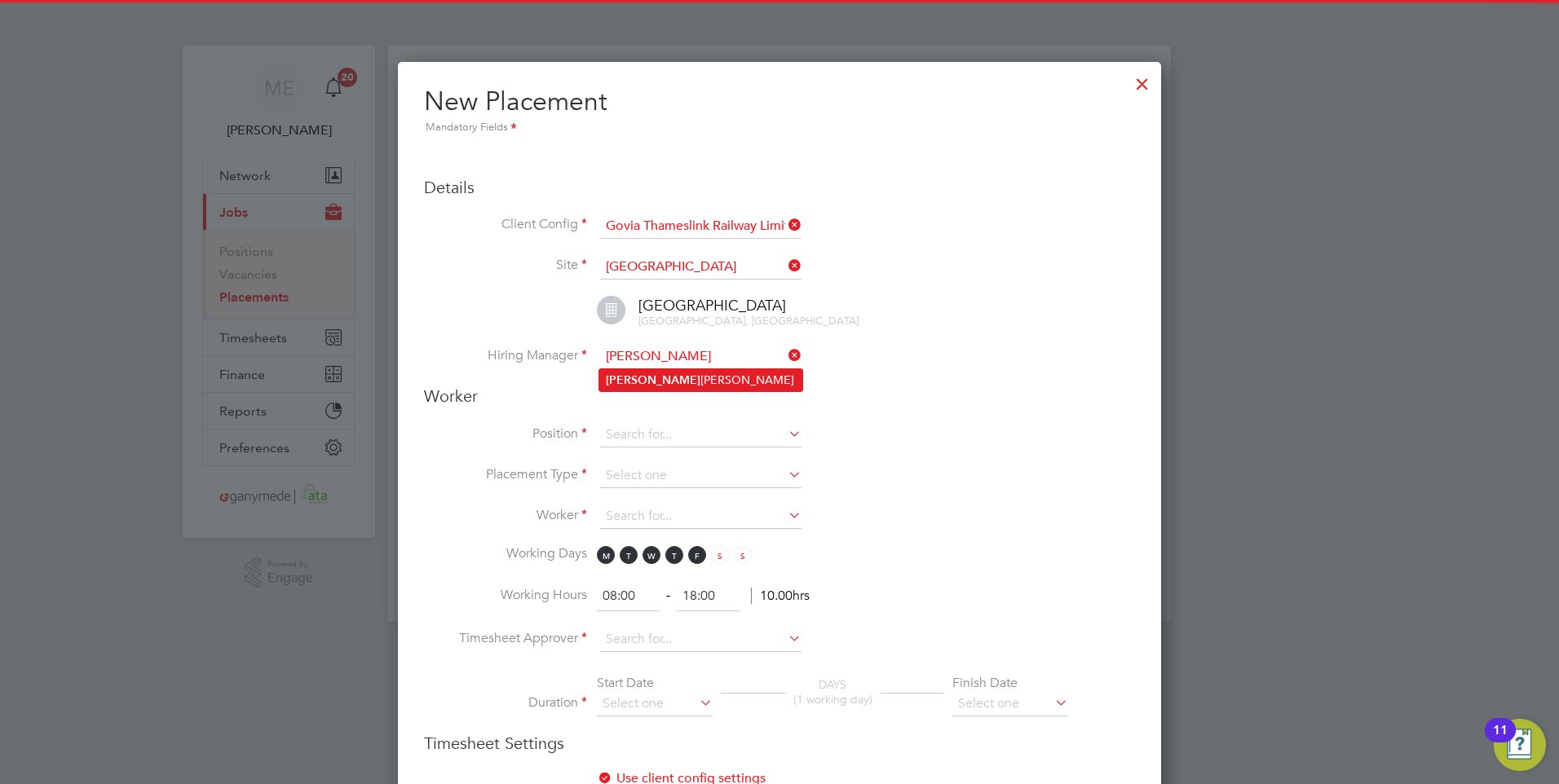
click at [637, 374] on b "James" at bounding box center [653, 380] width 95 height 14
type input "James Canty"
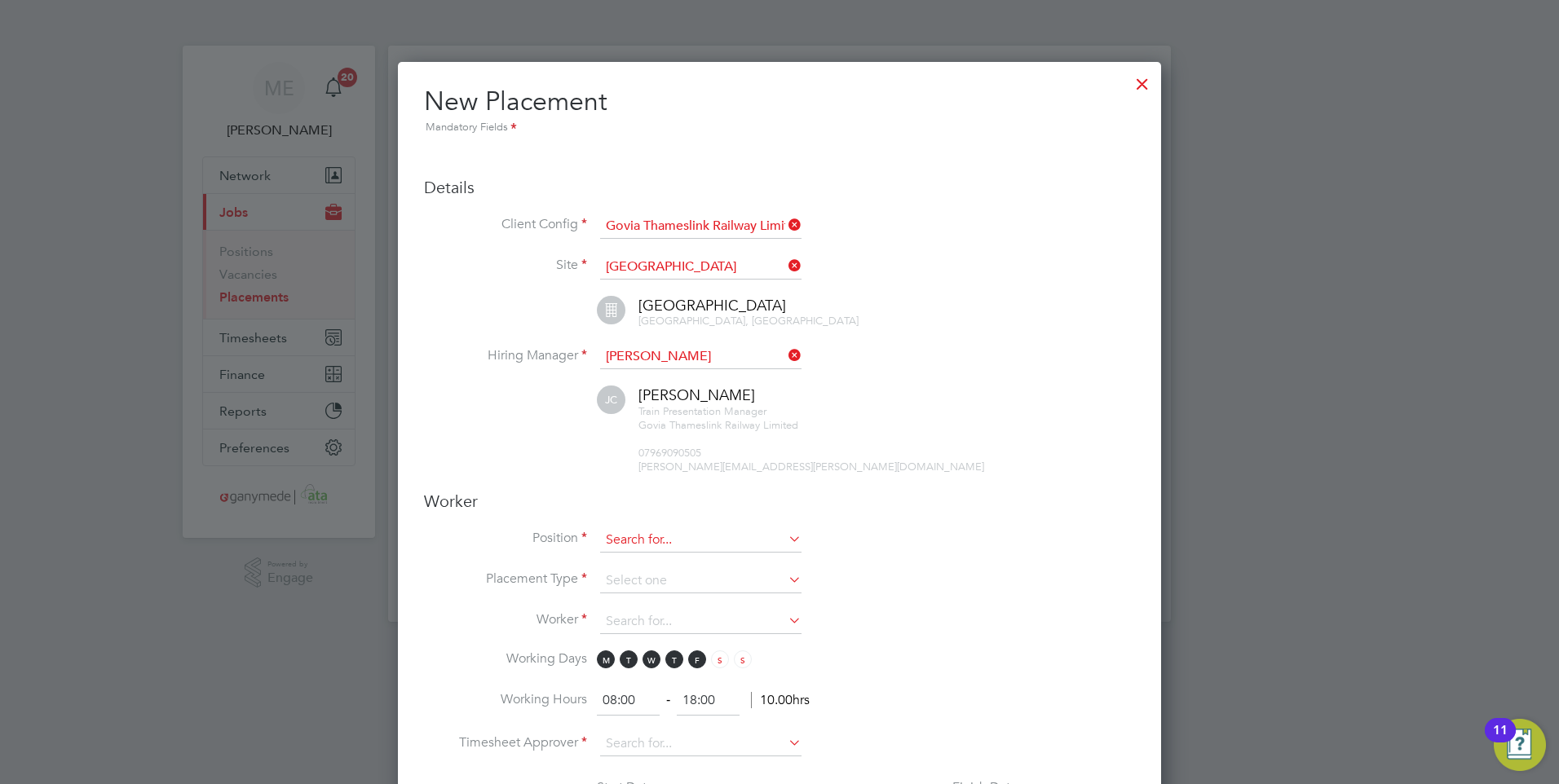
scroll to position [9, 9]
click at [682, 538] on input at bounding box center [701, 540] width 201 height 25
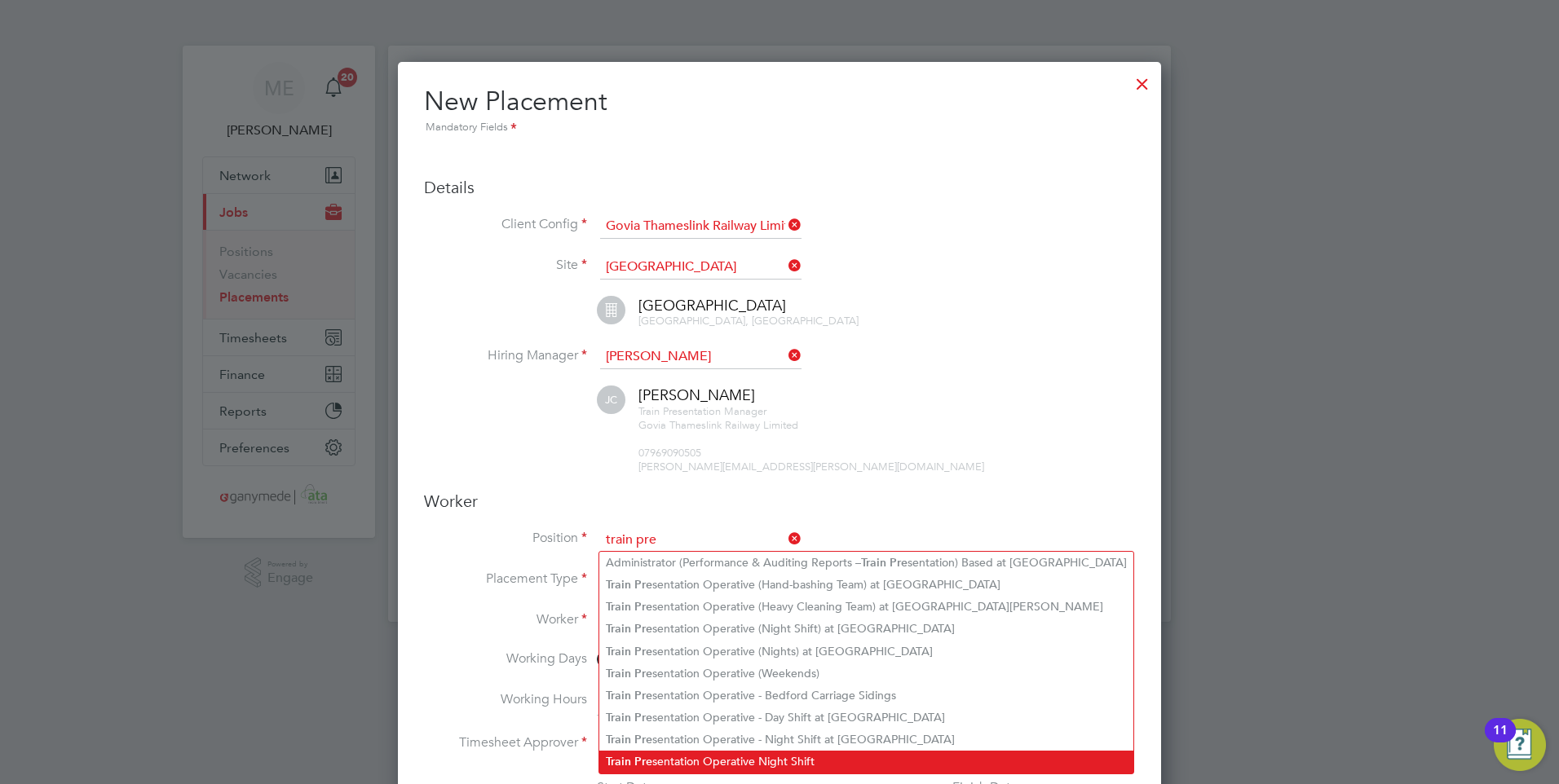
click at [734, 751] on li "Train Pre sentation Operative Night Shift" at bounding box center [866, 761] width 534 height 22
type input "Train Presentation Operative Night Shift"
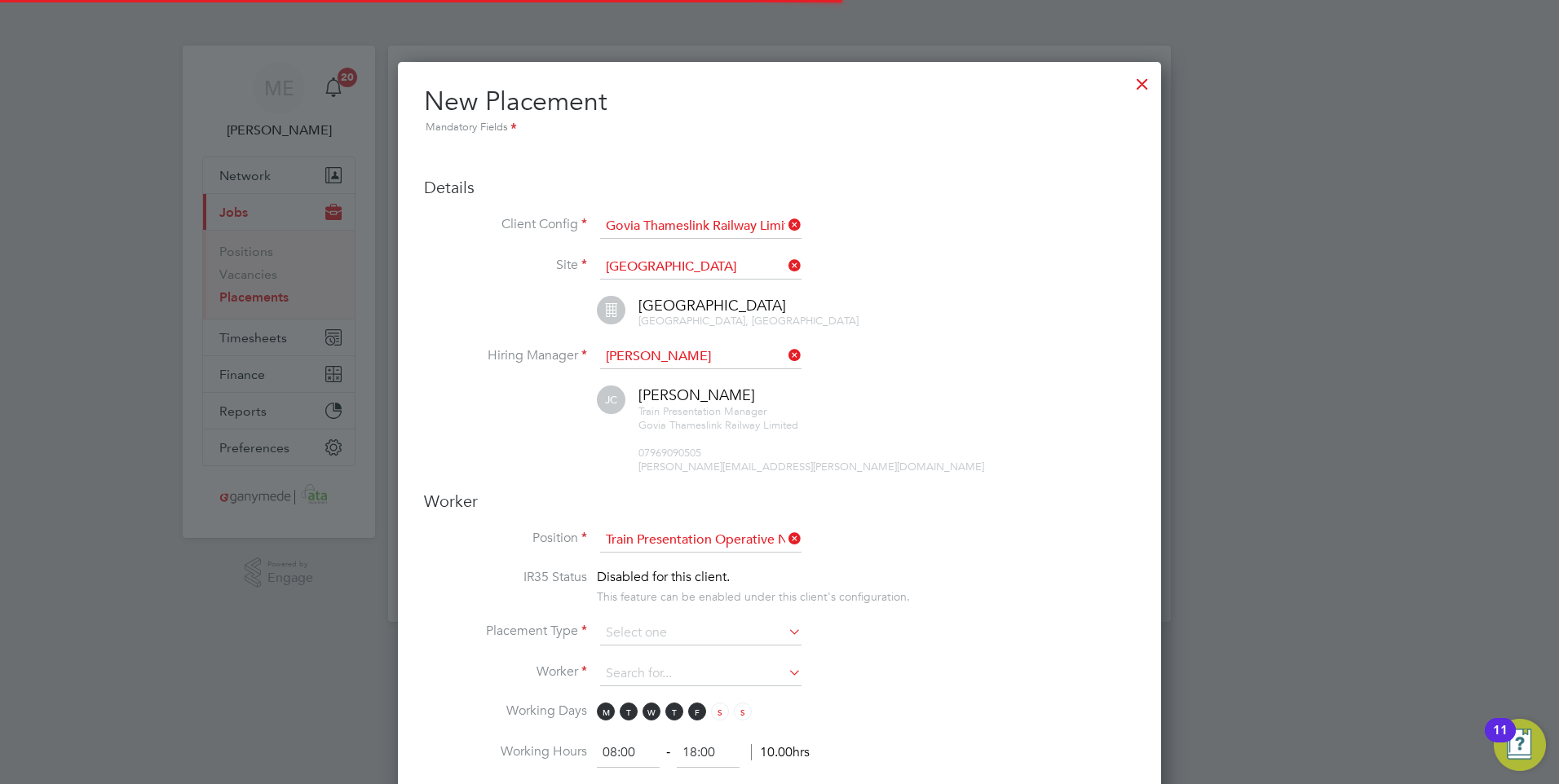
scroll to position [9, 9]
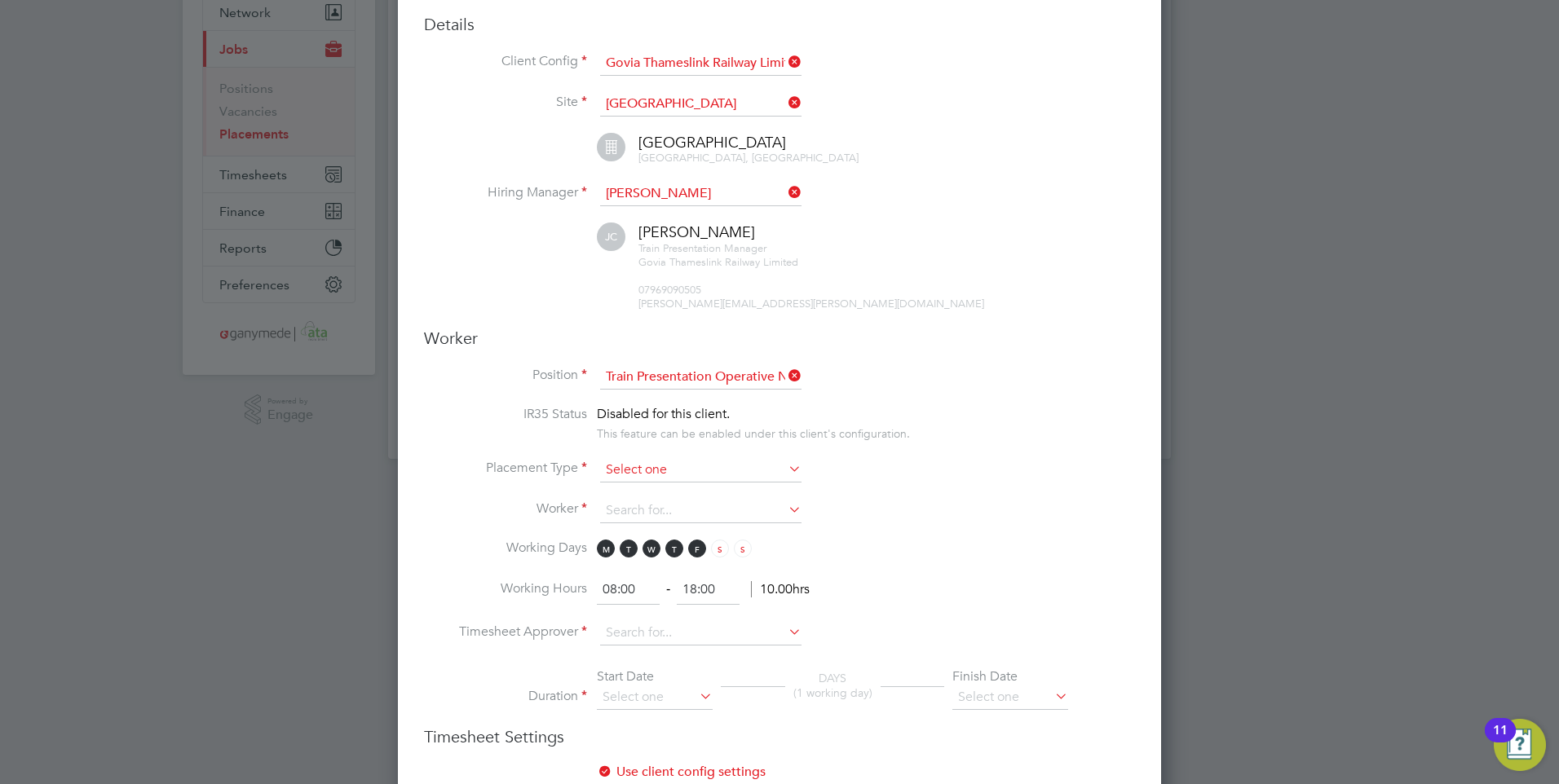
click at [655, 474] on input at bounding box center [701, 471] width 201 height 25
click at [648, 484] on li "Temporary" at bounding box center [701, 492] width 203 height 21
type input "Temporary"
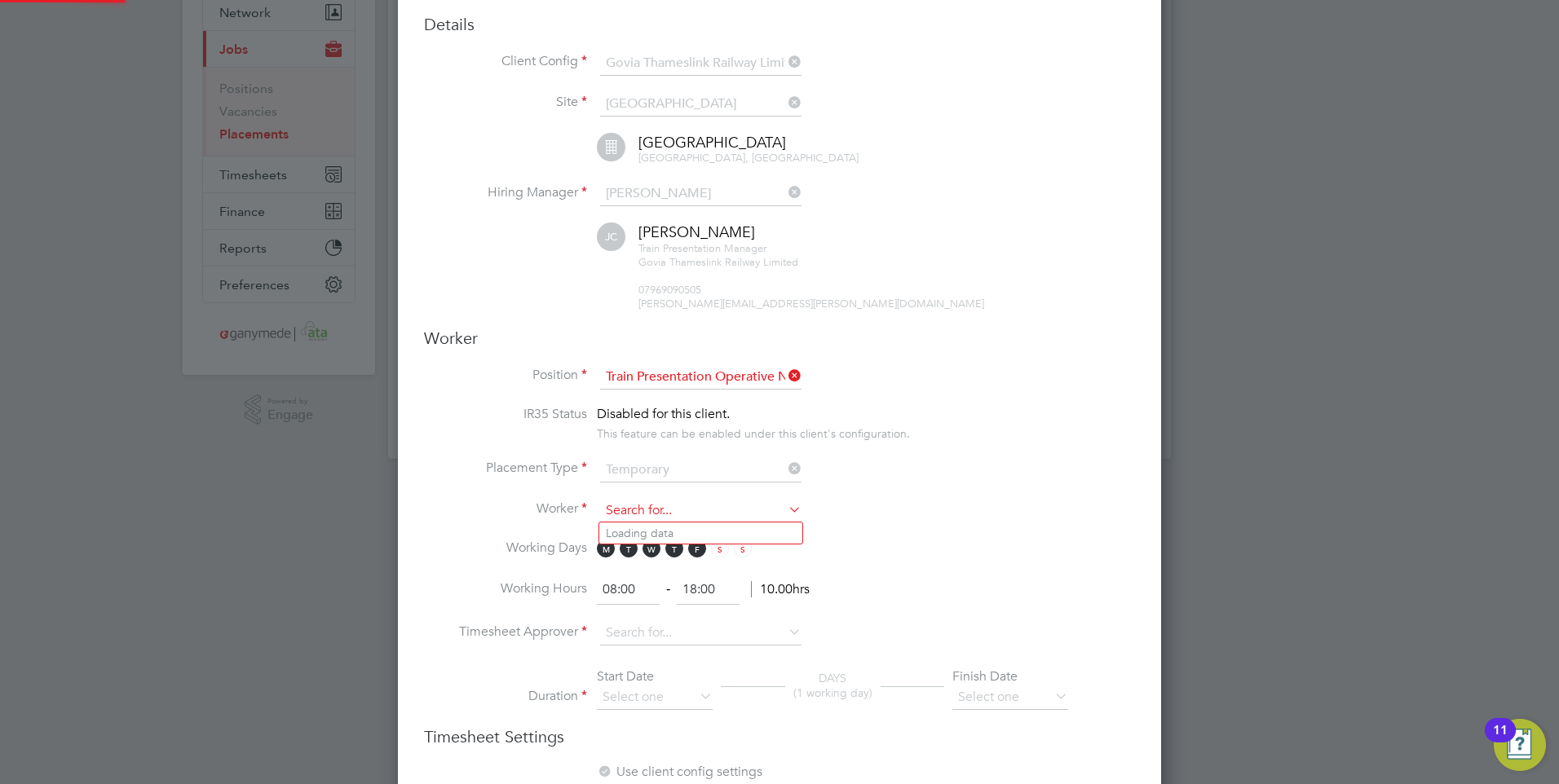
click at [636, 516] on input at bounding box center [701, 512] width 201 height 25
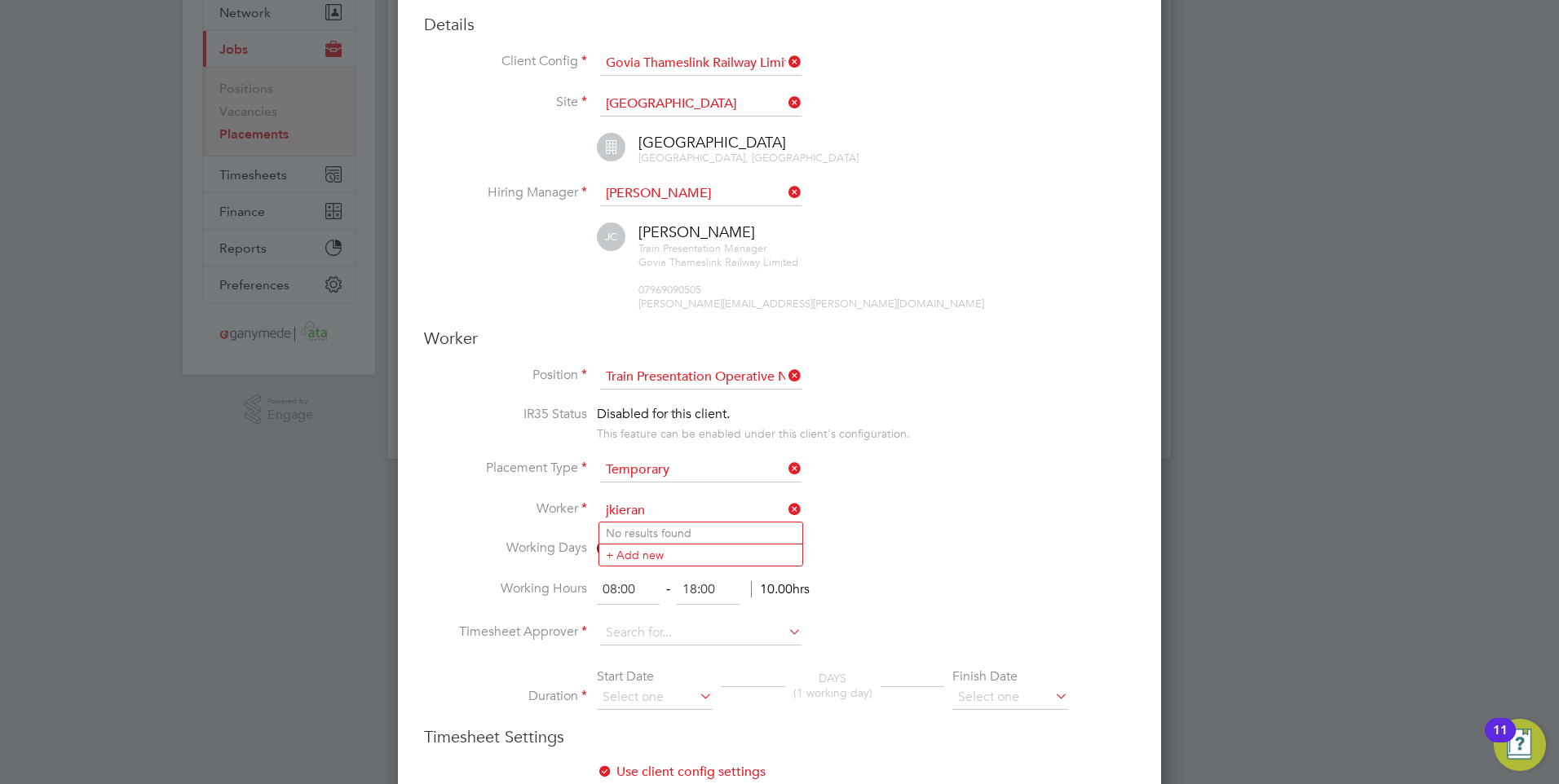
type input "jkieran"
drag, startPoint x: 647, startPoint y: 495, endPoint x: 602, endPoint y: 495, distance: 45.0
click at [602, 495] on li "Placement Type Temporary" at bounding box center [780, 478] width 711 height 41
click at [632, 517] on input at bounding box center [701, 512] width 201 height 25
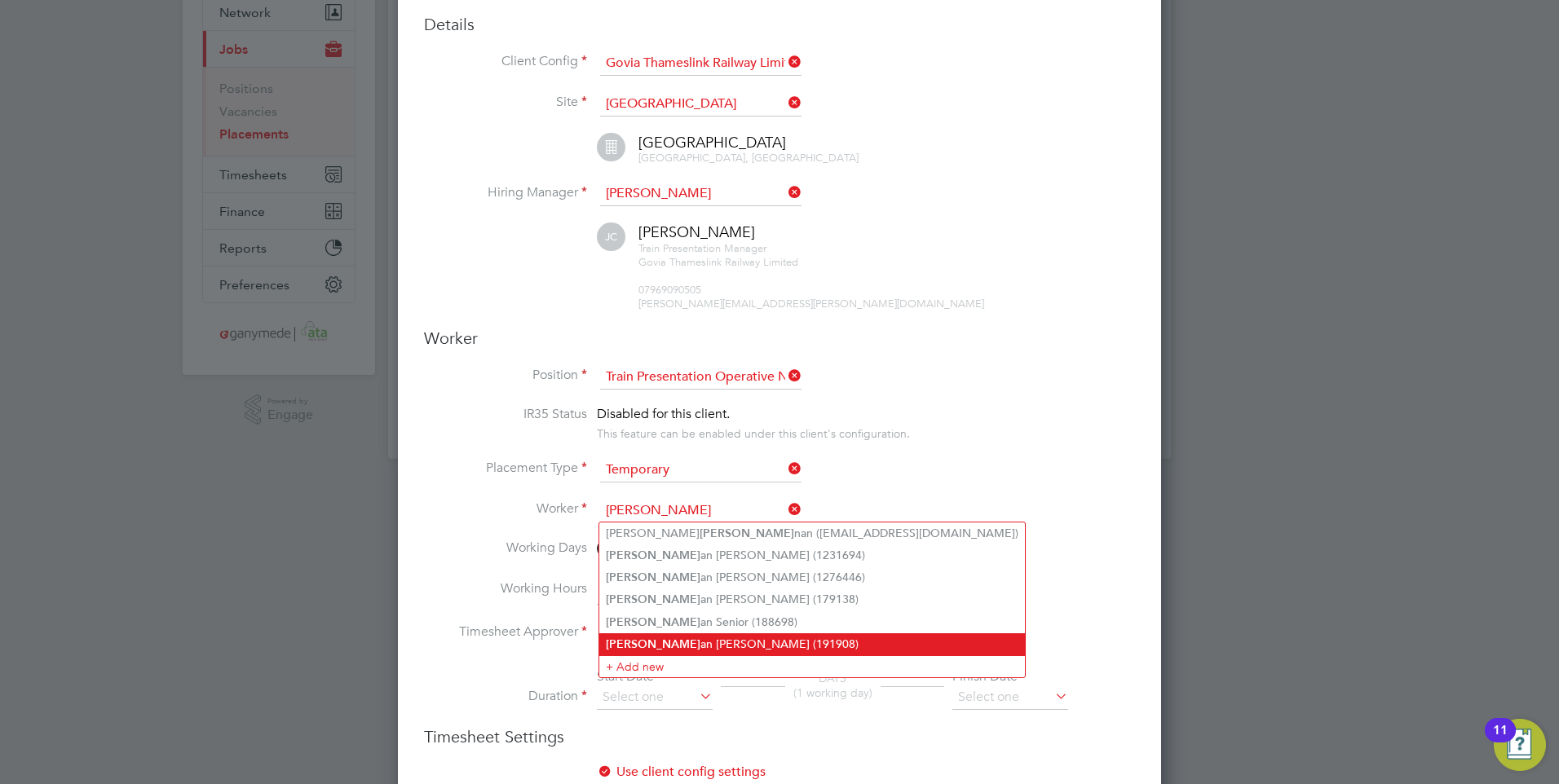
click at [661, 633] on li "Kier an Saunders (191908)" at bounding box center [812, 644] width 425 height 22
type input "Kieran Saunders (191908)"
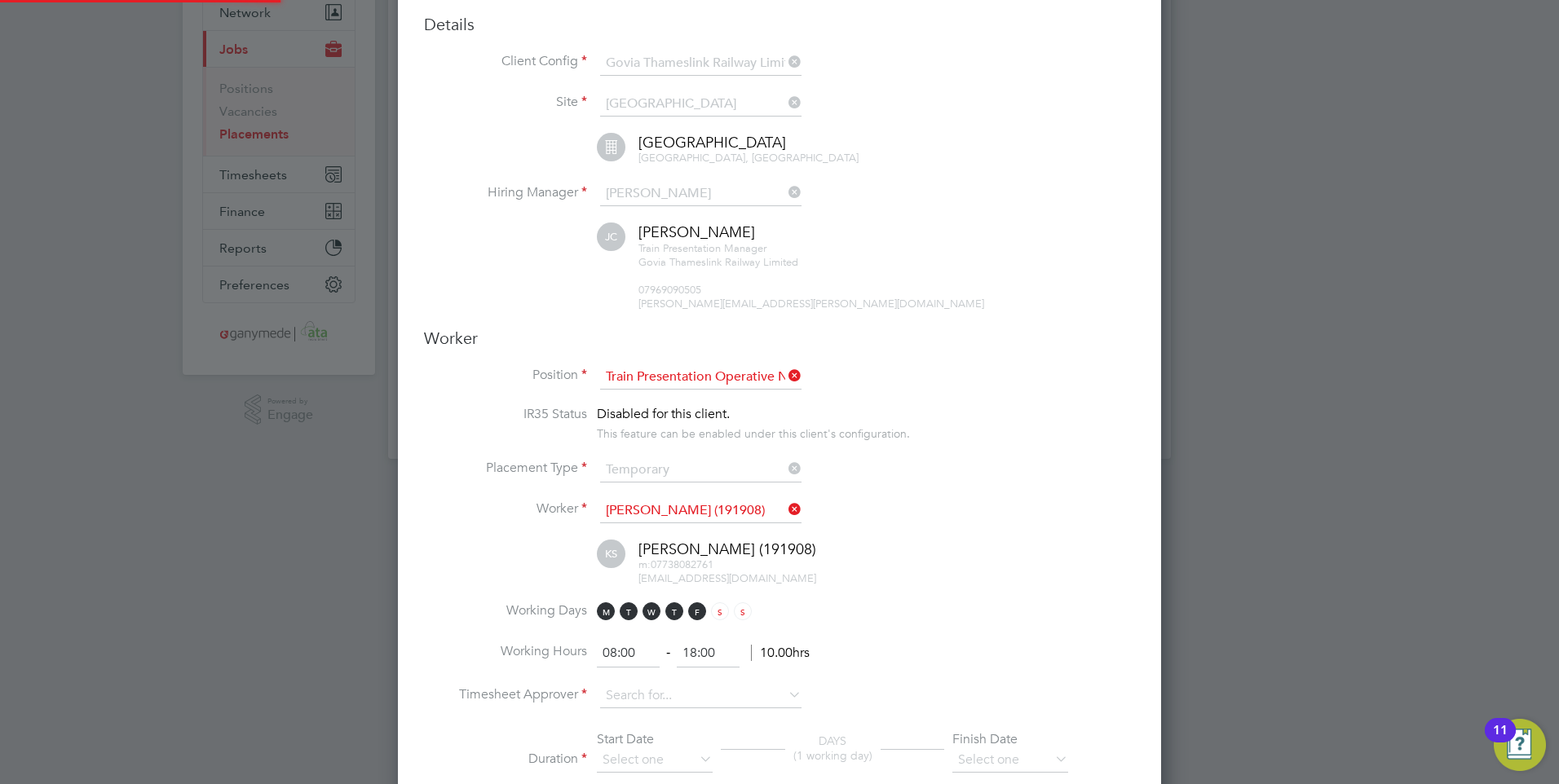
scroll to position [2131, 764]
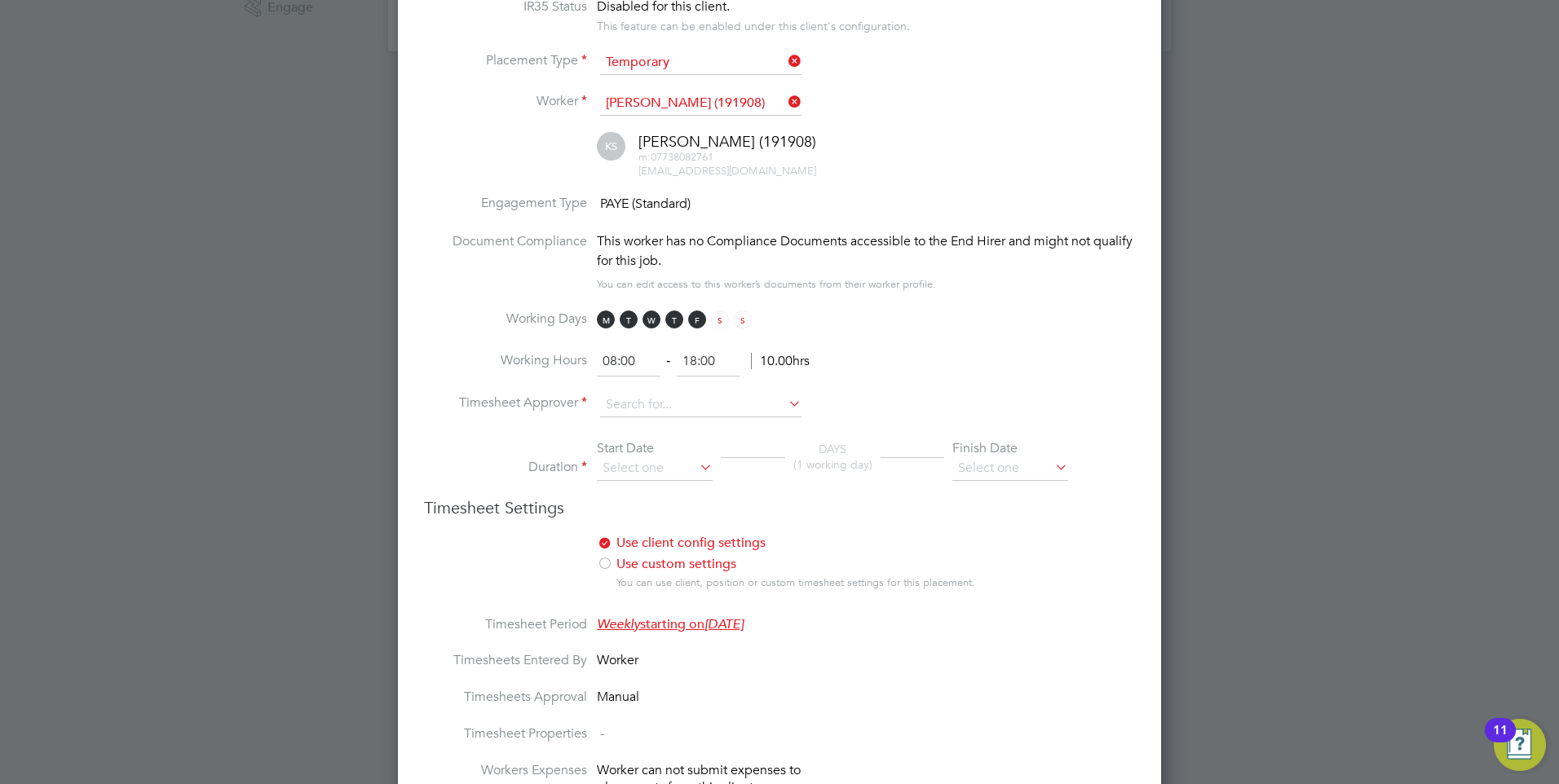
click at [629, 383] on li "Working Hours 08:00 ‐ 18:00 10.00hrs" at bounding box center [780, 370] width 711 height 46
click at [631, 403] on input at bounding box center [701, 405] width 201 height 25
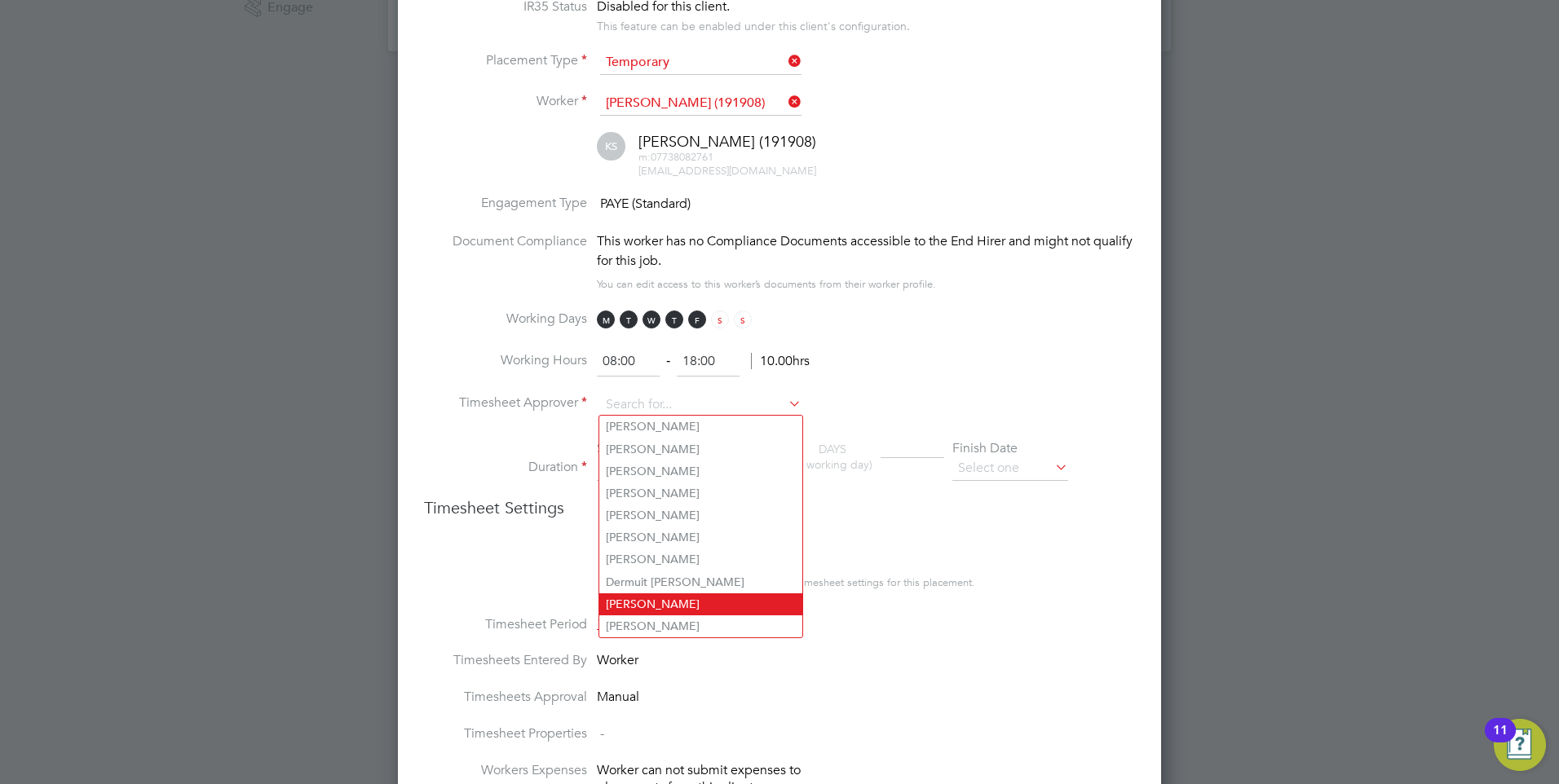
click at [649, 593] on li "James Canty" at bounding box center [701, 604] width 203 height 22
type input "James Canty"
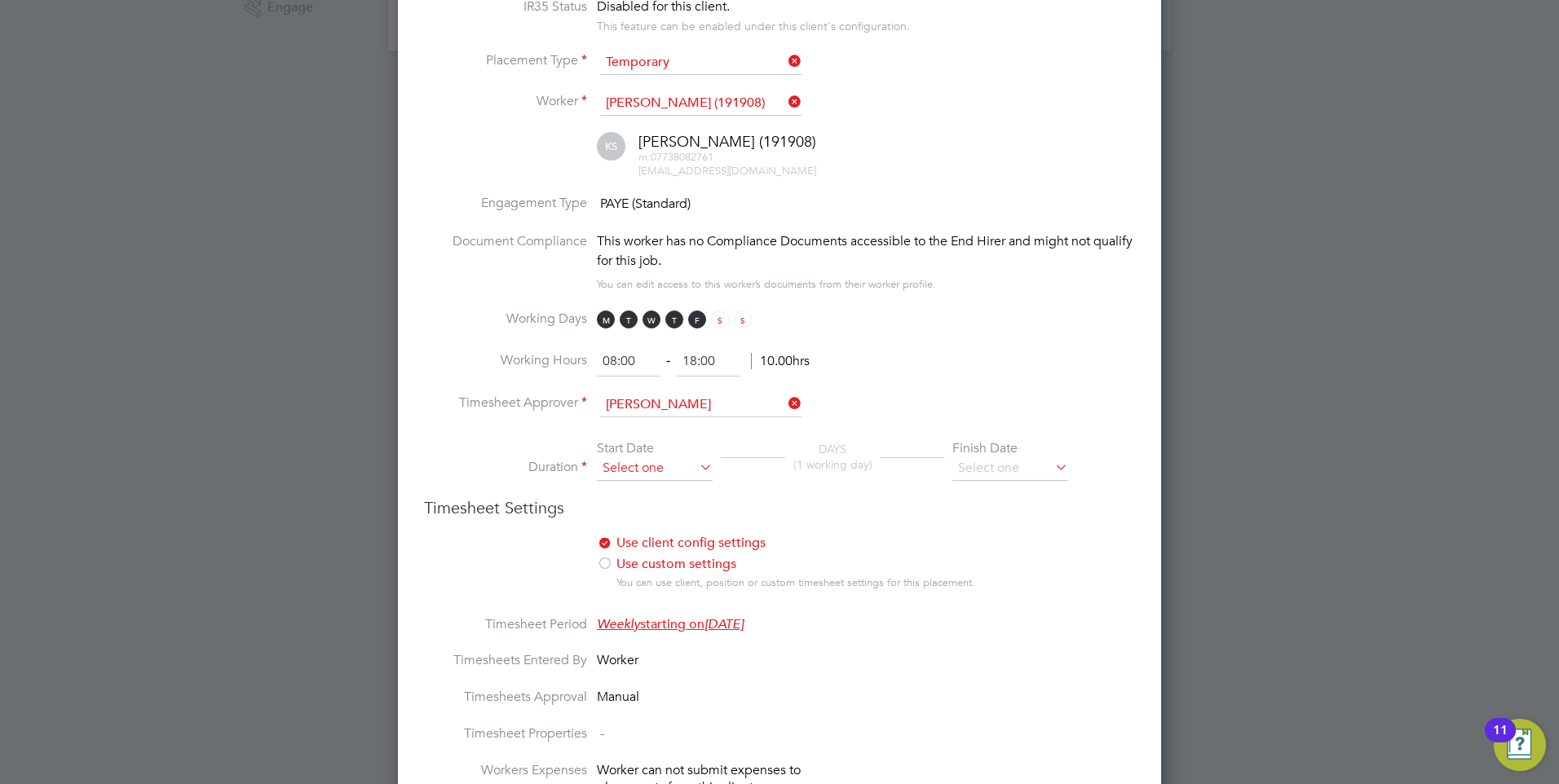
click at [643, 470] on input at bounding box center [655, 469] width 116 height 25
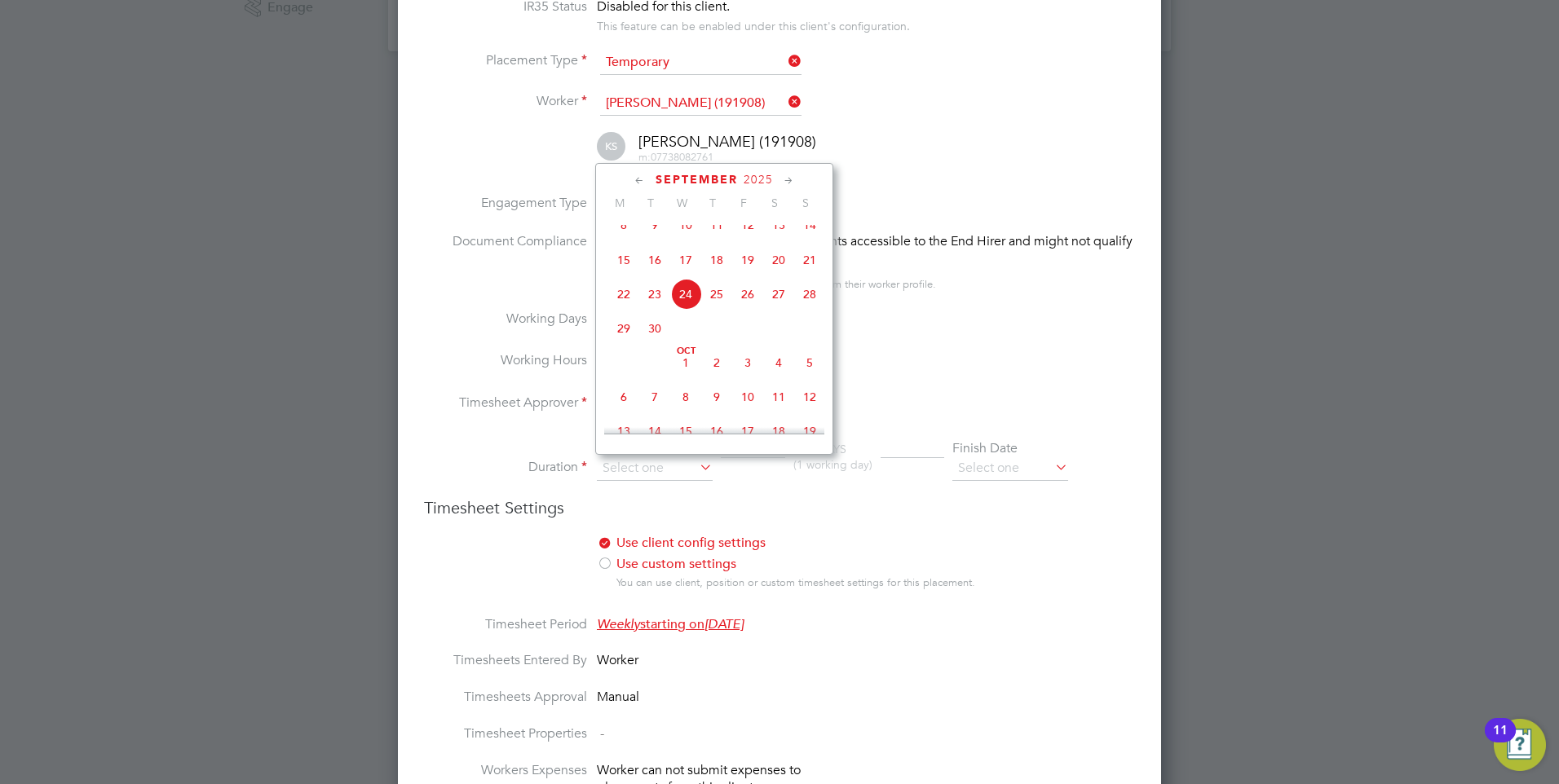
click at [713, 308] on span "25" at bounding box center [716, 294] width 31 height 31
type input "25 Sep 2025"
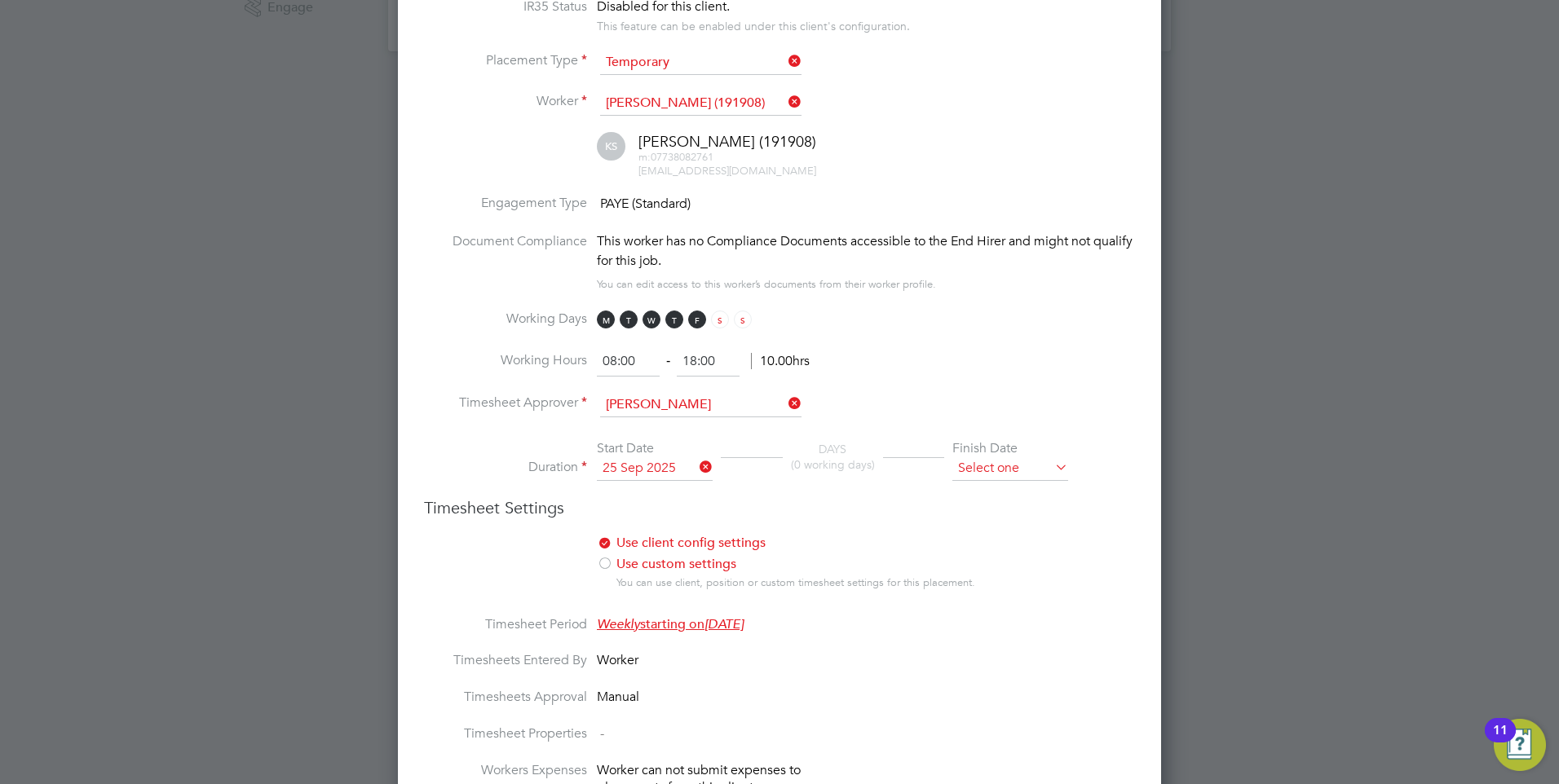
click at [989, 473] on input at bounding box center [1010, 469] width 116 height 25
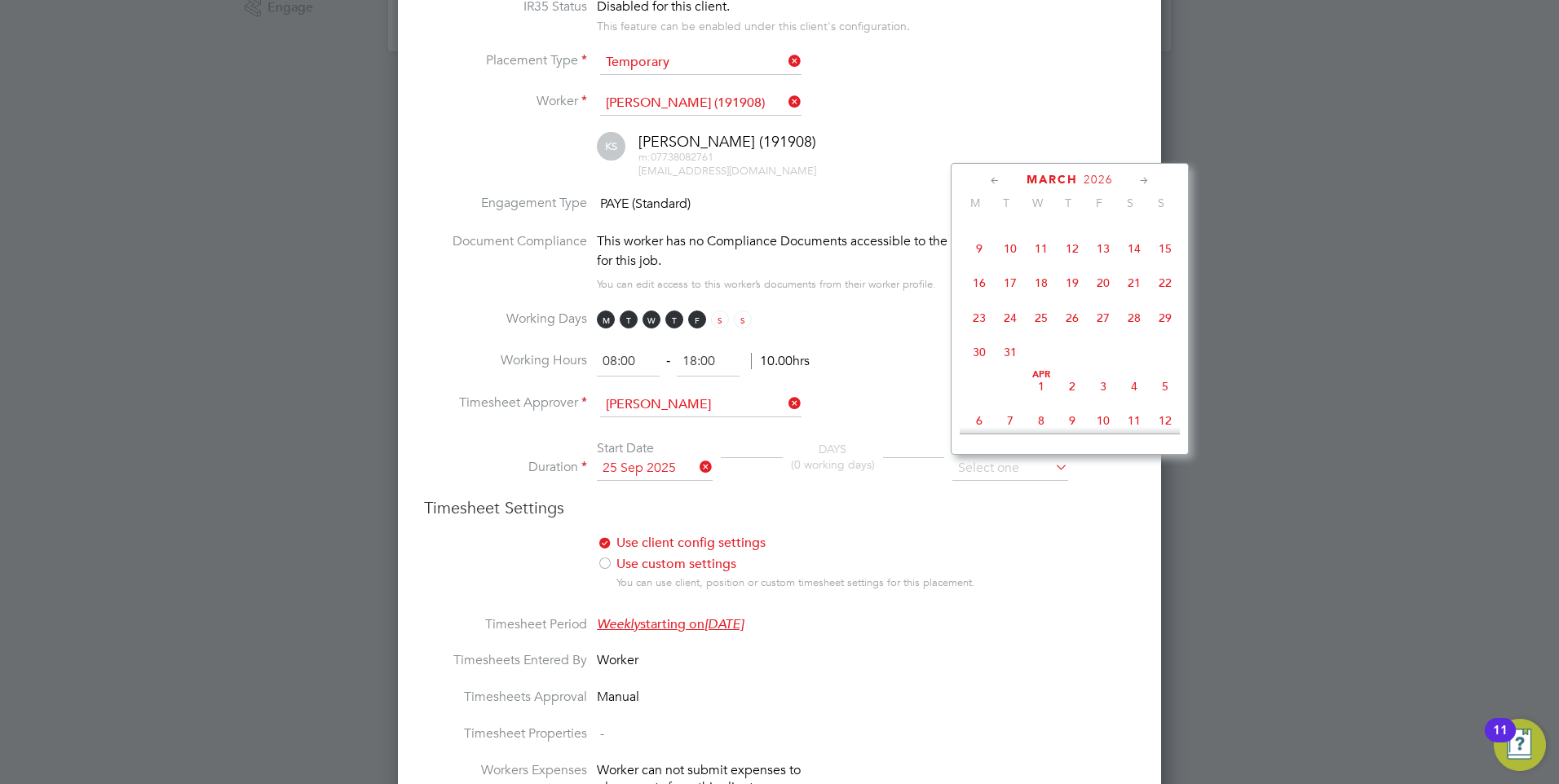
click at [1137, 333] on span "28" at bounding box center [1134, 318] width 31 height 31
type input "28 Mar 2026"
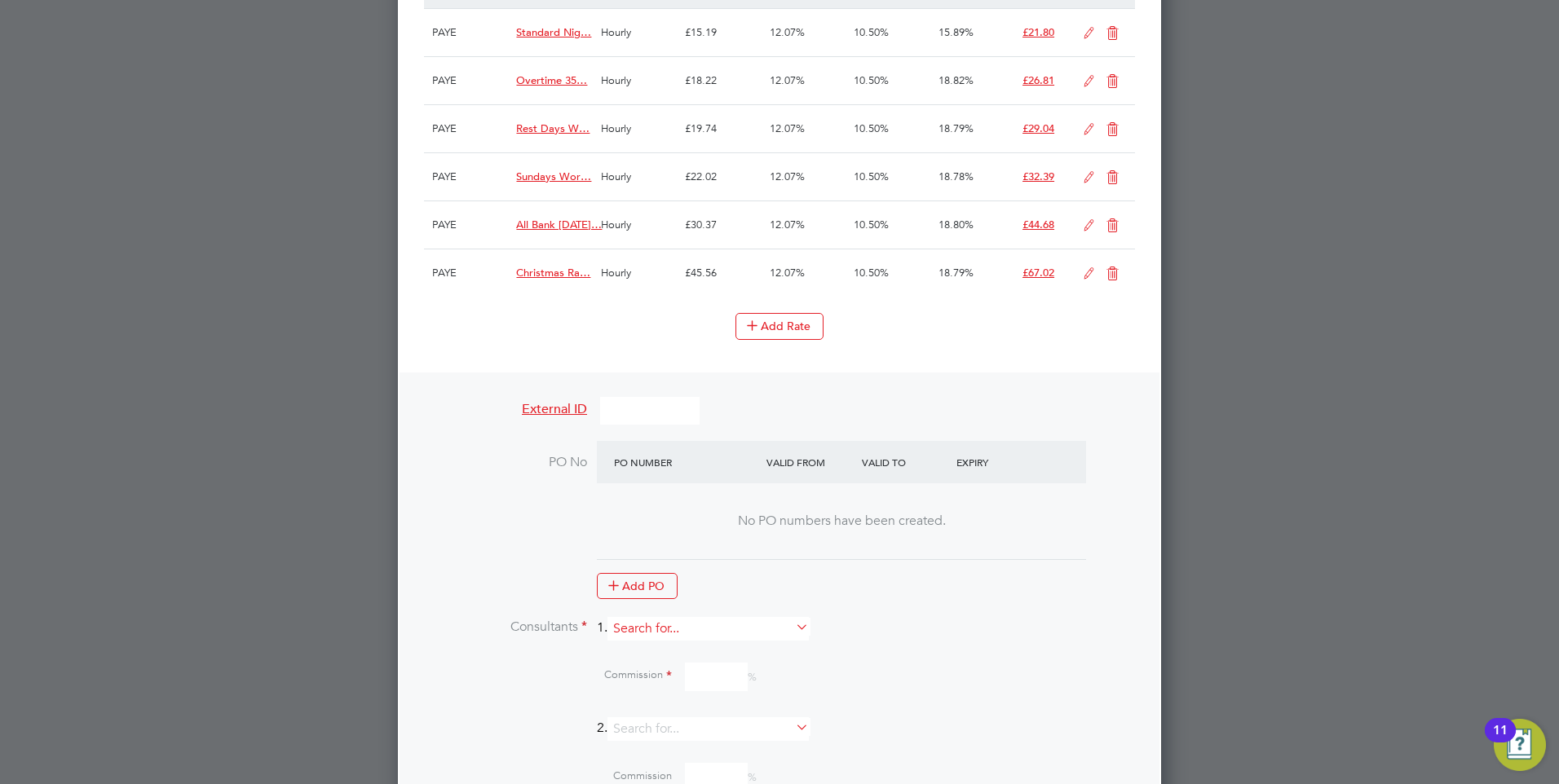
click at [653, 631] on input at bounding box center [708, 628] width 201 height 24
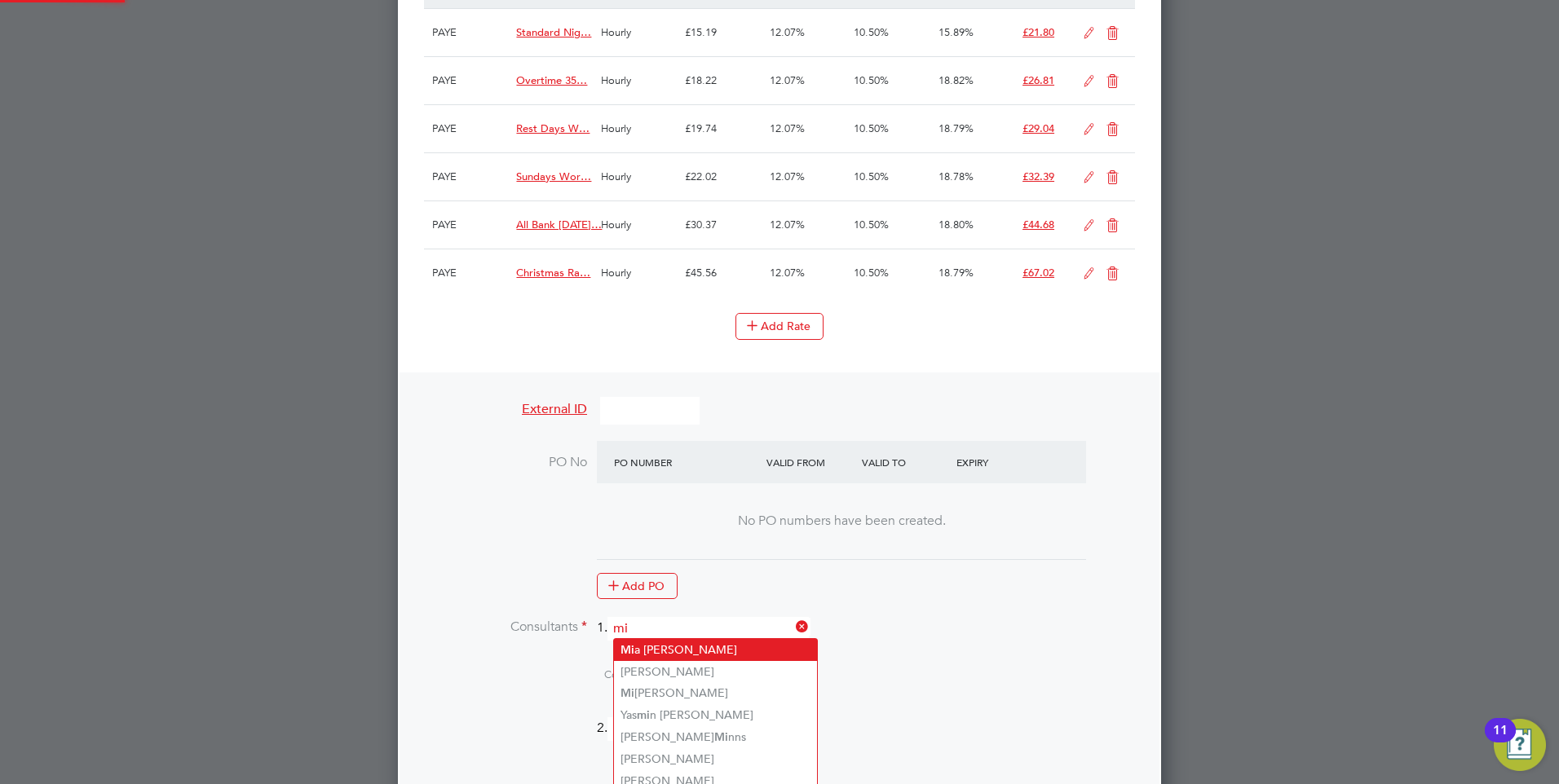
click at [649, 645] on li "Mi a Eckersley" at bounding box center [716, 649] width 203 height 22
type input "[PERSON_NAME]"
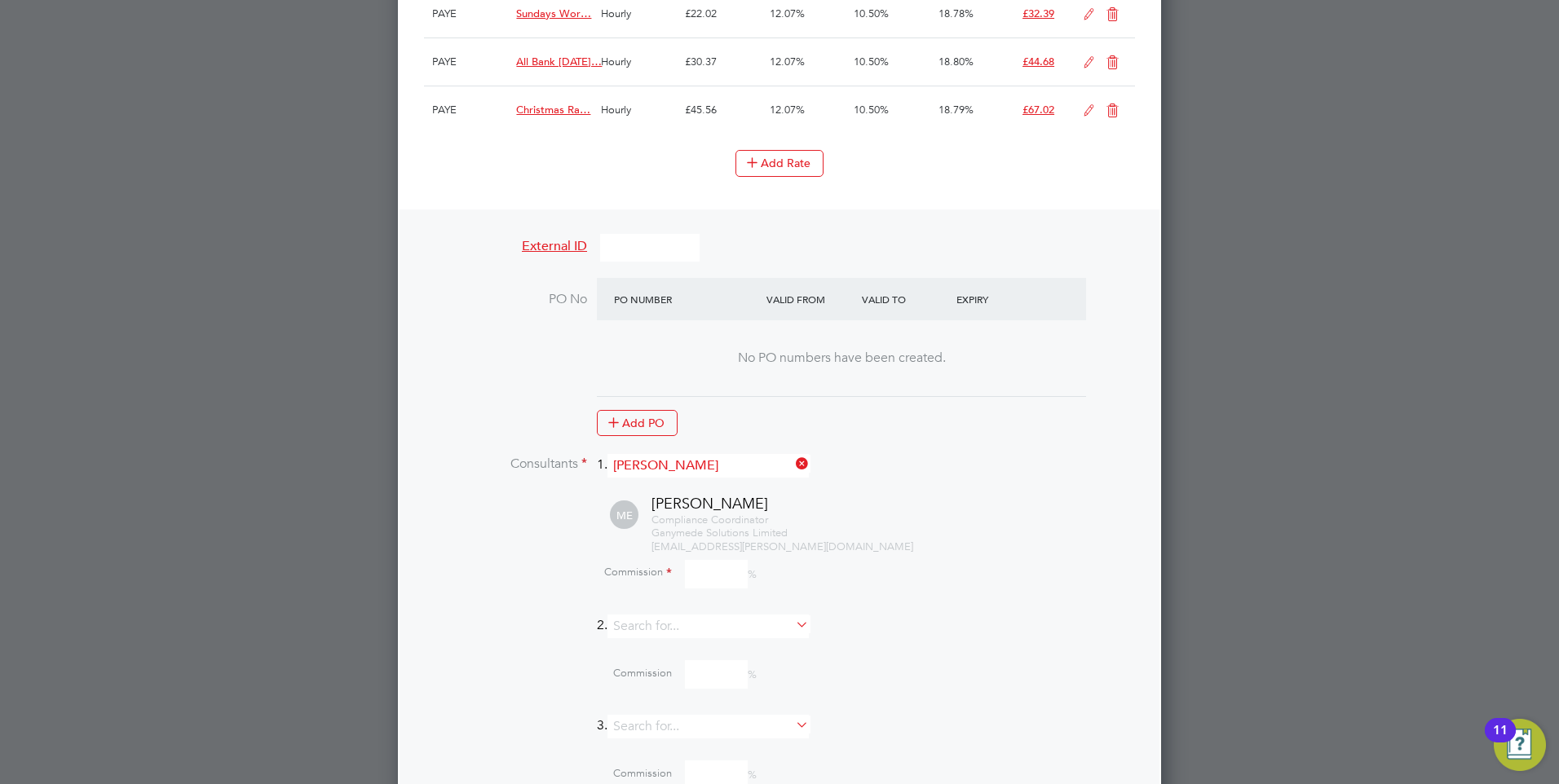
click at [710, 574] on input at bounding box center [716, 574] width 63 height 28
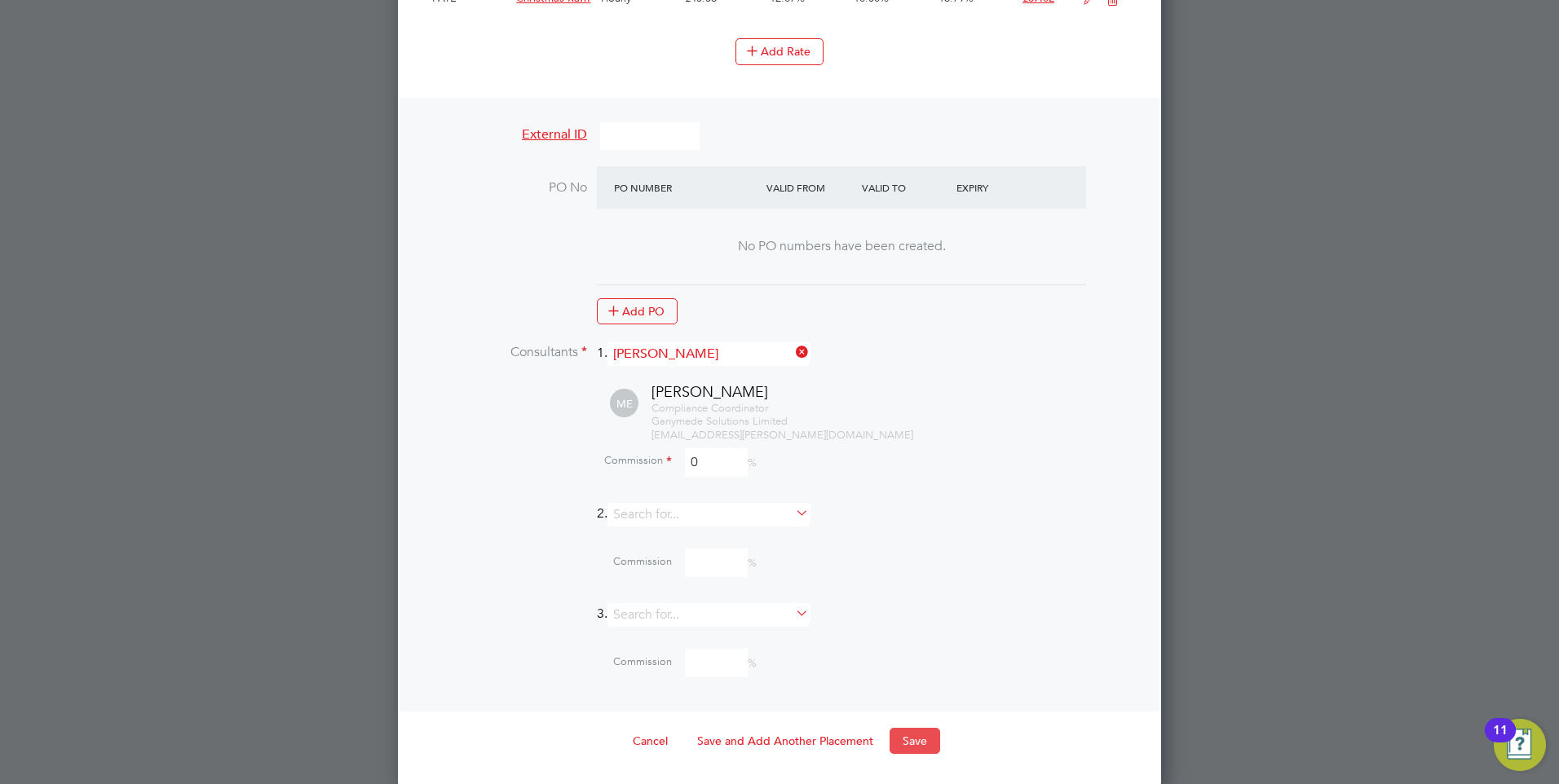
type input "0"
click at [910, 739] on button "Save" at bounding box center [914, 740] width 50 height 26
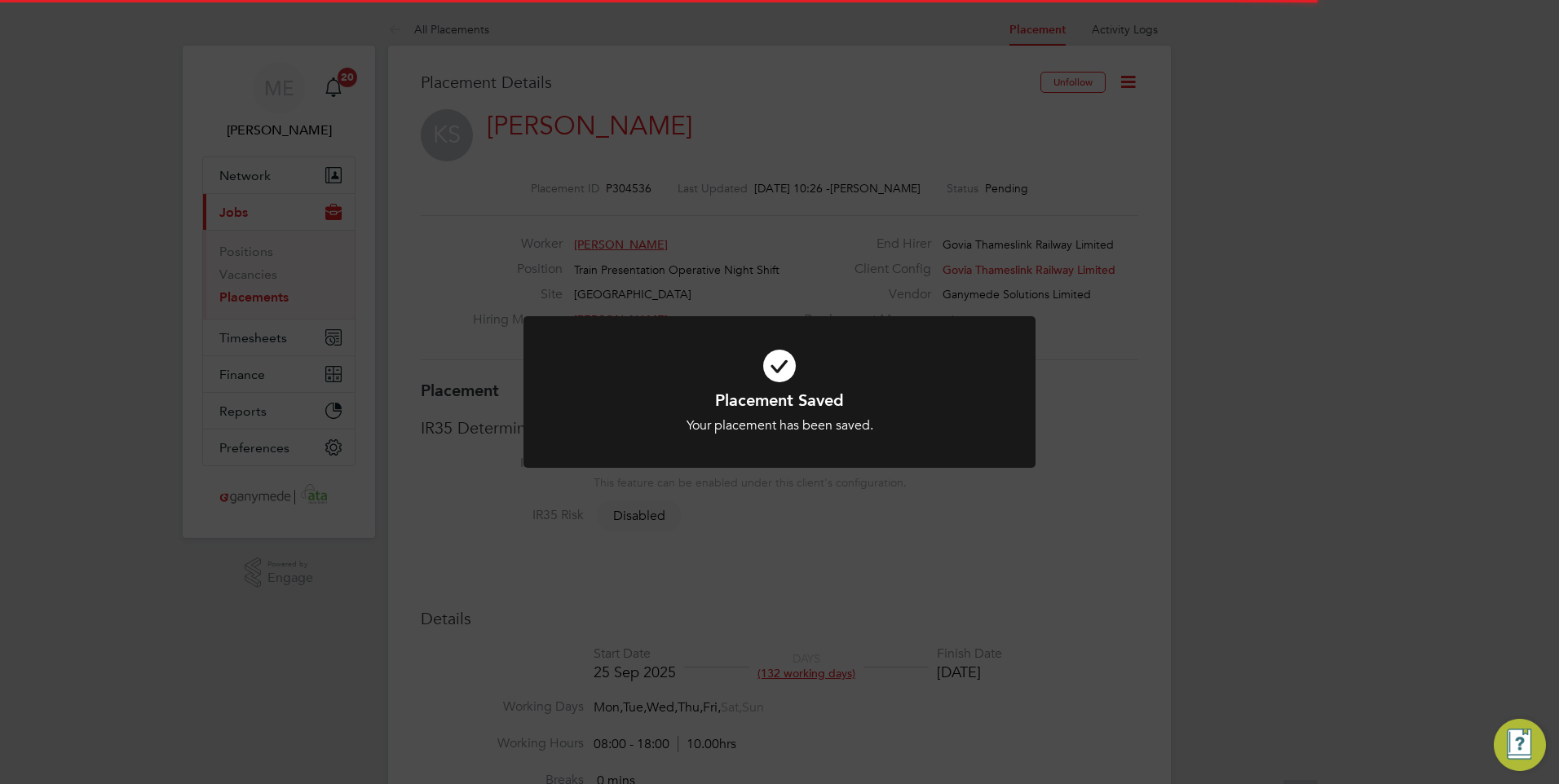
click at [737, 393] on h1 "Placement Saved" at bounding box center [780, 400] width 424 height 21
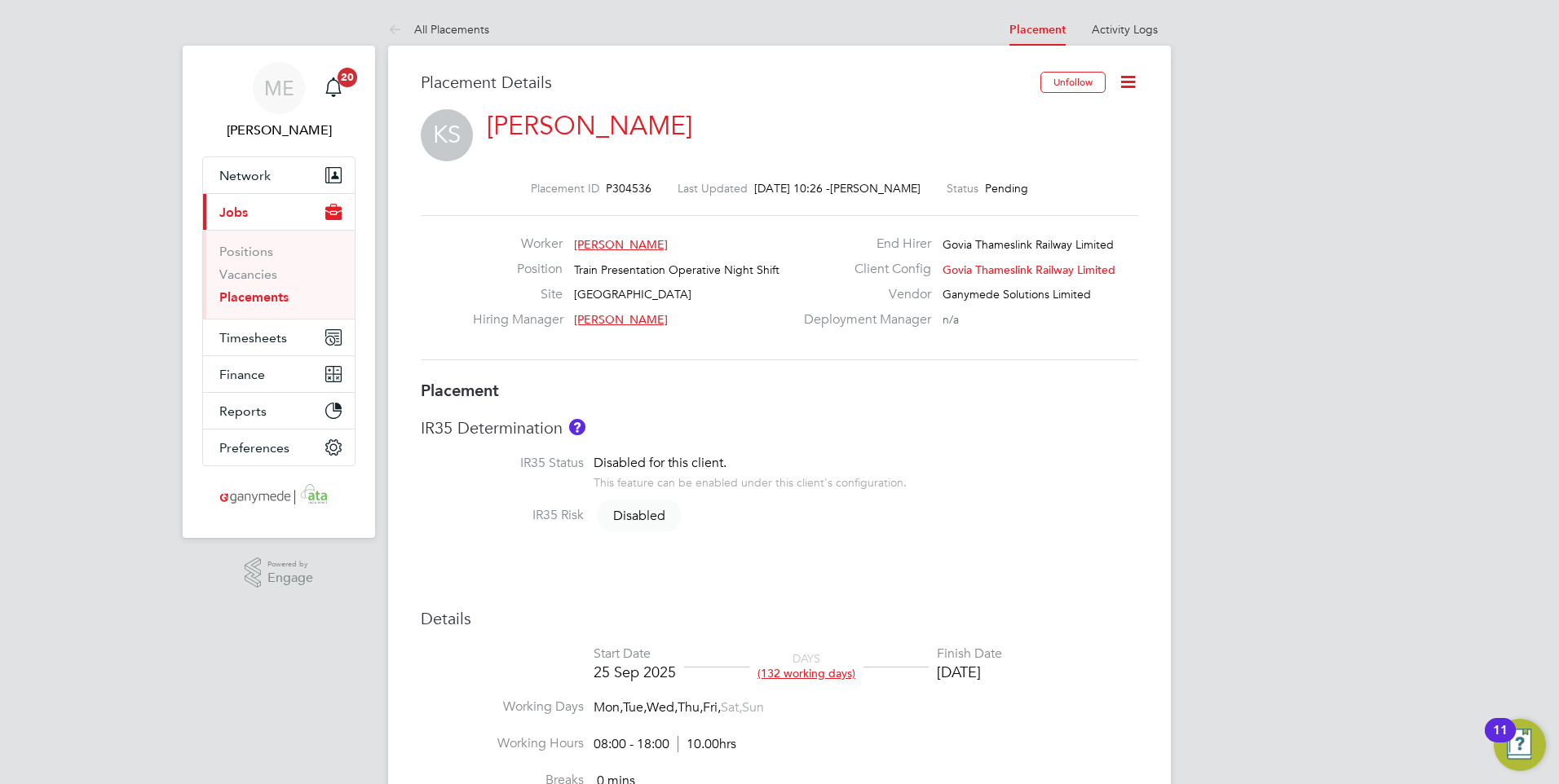
click at [570, 119] on link "Kieran Saunders" at bounding box center [590, 125] width 205 height 31
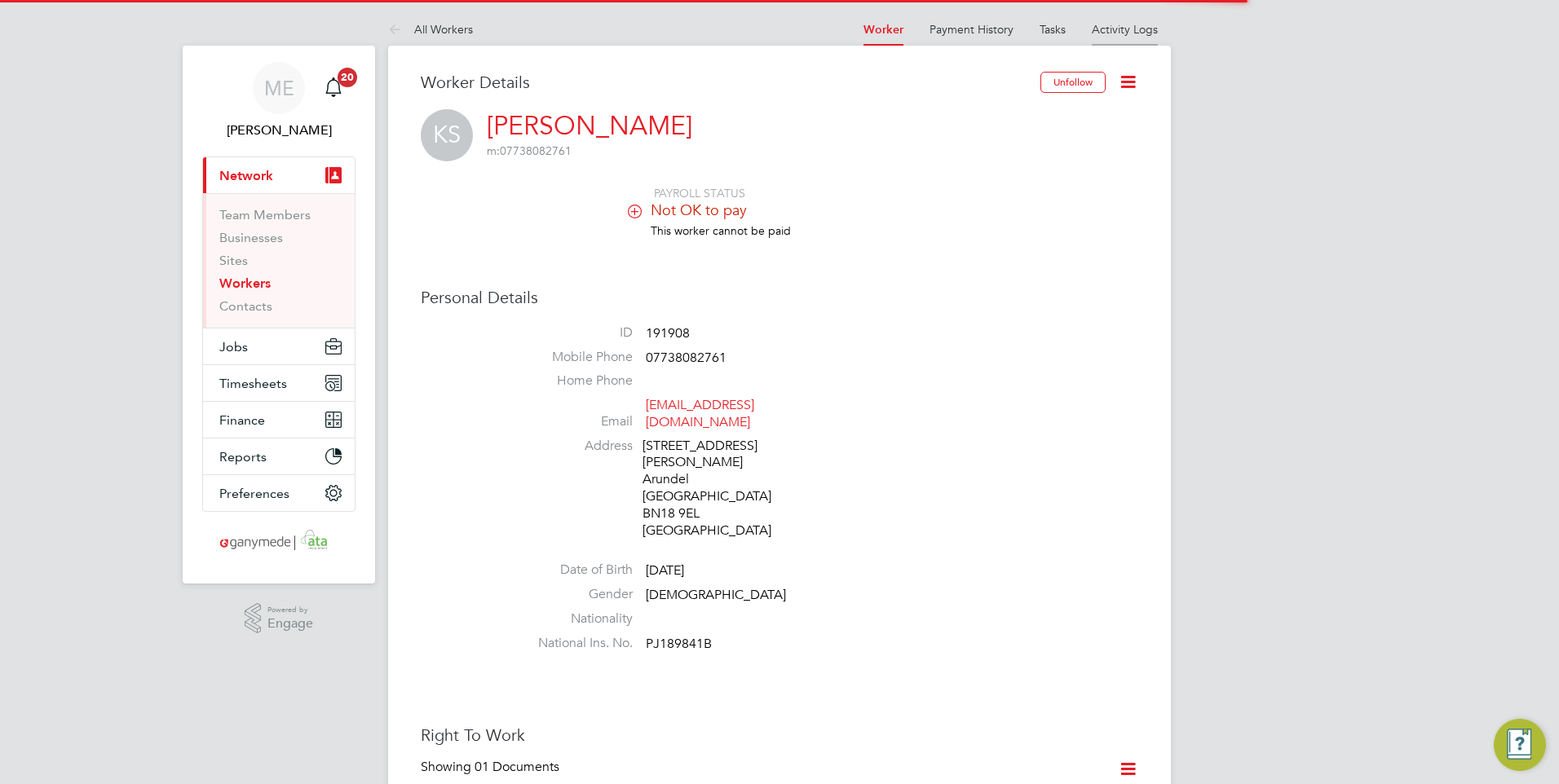
click at [1095, 37] on li "Activity Logs" at bounding box center [1125, 29] width 66 height 32
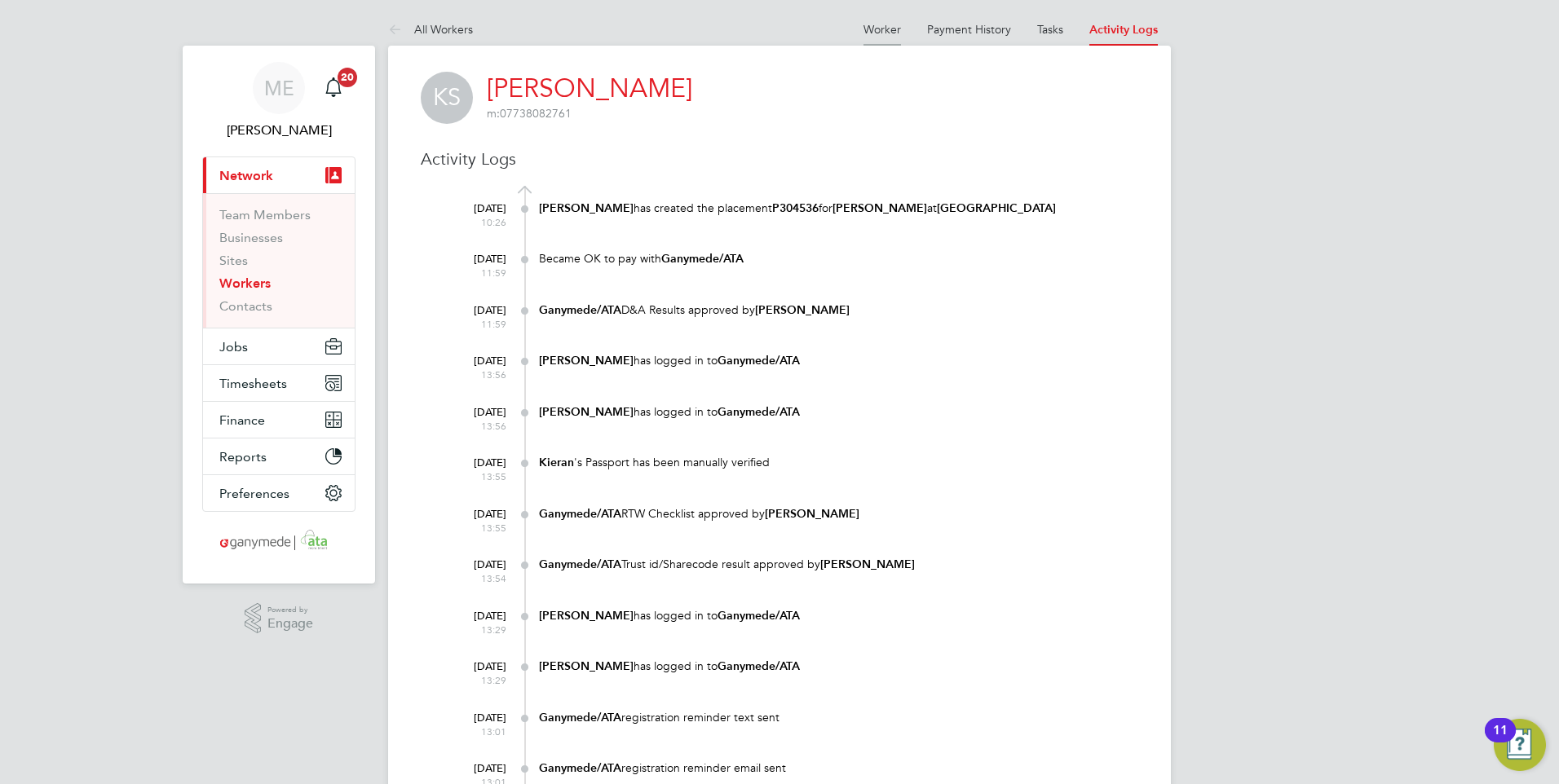
click at [871, 26] on link "Worker" at bounding box center [881, 28] width 37 height 14
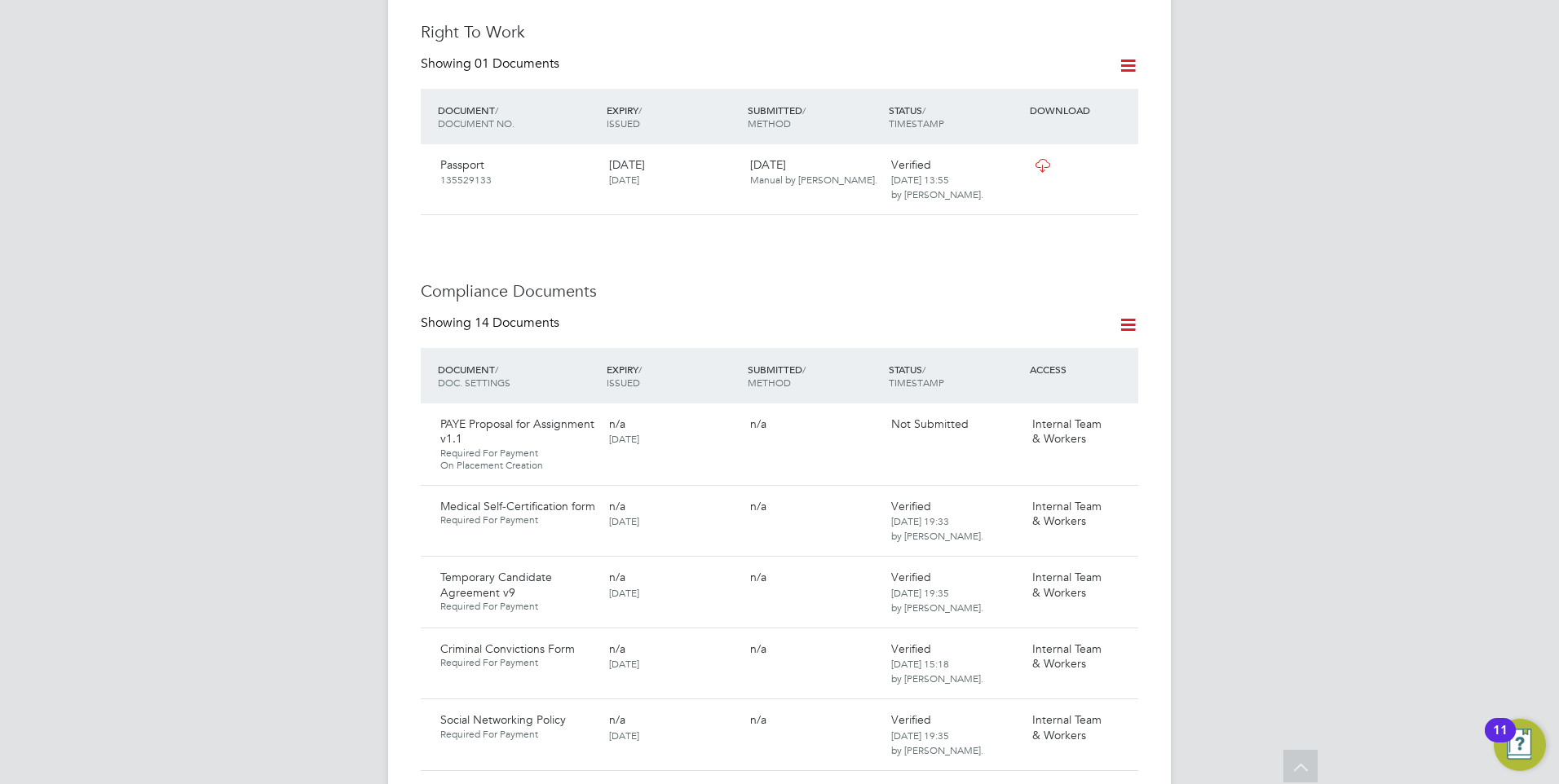
scroll to position [734, 0]
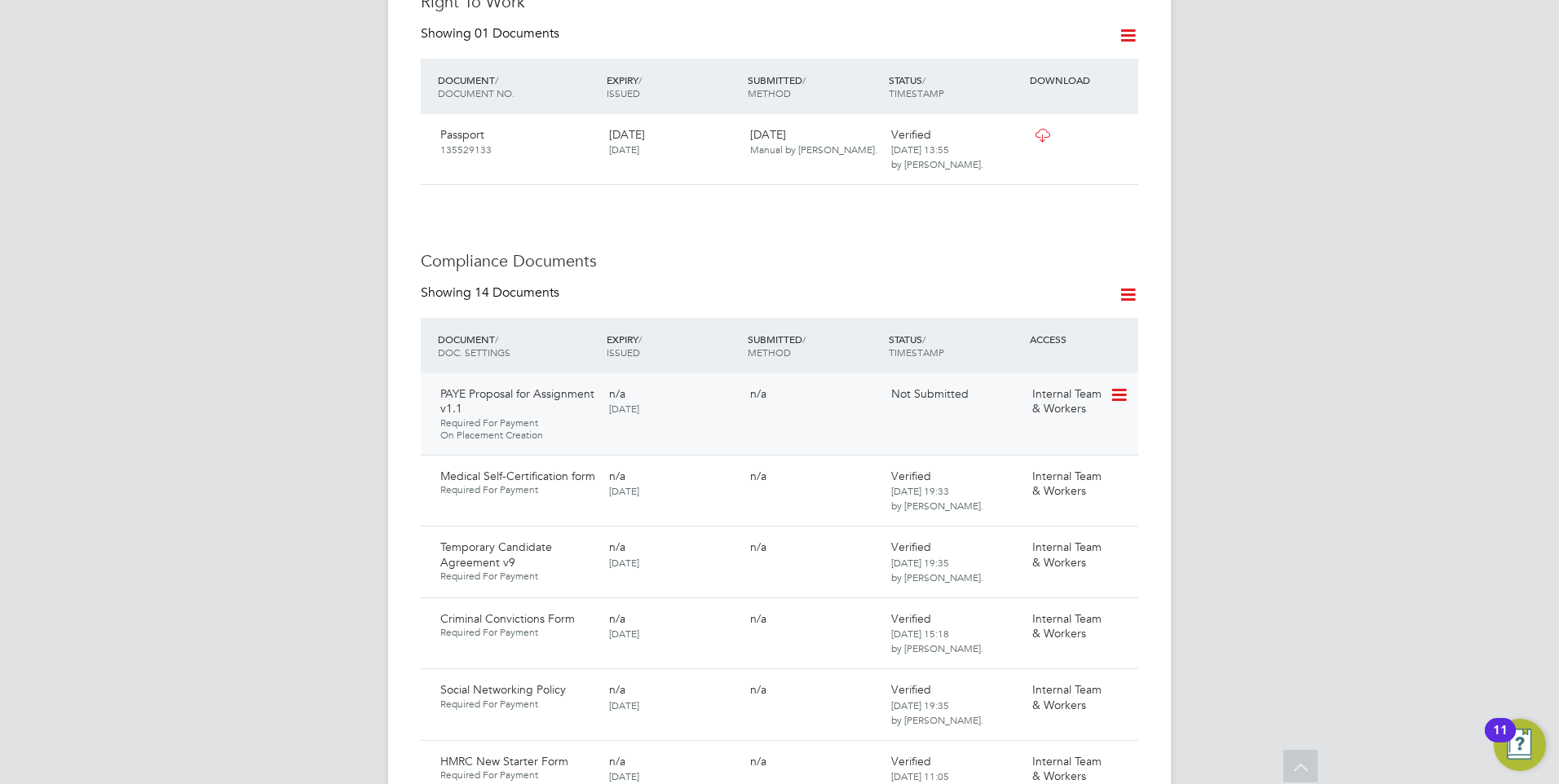
click at [1118, 385] on icon at bounding box center [1118, 395] width 16 height 20
click at [1013, 445] on li "Request Document" at bounding box center [1046, 447] width 163 height 23
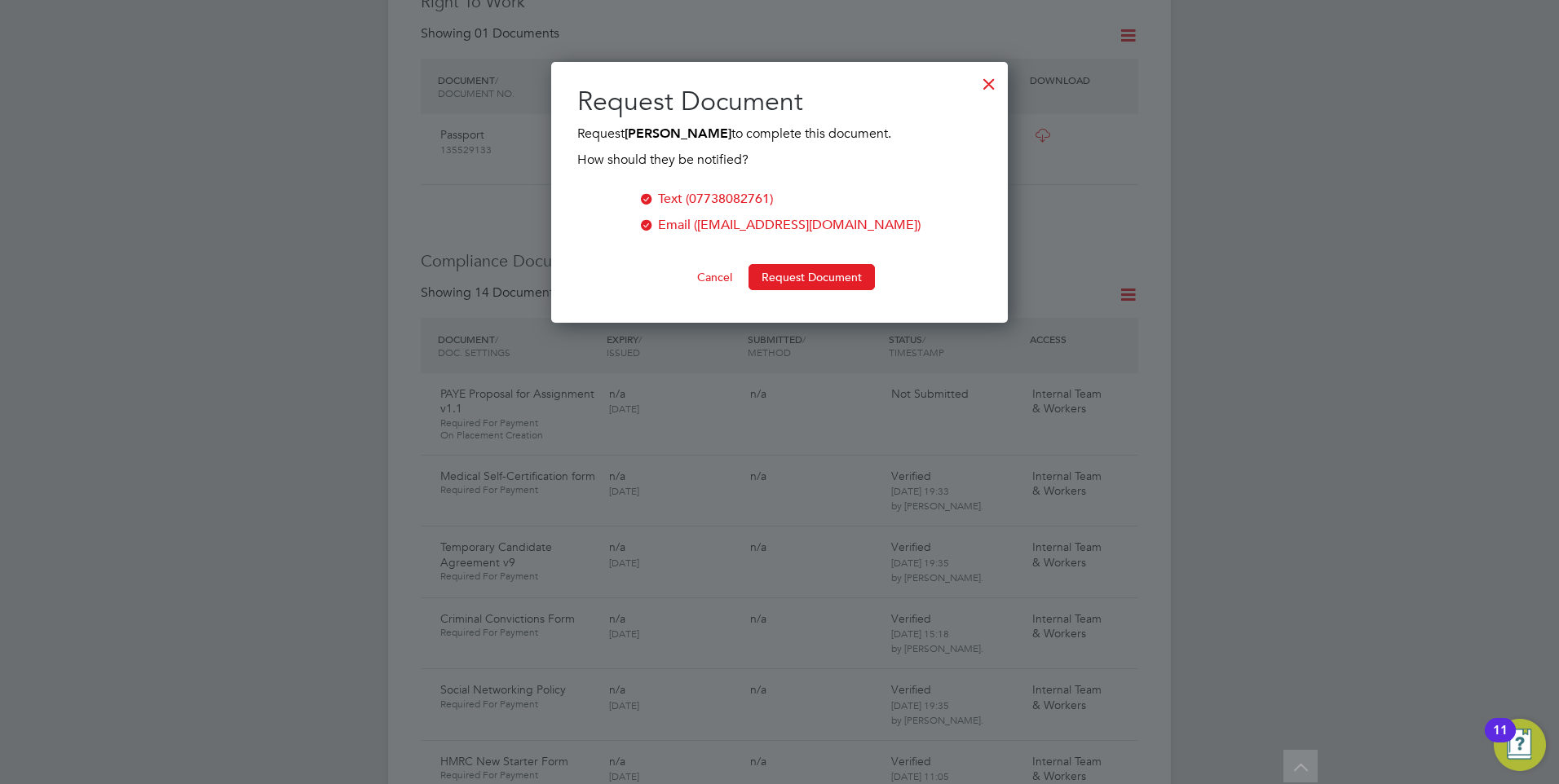
scroll to position [262, 458]
click at [788, 283] on button "Request Document" at bounding box center [811, 276] width 126 height 26
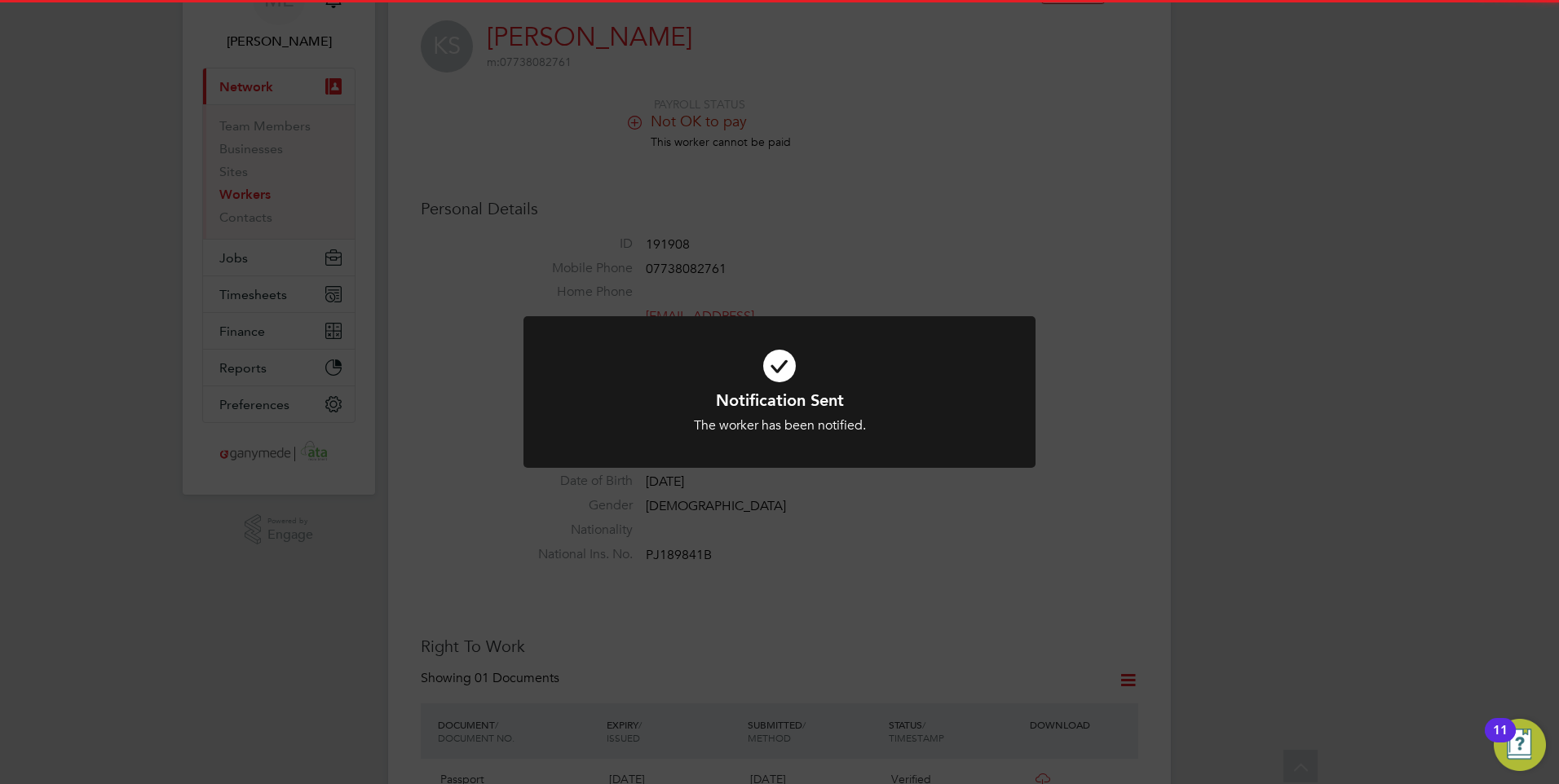
click at [724, 387] on icon at bounding box center [780, 365] width 424 height 64
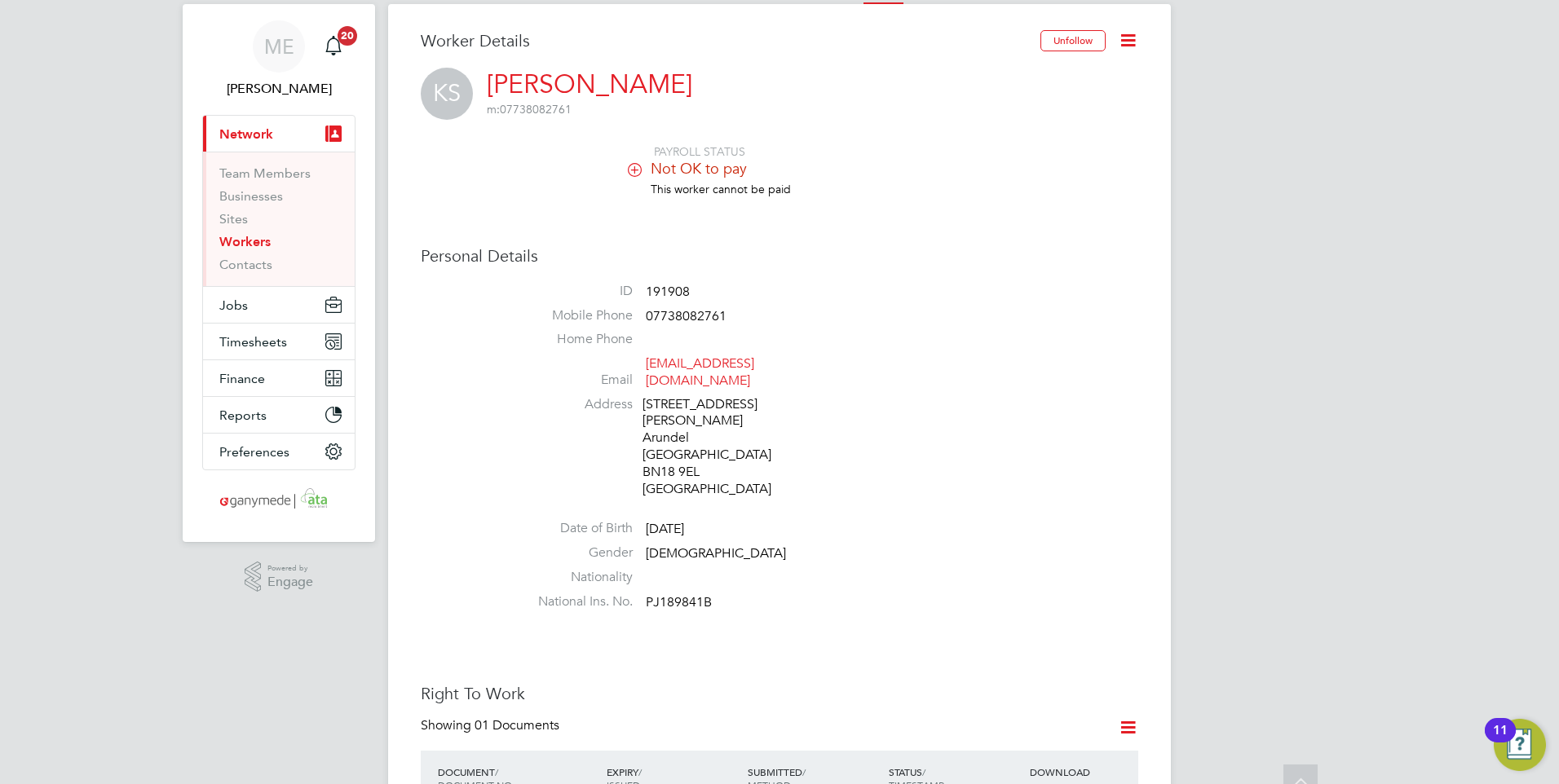
scroll to position [0, 0]
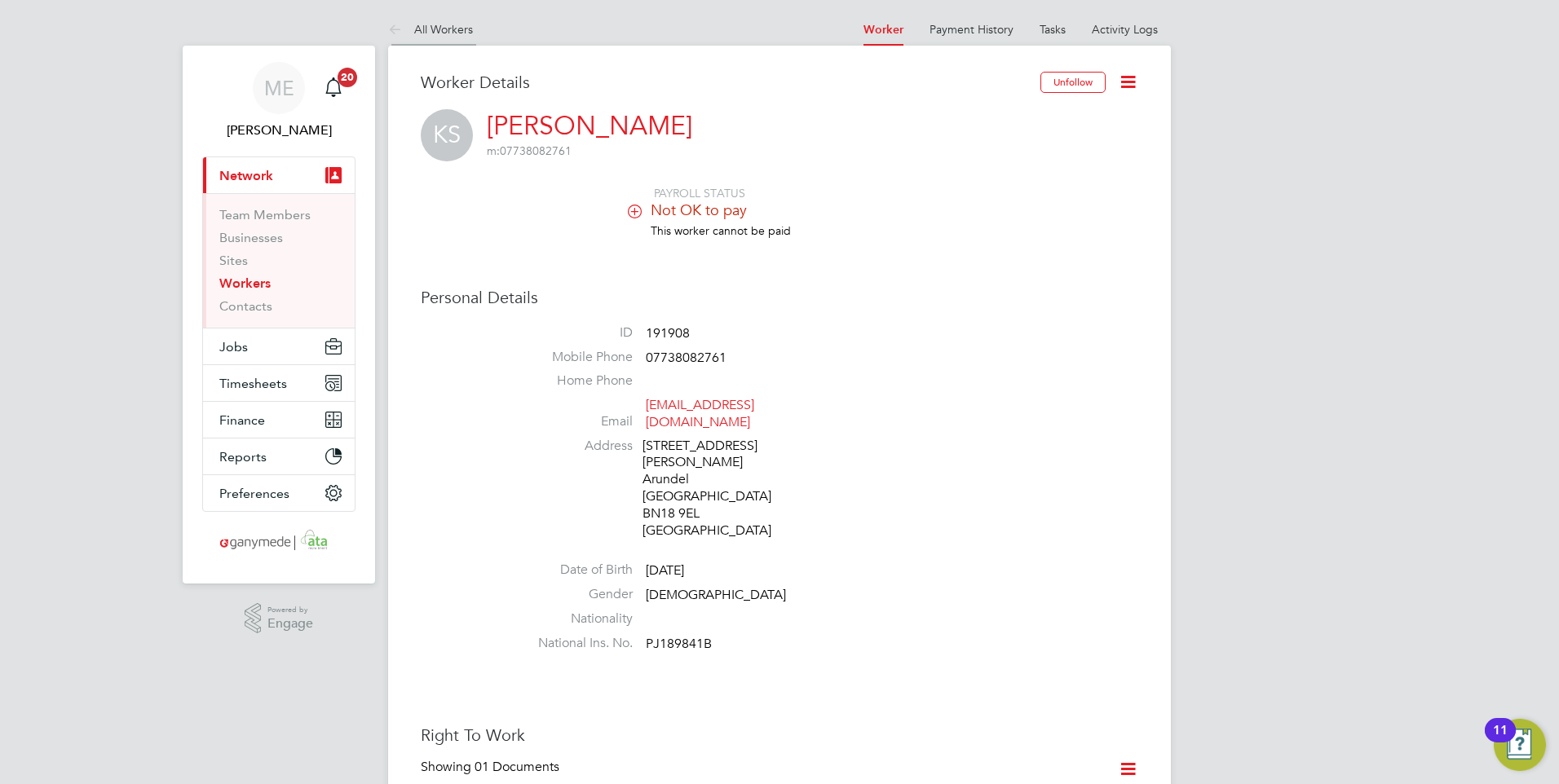
click at [389, 27] on icon at bounding box center [398, 29] width 20 height 20
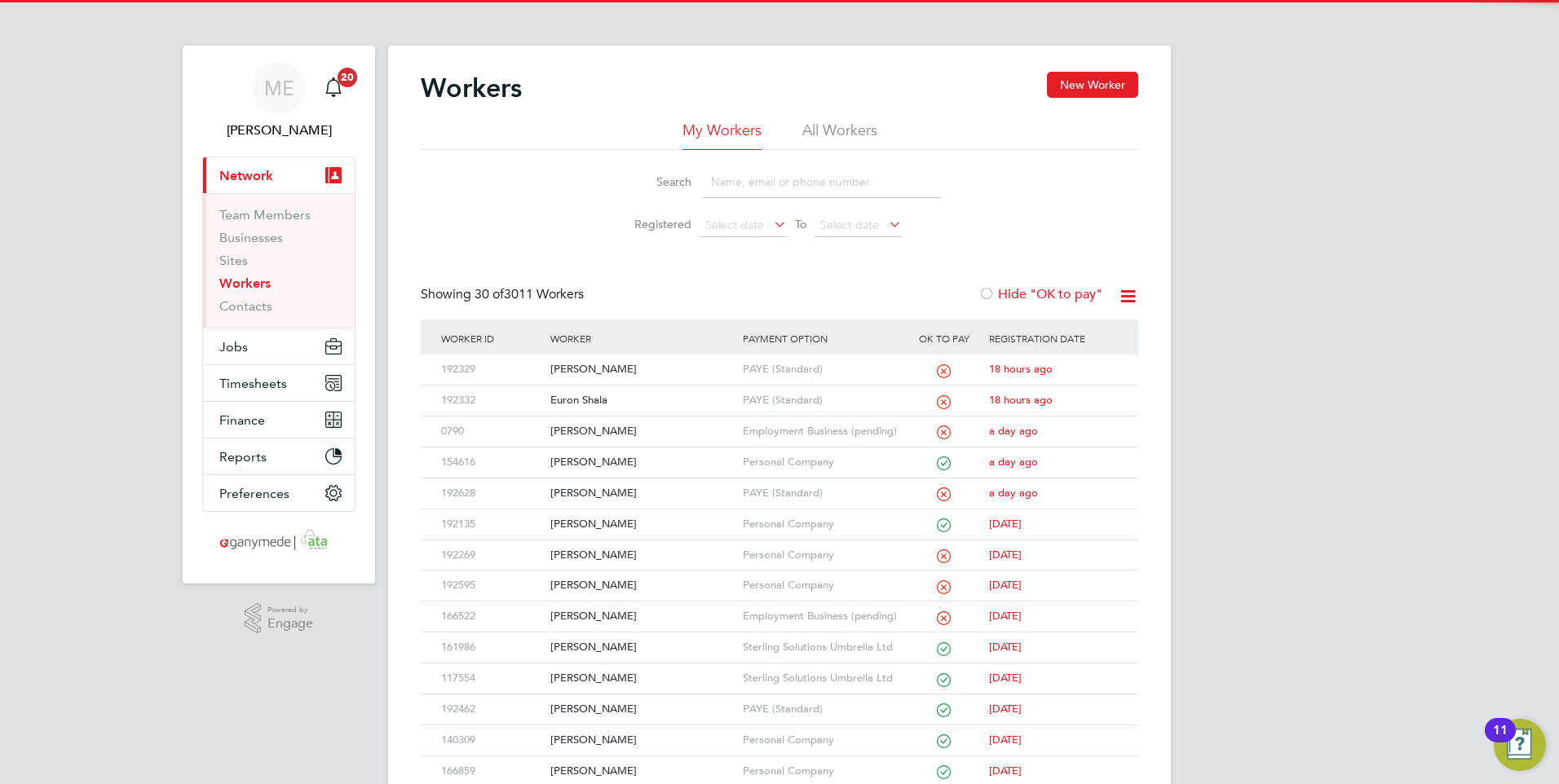
click at [765, 200] on li "Search" at bounding box center [779, 182] width 364 height 48
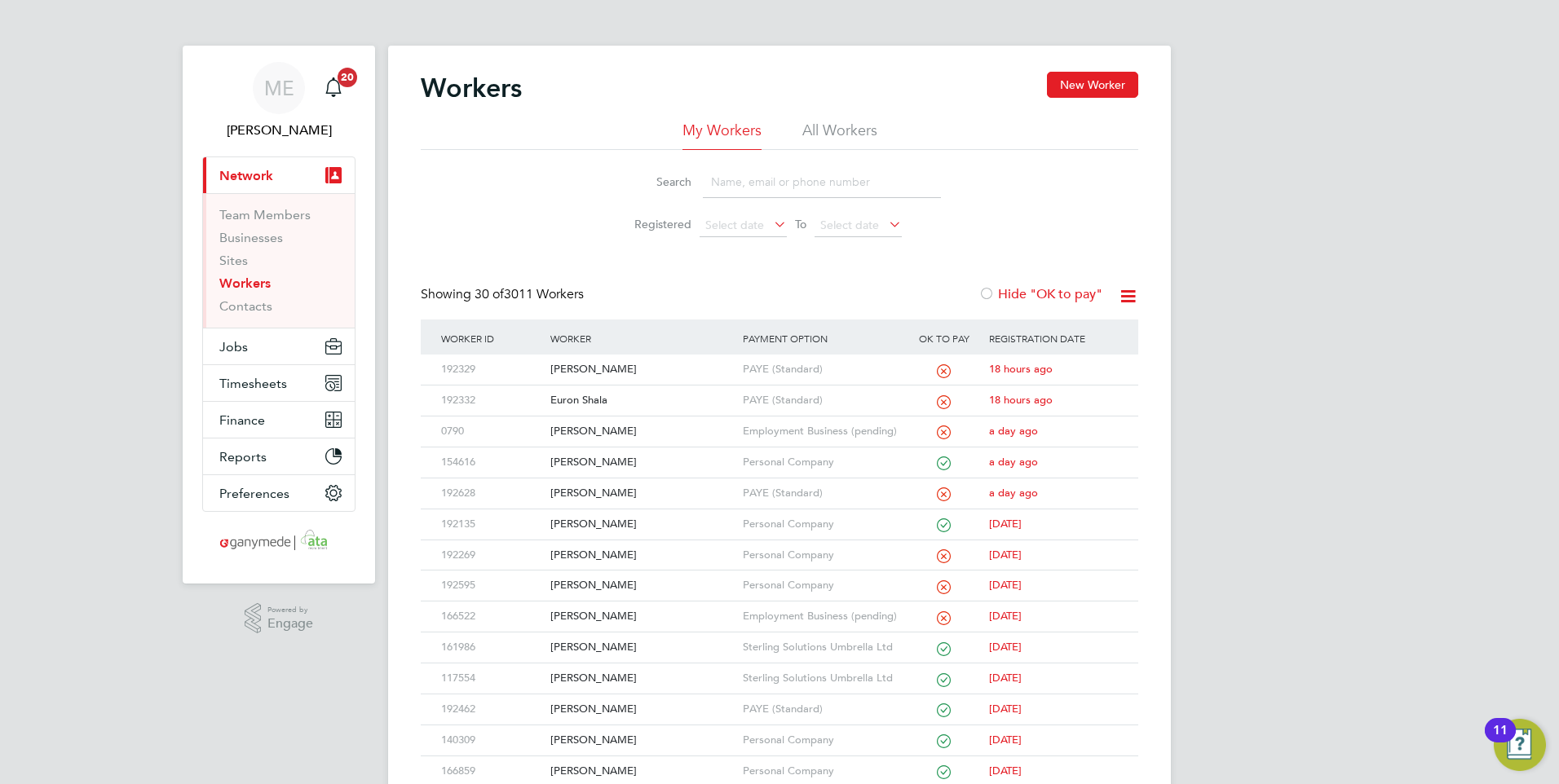
click at [765, 193] on input at bounding box center [821, 181] width 238 height 31
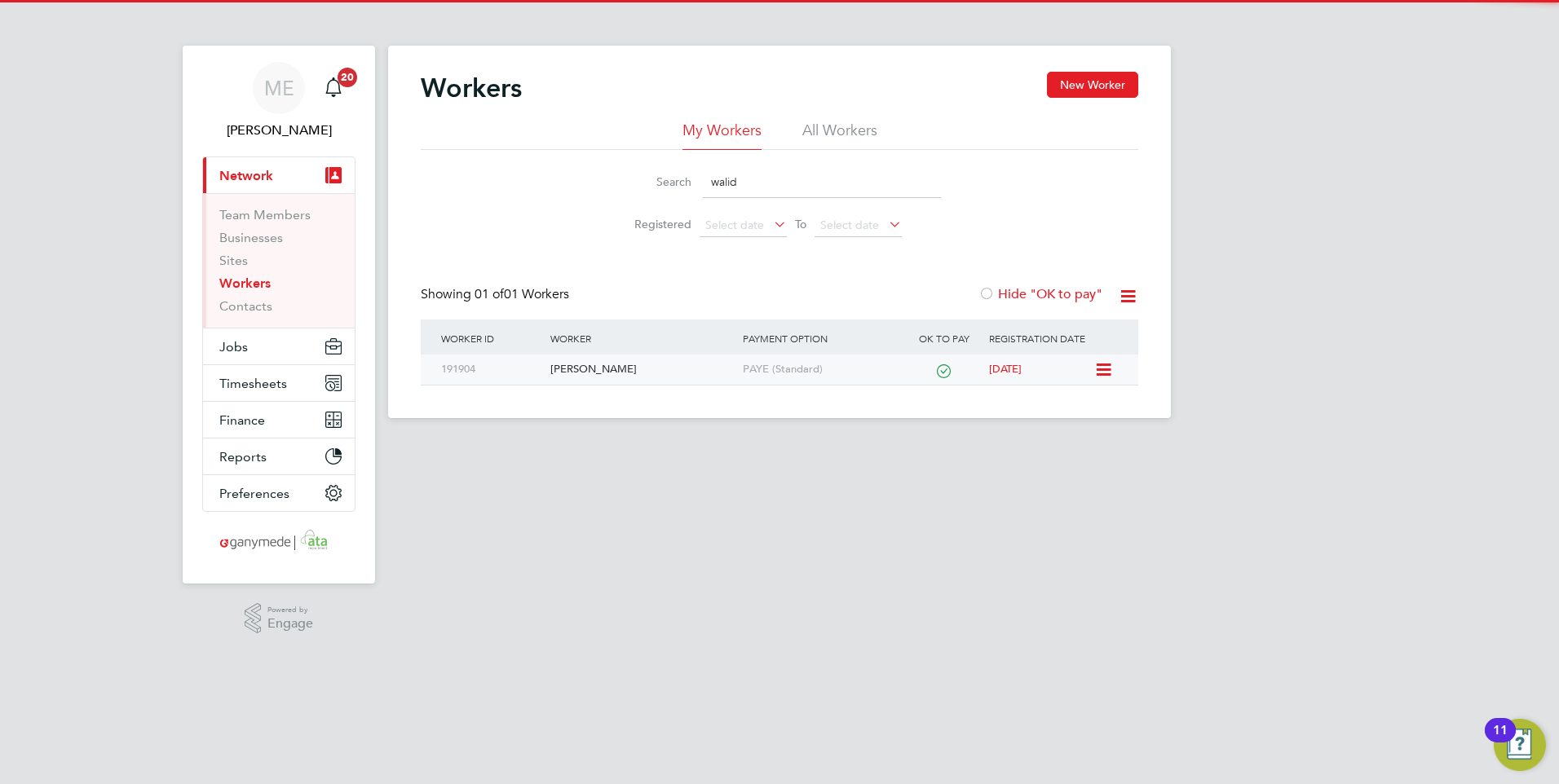
type input "walid"
click at [598, 379] on div "[PERSON_NAME]" at bounding box center [642, 370] width 192 height 30
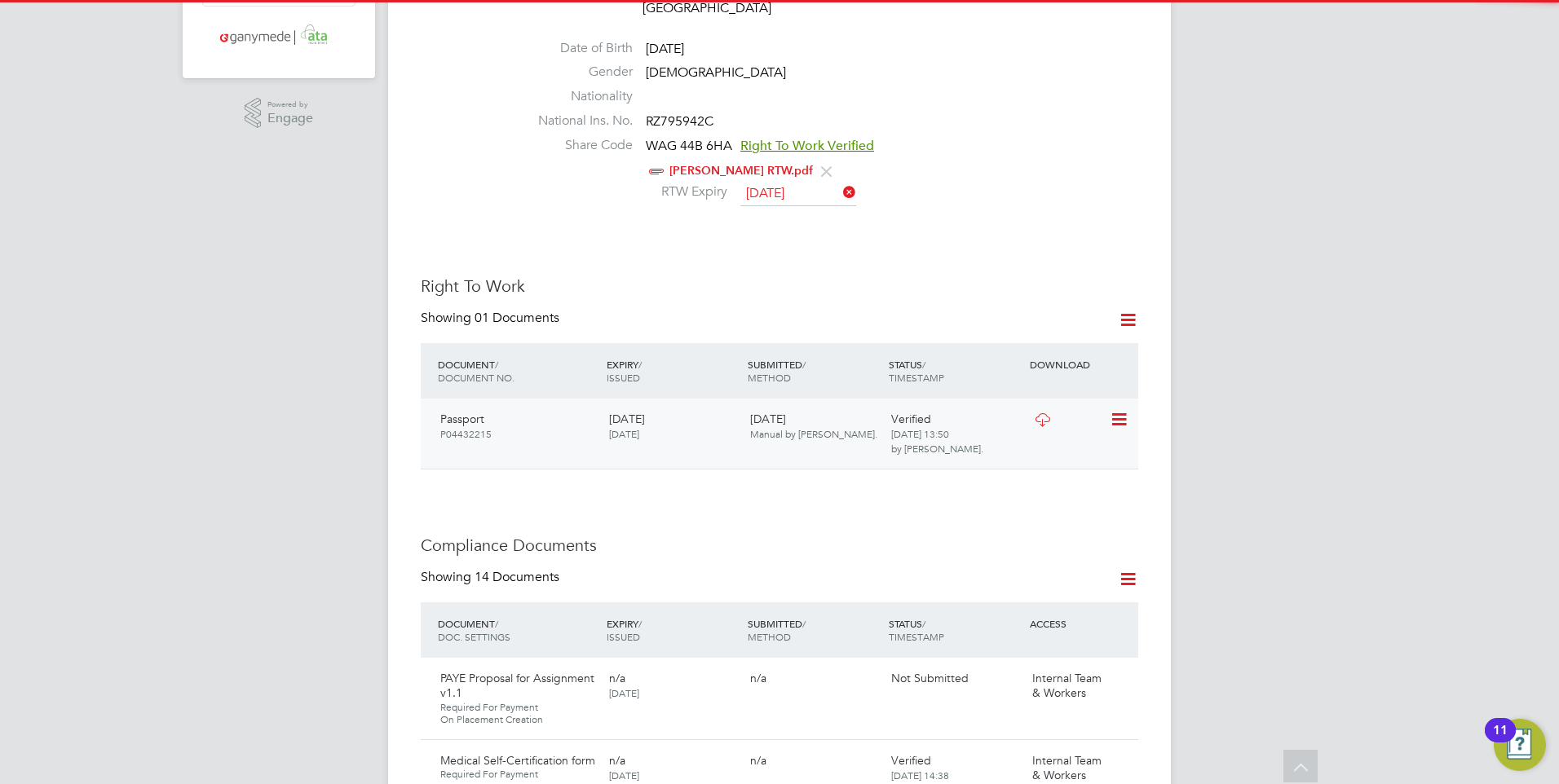
scroll to position [652, 0]
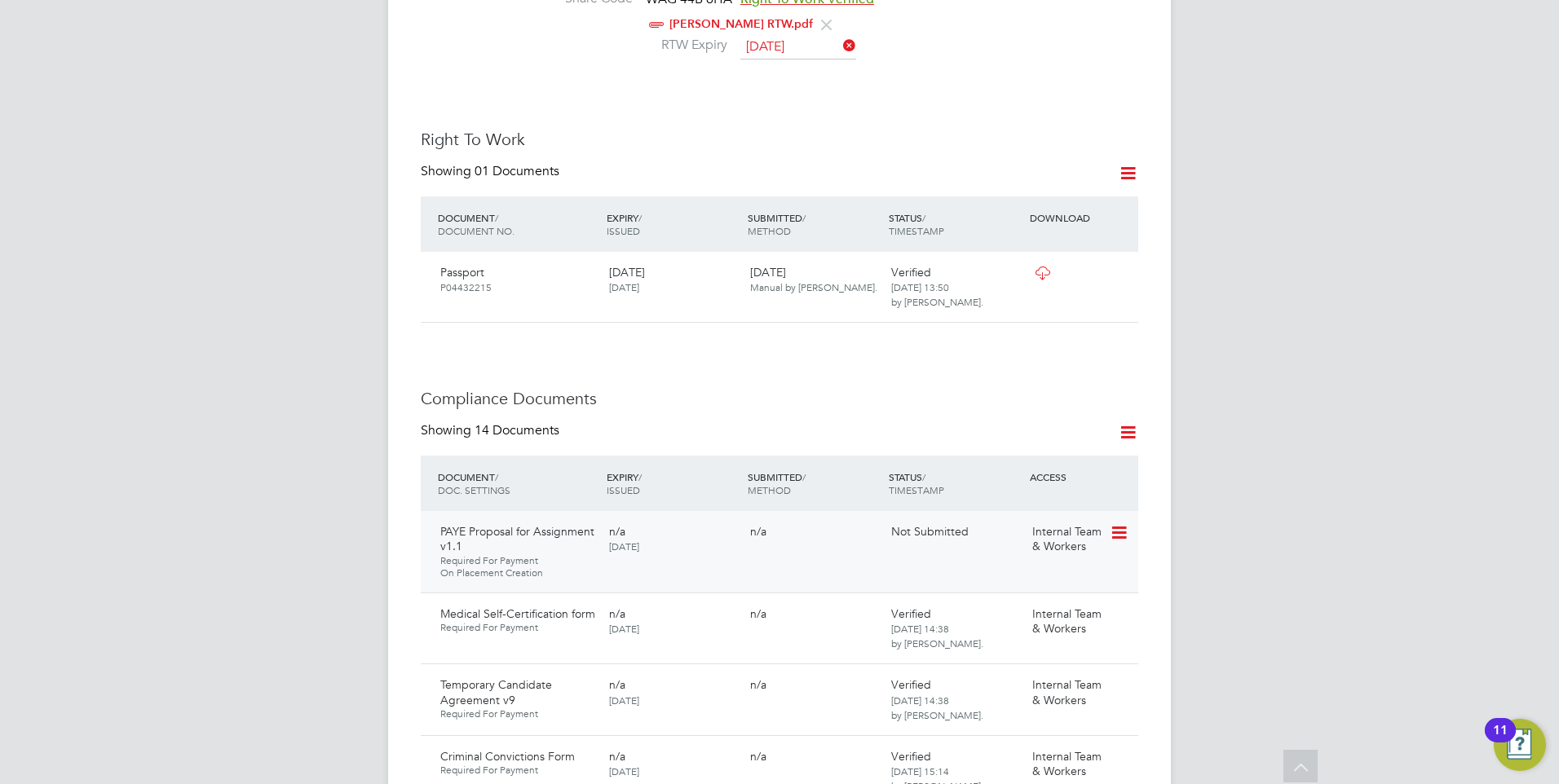
click at [1122, 523] on icon at bounding box center [1118, 532] width 16 height 20
click at [1005, 595] on li "Request Document" at bounding box center [1046, 602] width 163 height 23
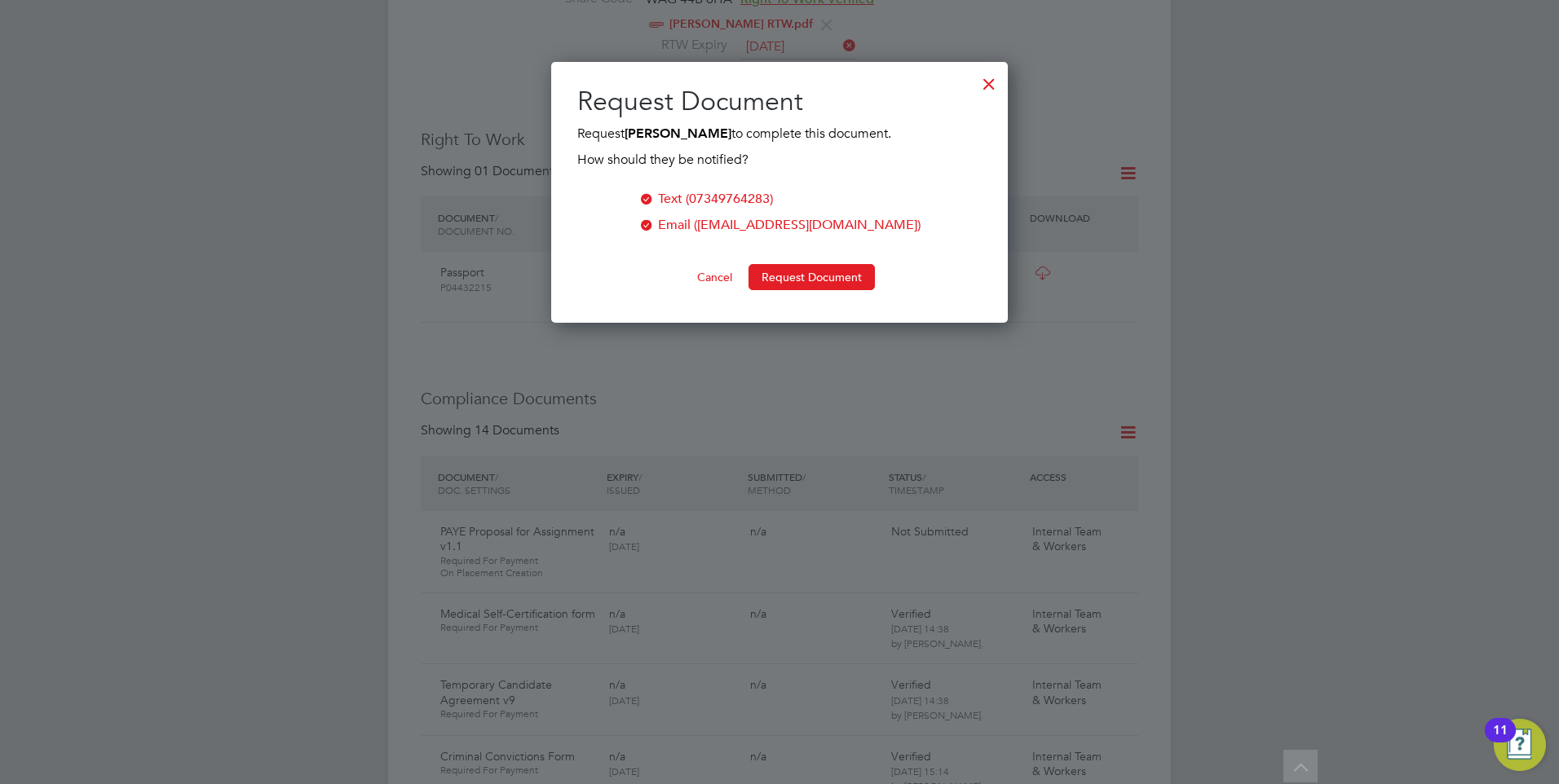
scroll to position [262, 458]
click at [798, 269] on button "Request Document" at bounding box center [811, 276] width 126 height 26
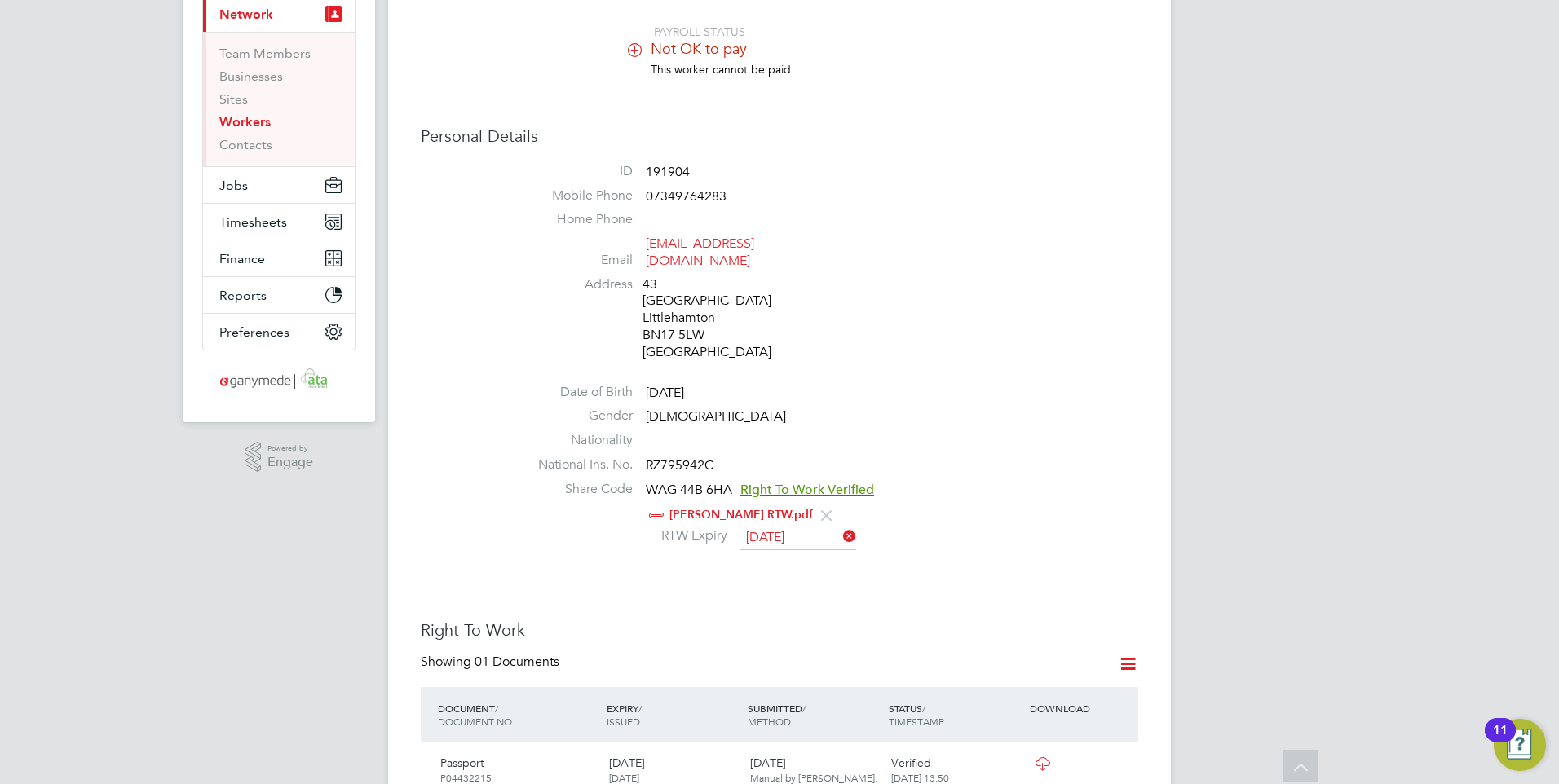
scroll to position [0, 0]
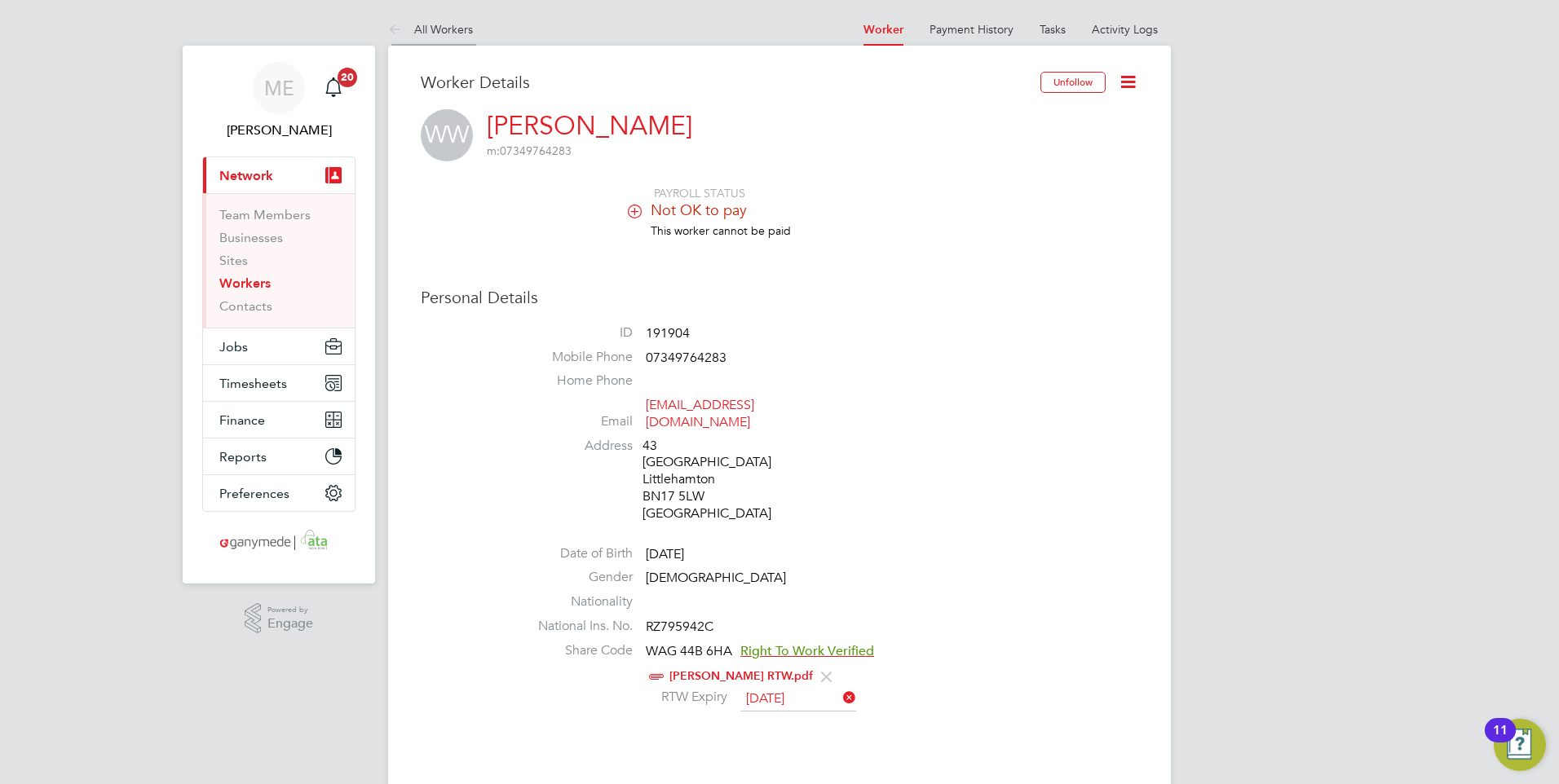
click at [389, 28] on icon at bounding box center [398, 29] width 20 height 20
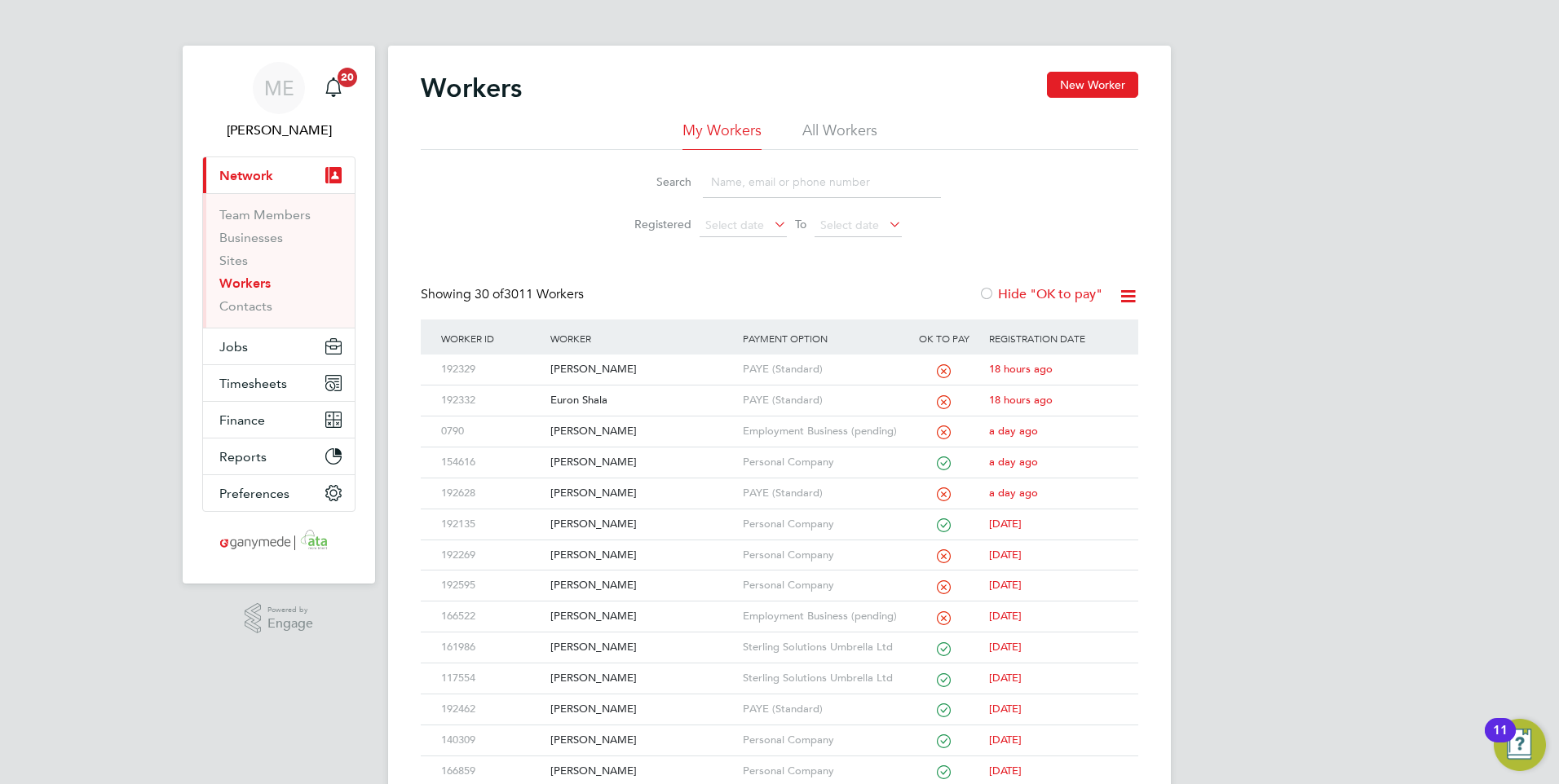
click at [730, 187] on input at bounding box center [821, 181] width 238 height 31
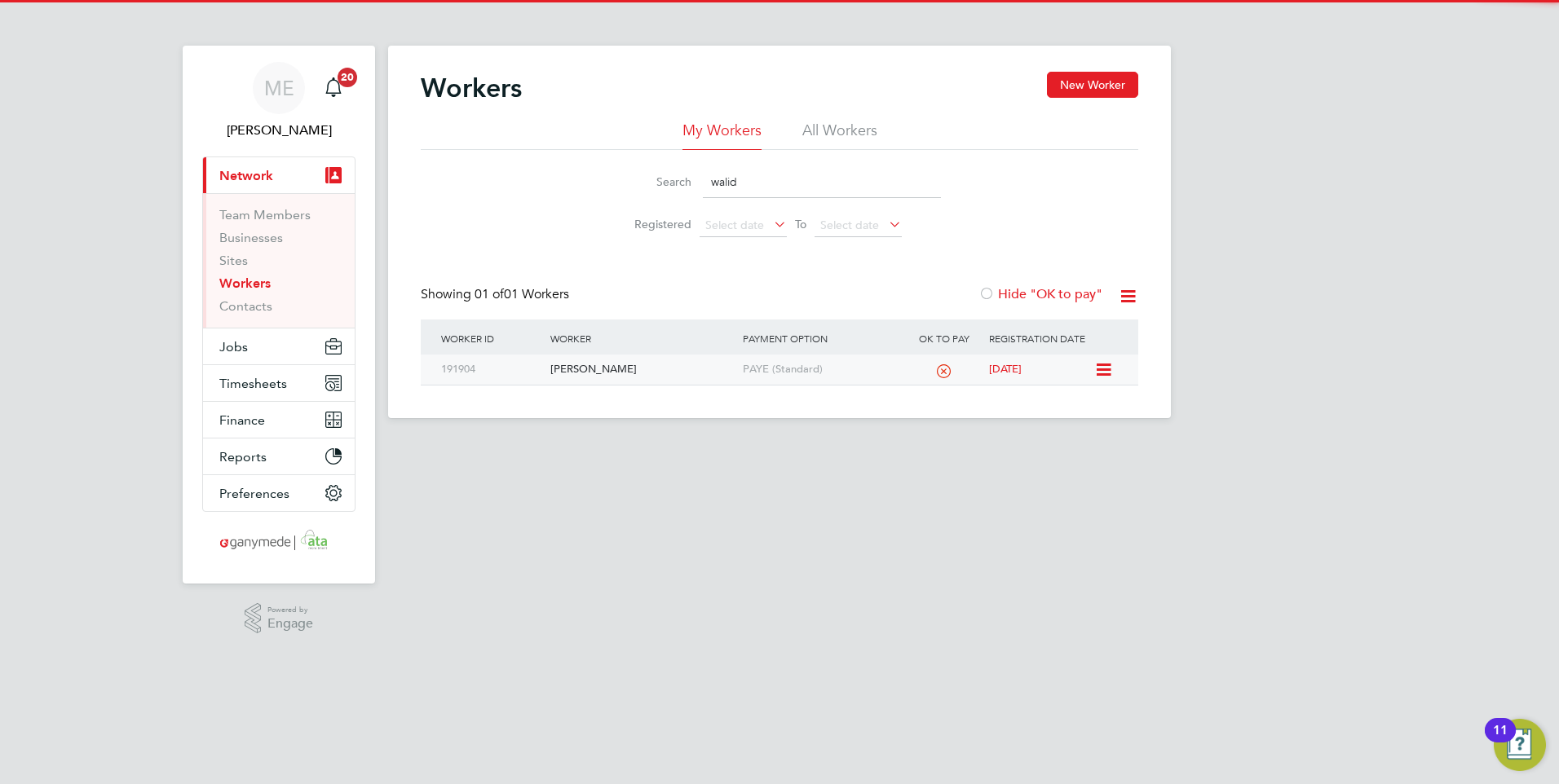
type input "walid"
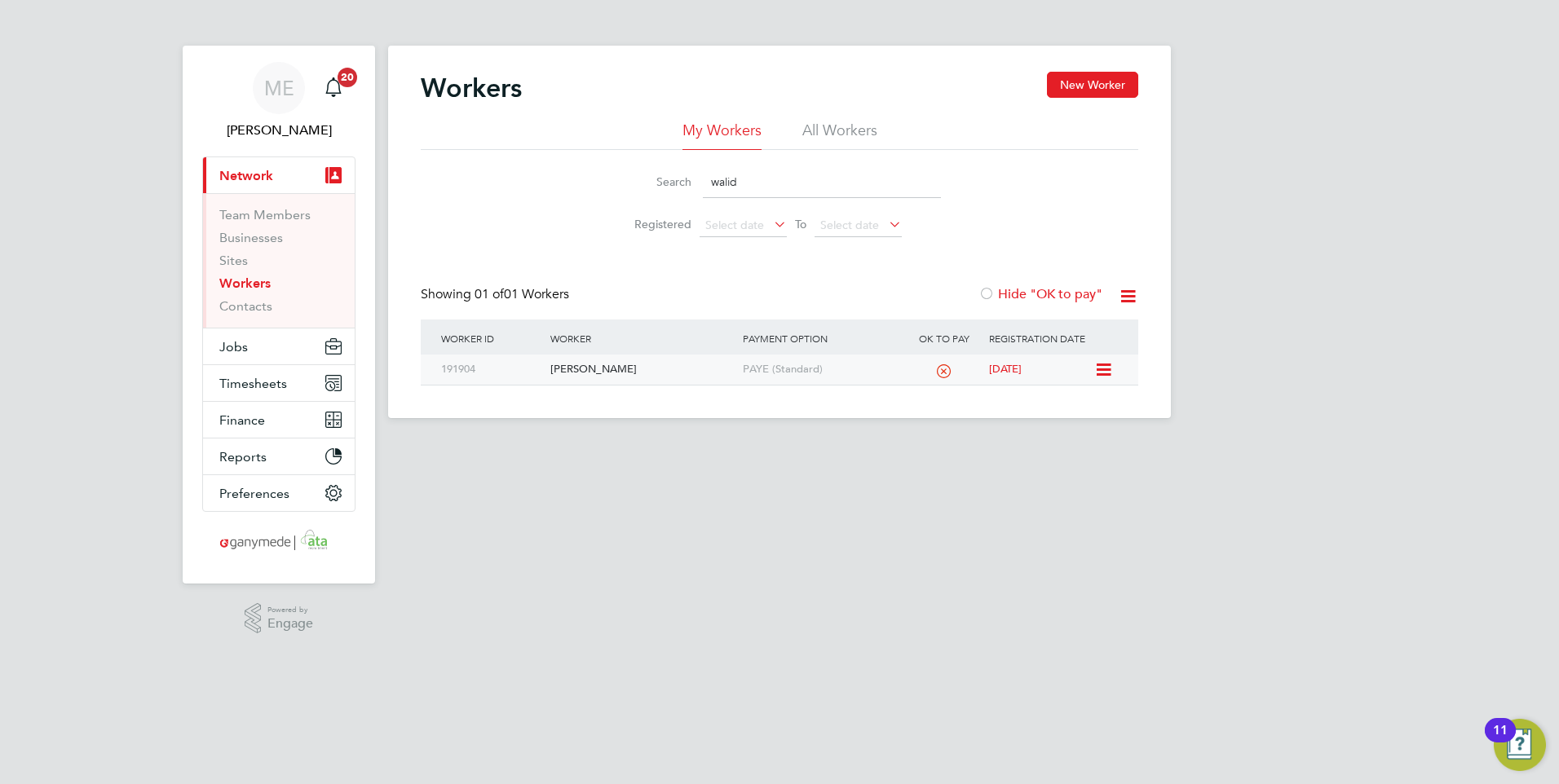
click at [622, 367] on div "[PERSON_NAME]" at bounding box center [642, 370] width 192 height 30
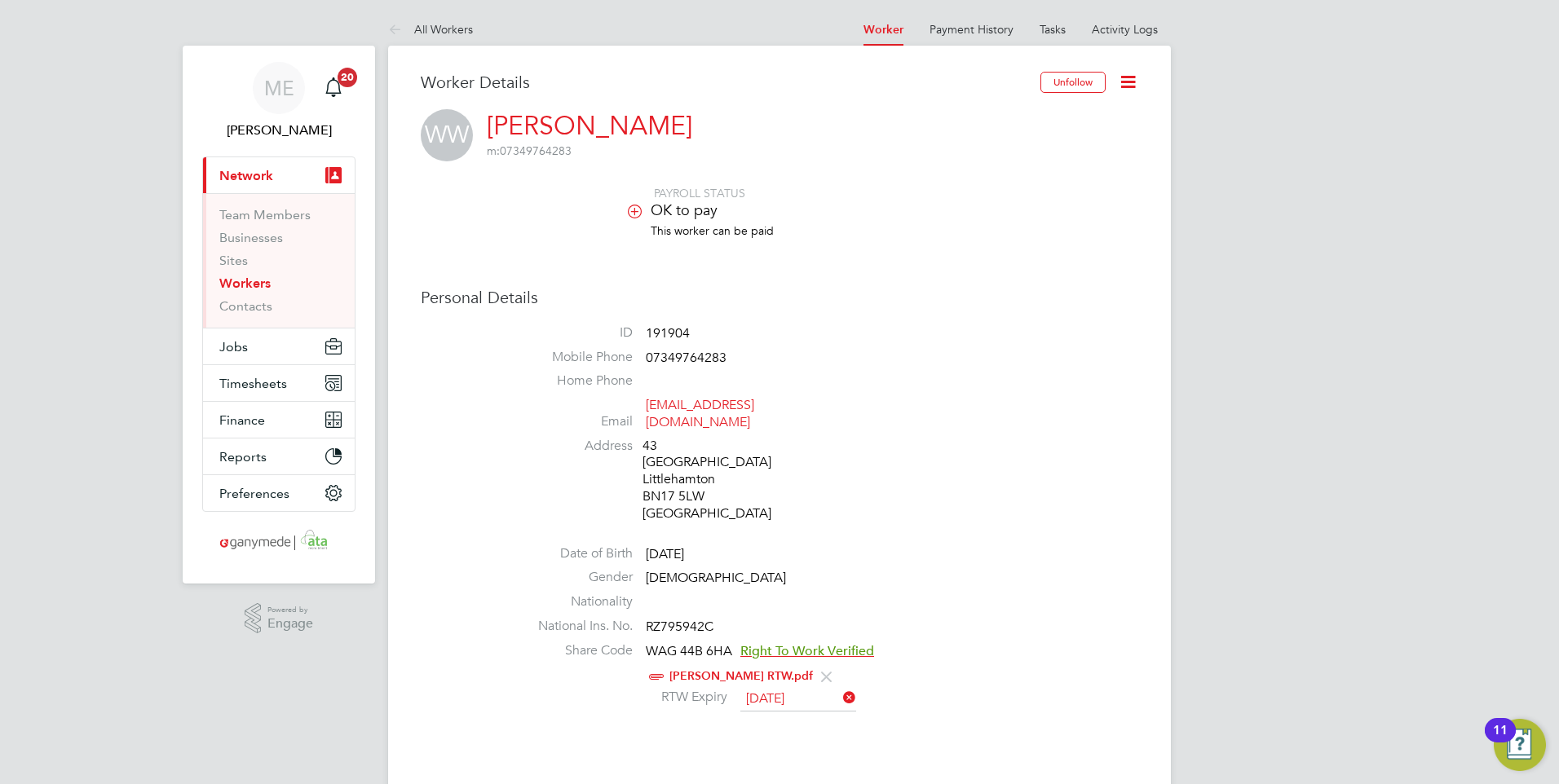
click at [394, 25] on icon at bounding box center [398, 29] width 20 height 20
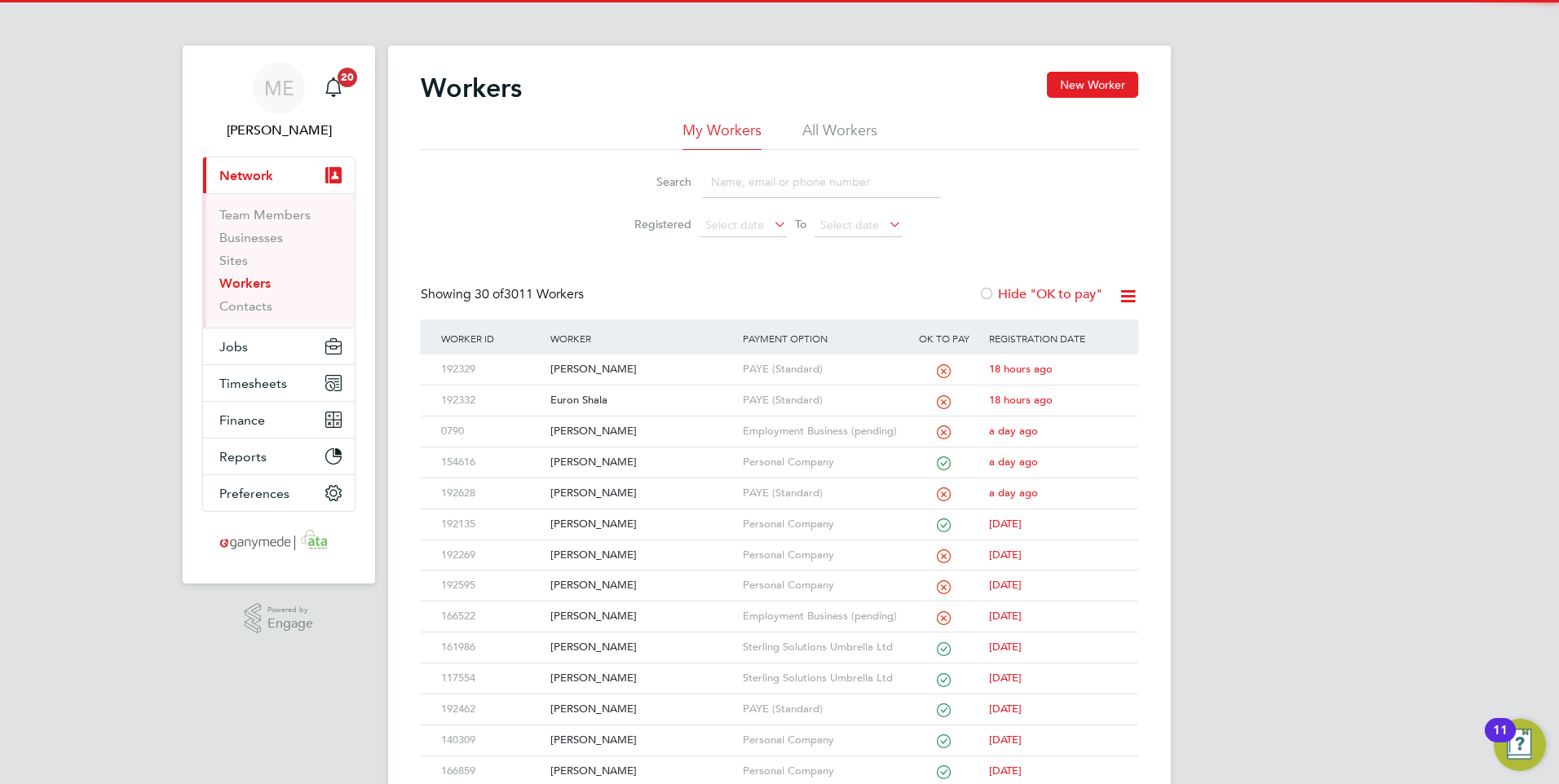
click at [733, 181] on input at bounding box center [821, 181] width 238 height 31
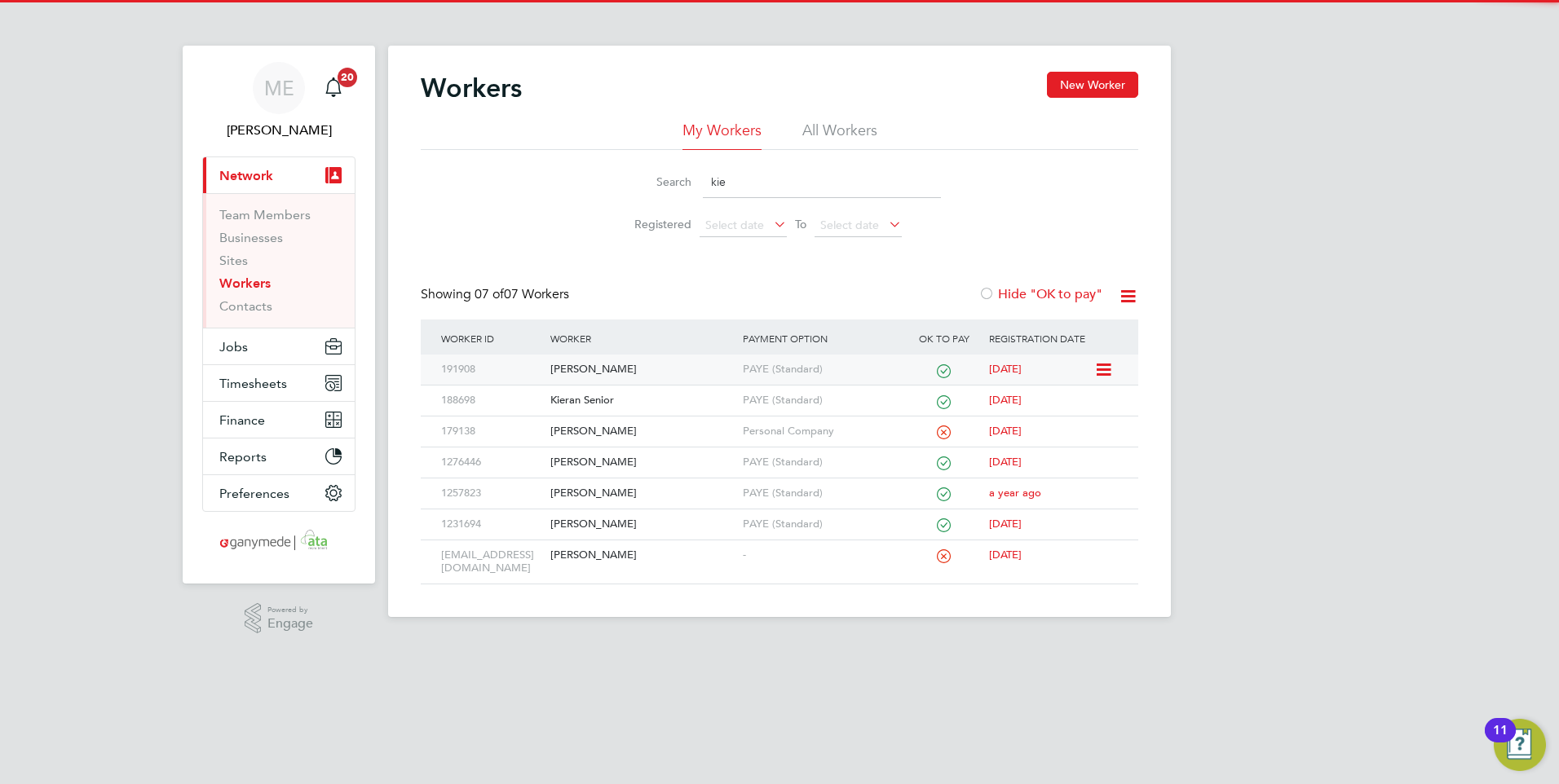
type input "kie"
click at [697, 372] on div "Kieran Saunders" at bounding box center [642, 370] width 192 height 30
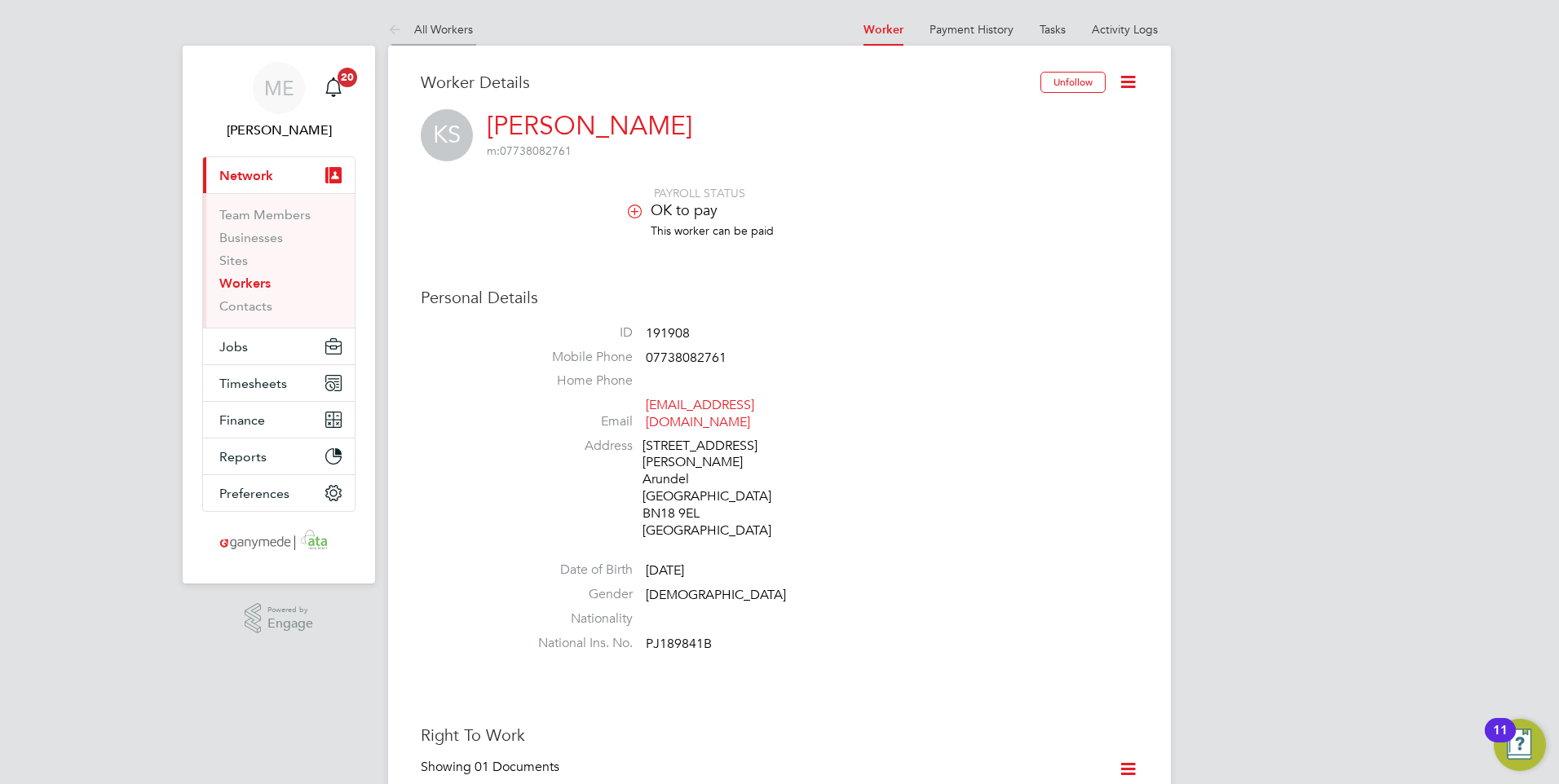
click at [389, 28] on icon at bounding box center [398, 29] width 20 height 20
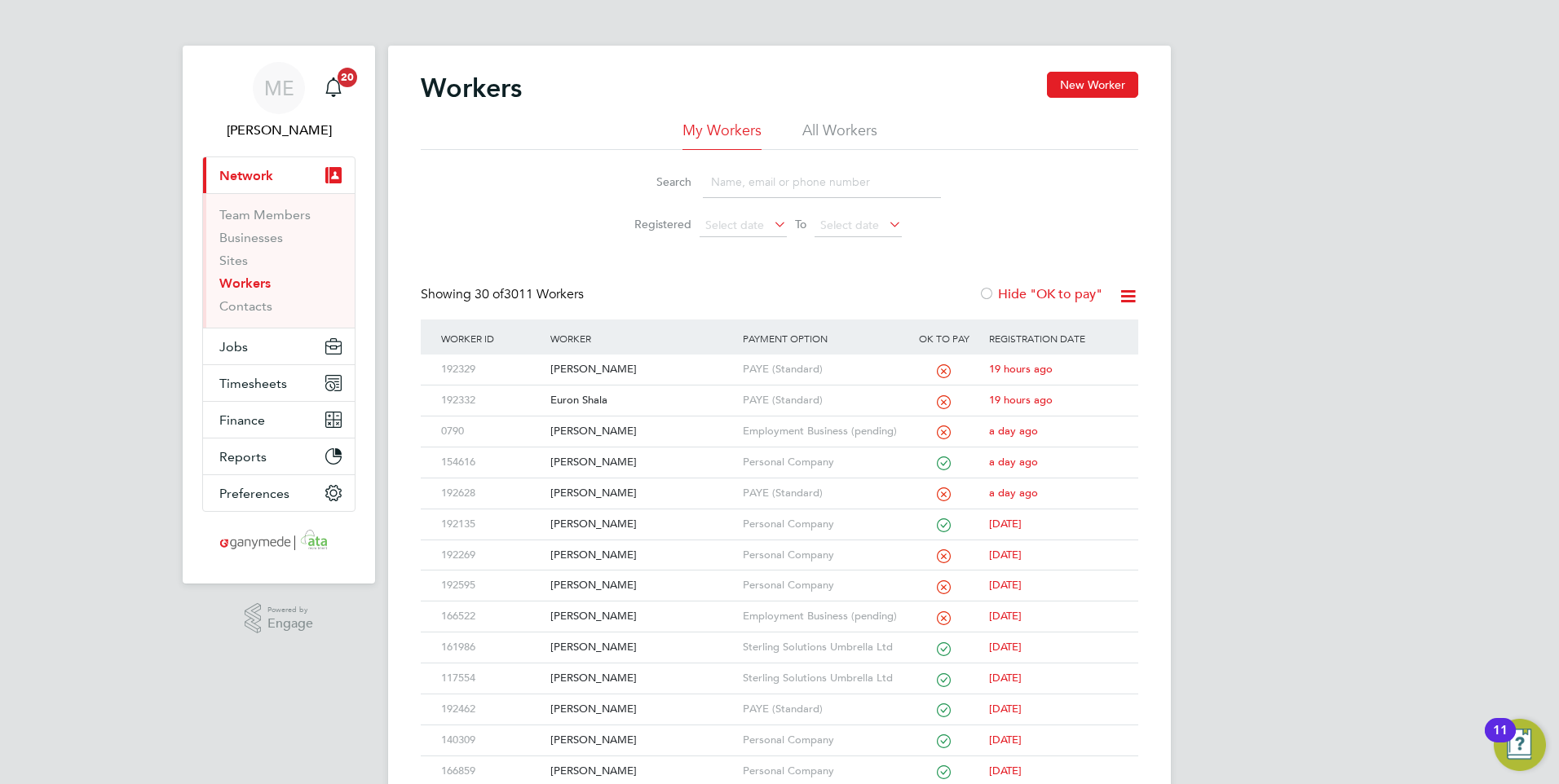
click at [753, 170] on input at bounding box center [821, 181] width 238 height 31
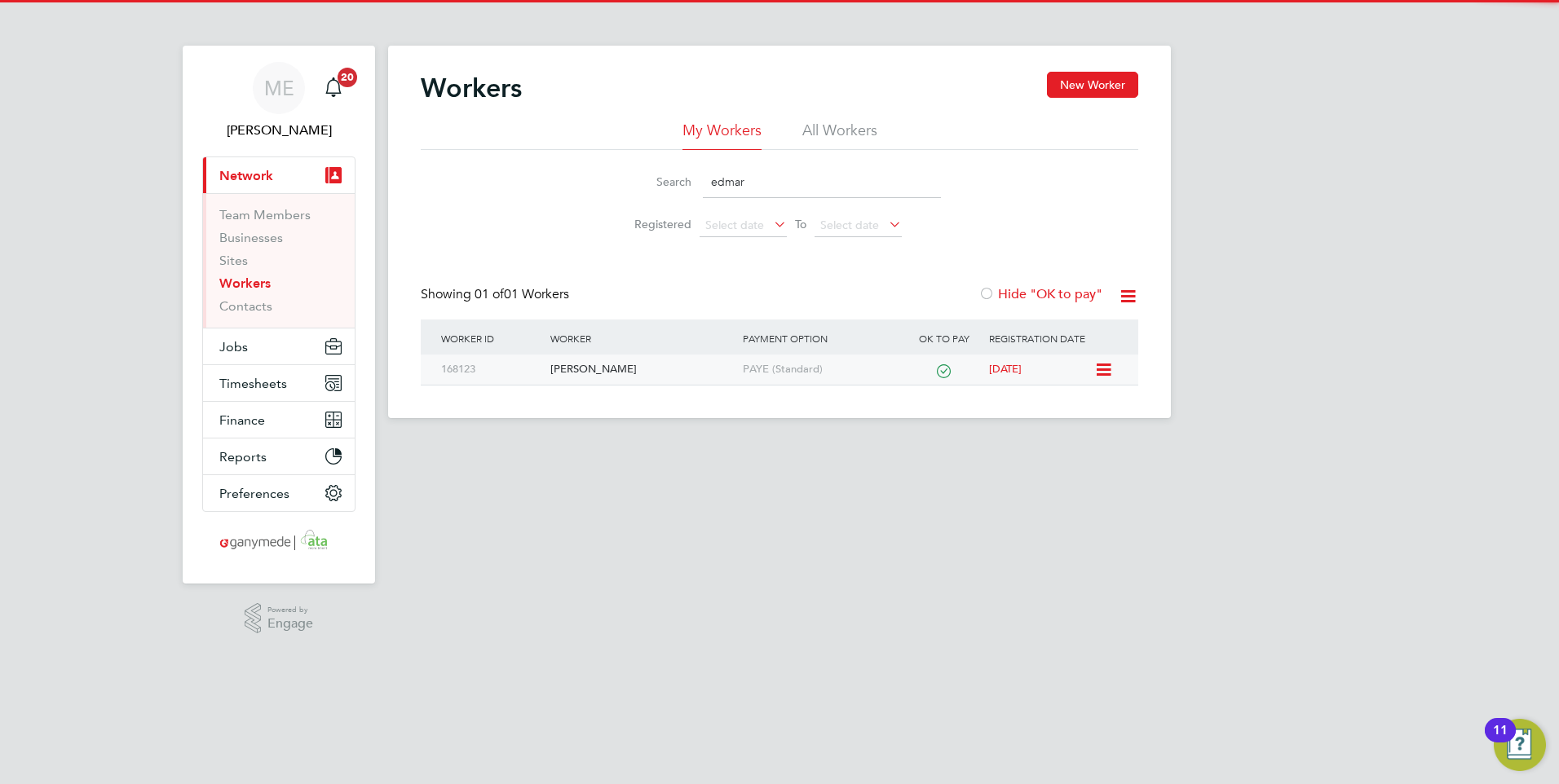
type input "edmar"
click at [628, 378] on div "[PERSON_NAME]" at bounding box center [642, 370] width 192 height 30
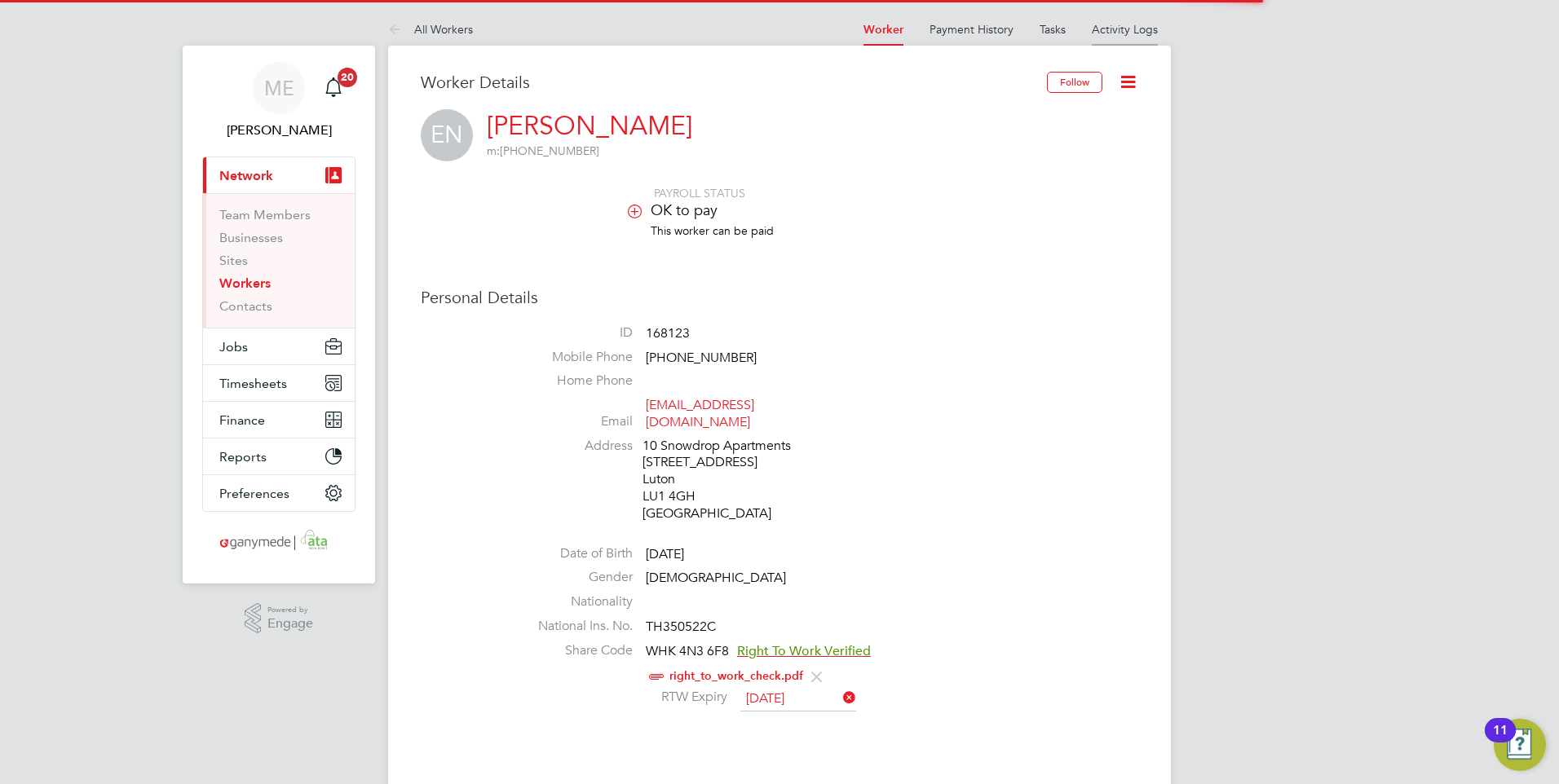
click at [1129, 28] on link "Activity Logs" at bounding box center [1125, 28] width 66 height 14
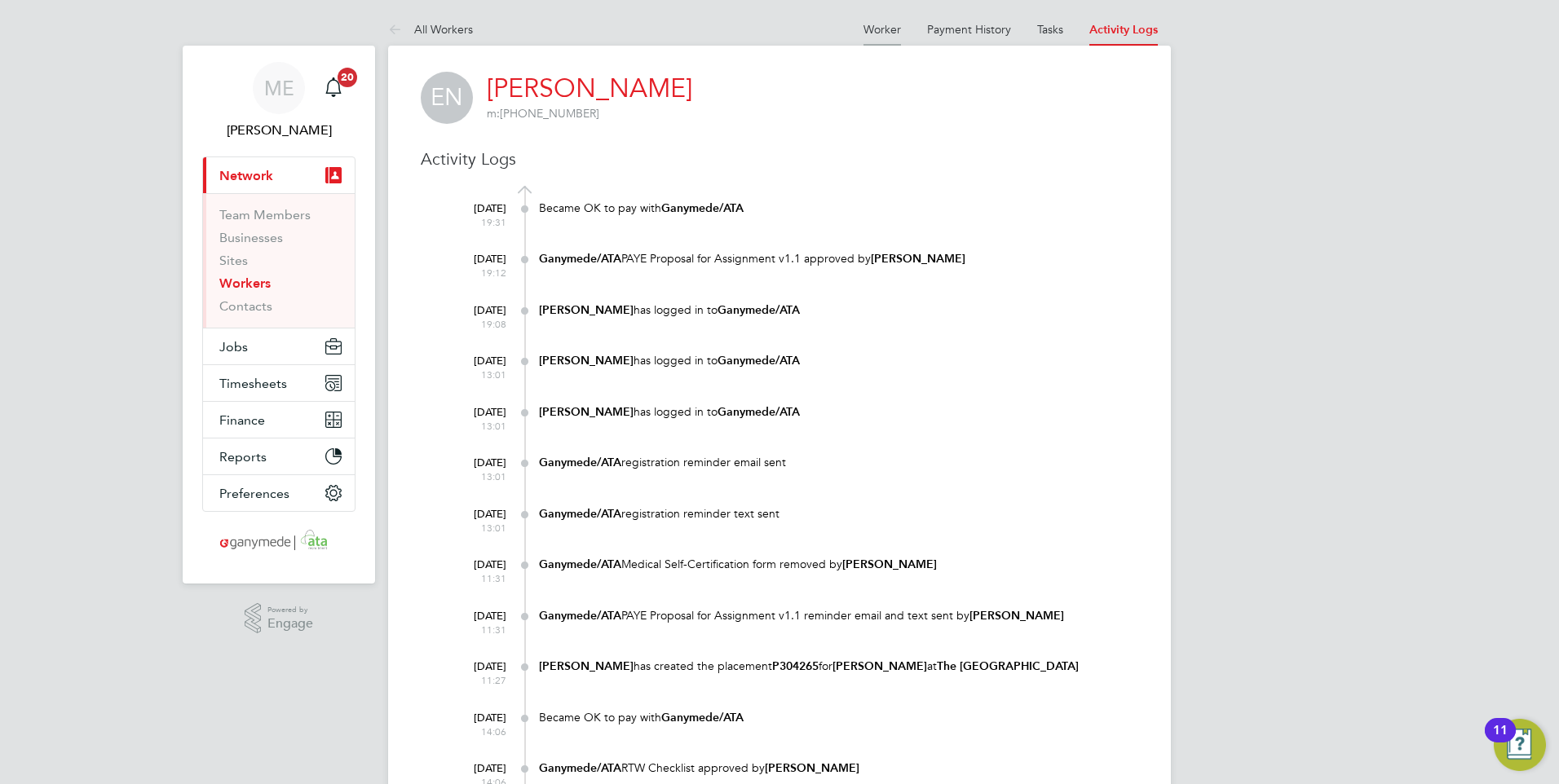
click at [864, 28] on link "Worker" at bounding box center [881, 28] width 37 height 14
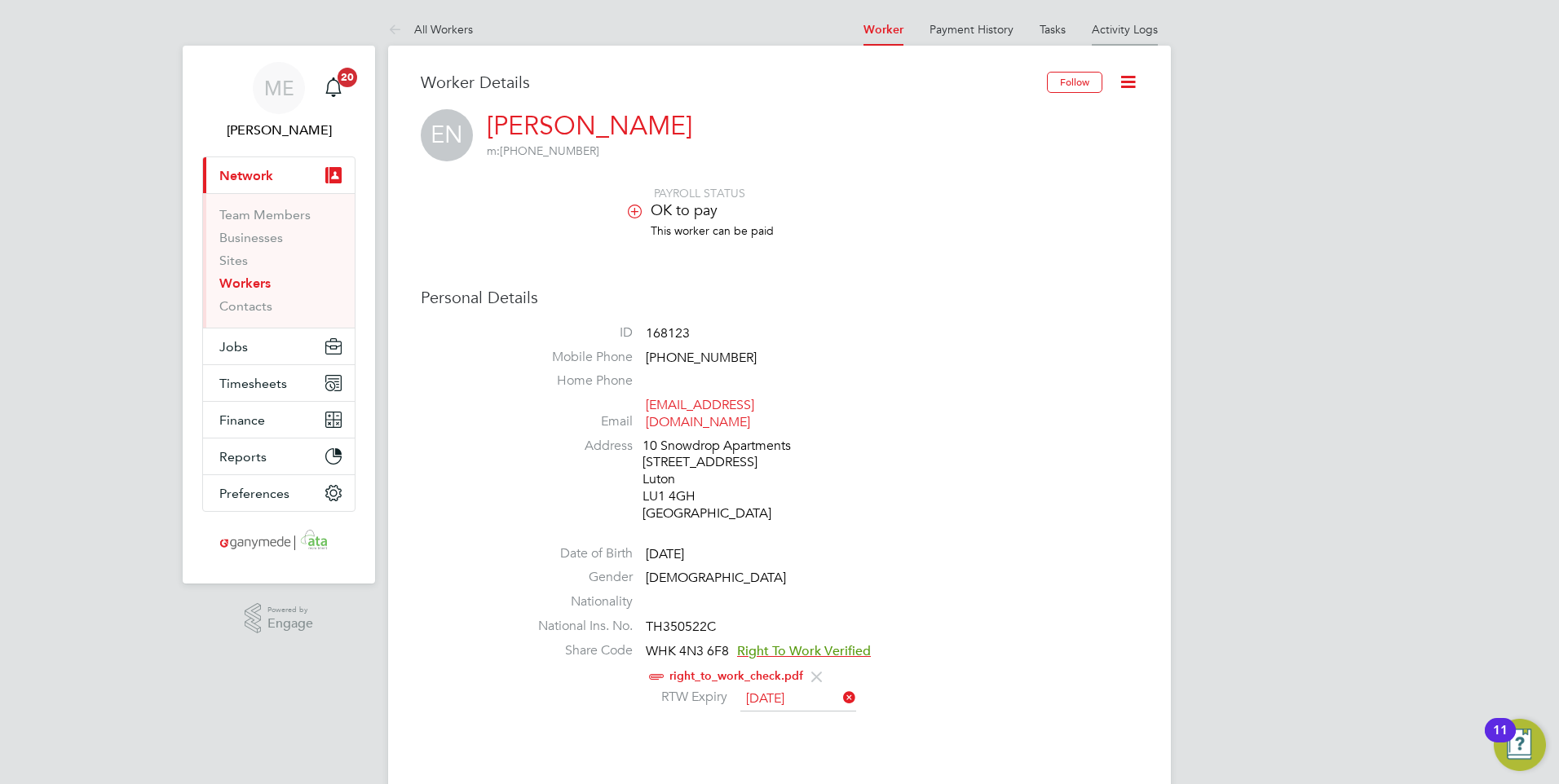
click at [1125, 16] on li "Activity Logs" at bounding box center [1125, 29] width 66 height 32
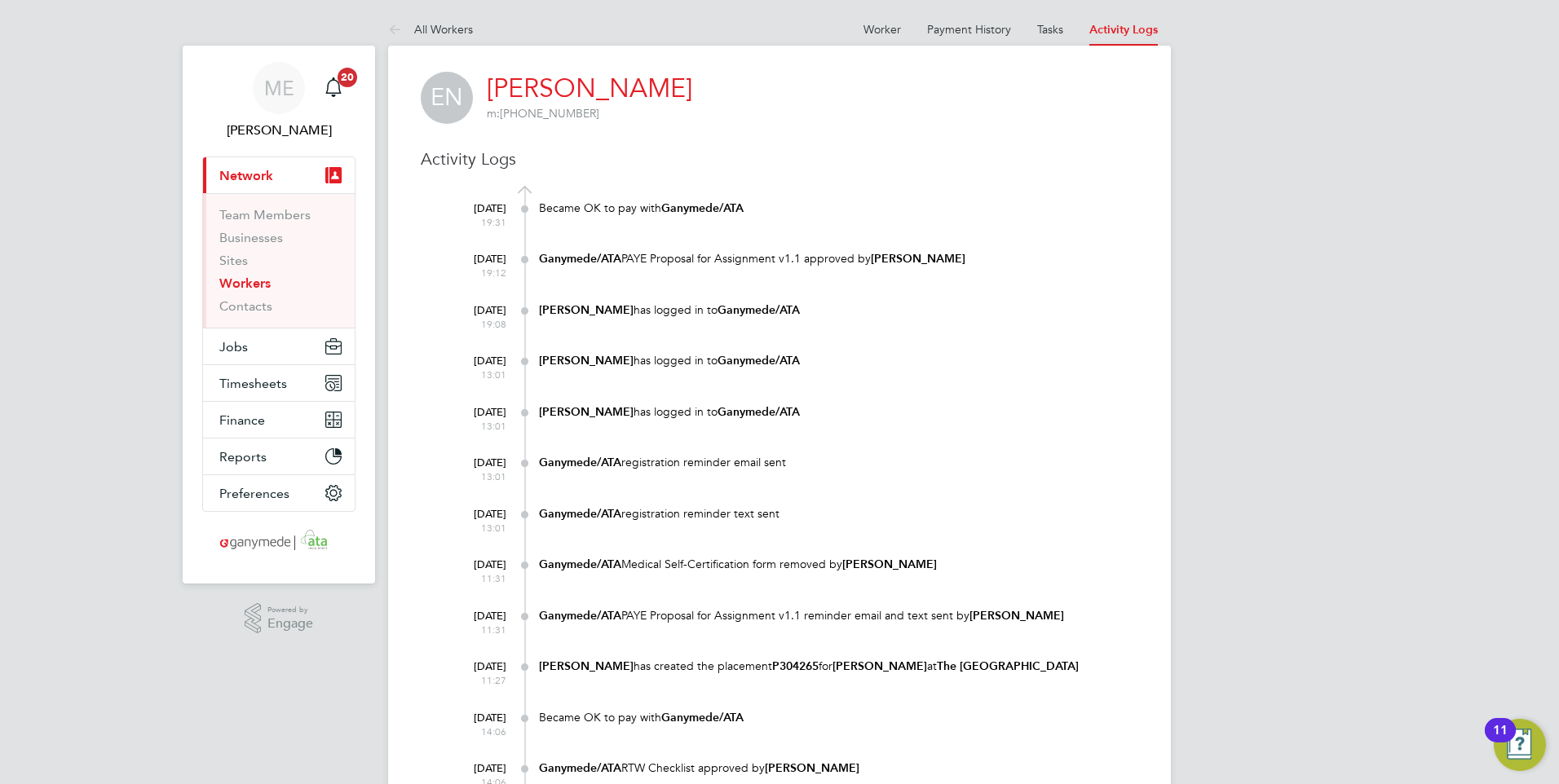
click at [389, 25] on icon at bounding box center [398, 29] width 20 height 20
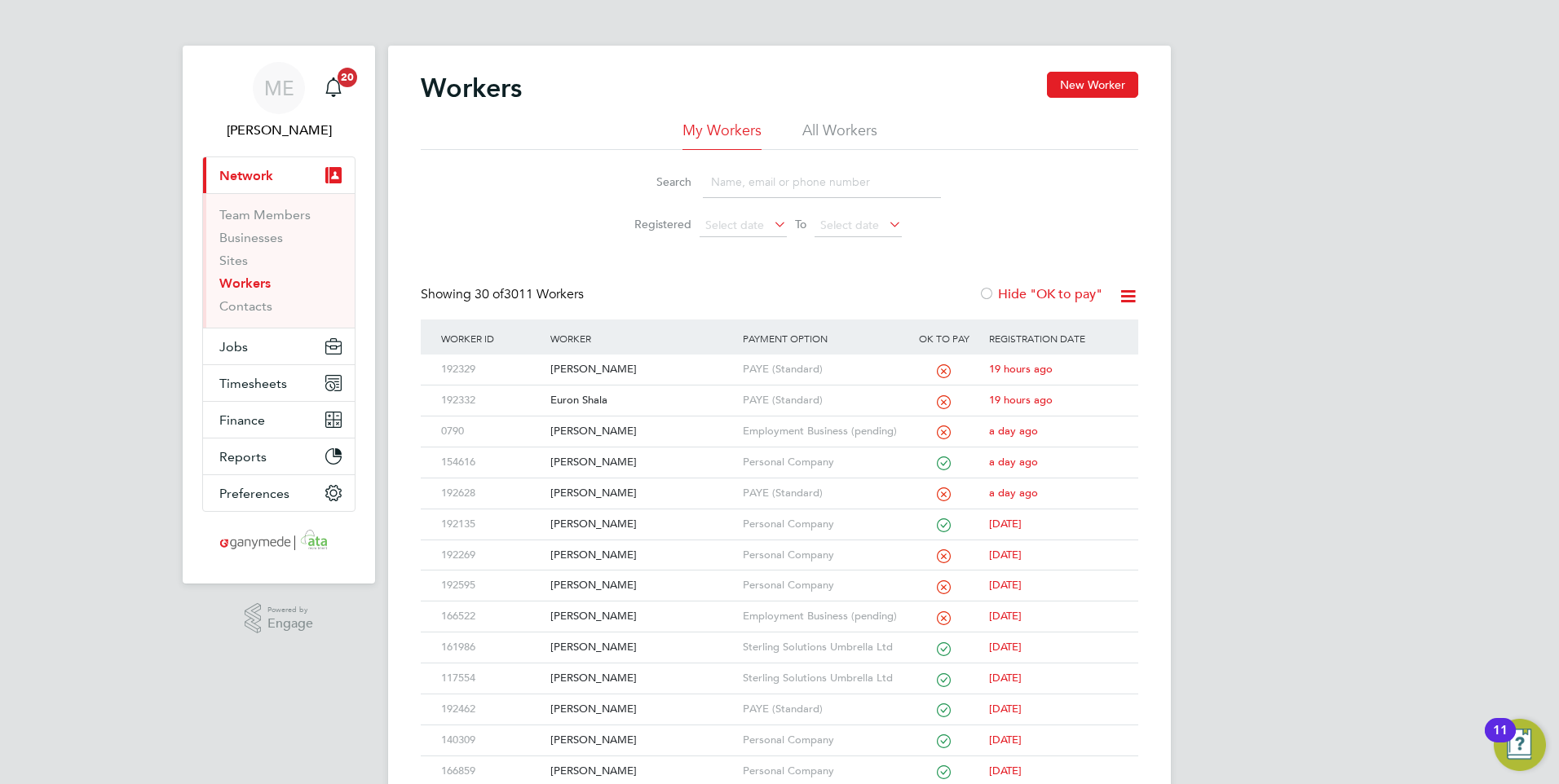
click at [735, 187] on input at bounding box center [821, 181] width 238 height 31
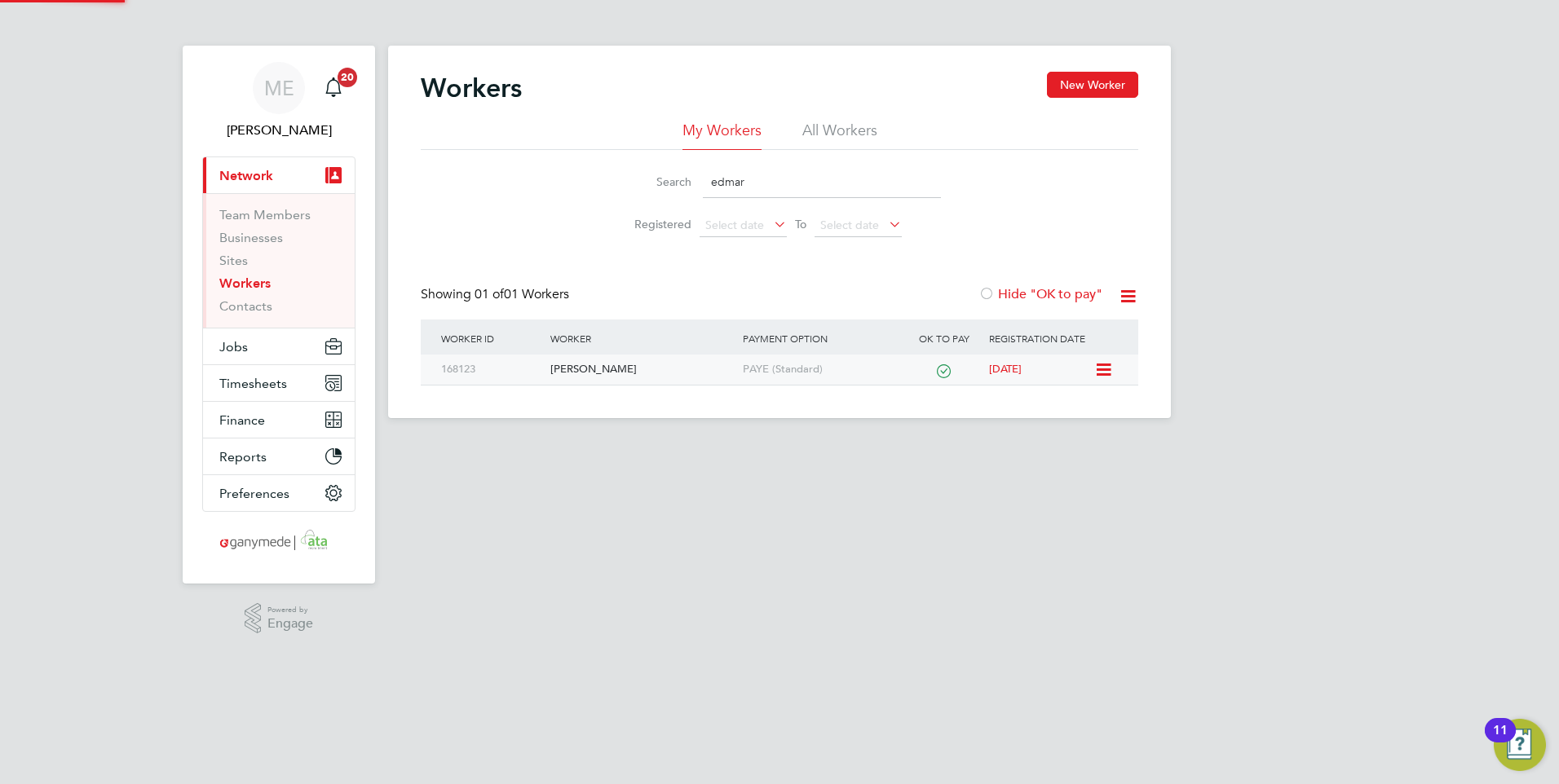
type input "edmar"
click at [599, 363] on div "Edmar Nhakuza" at bounding box center [642, 370] width 192 height 30
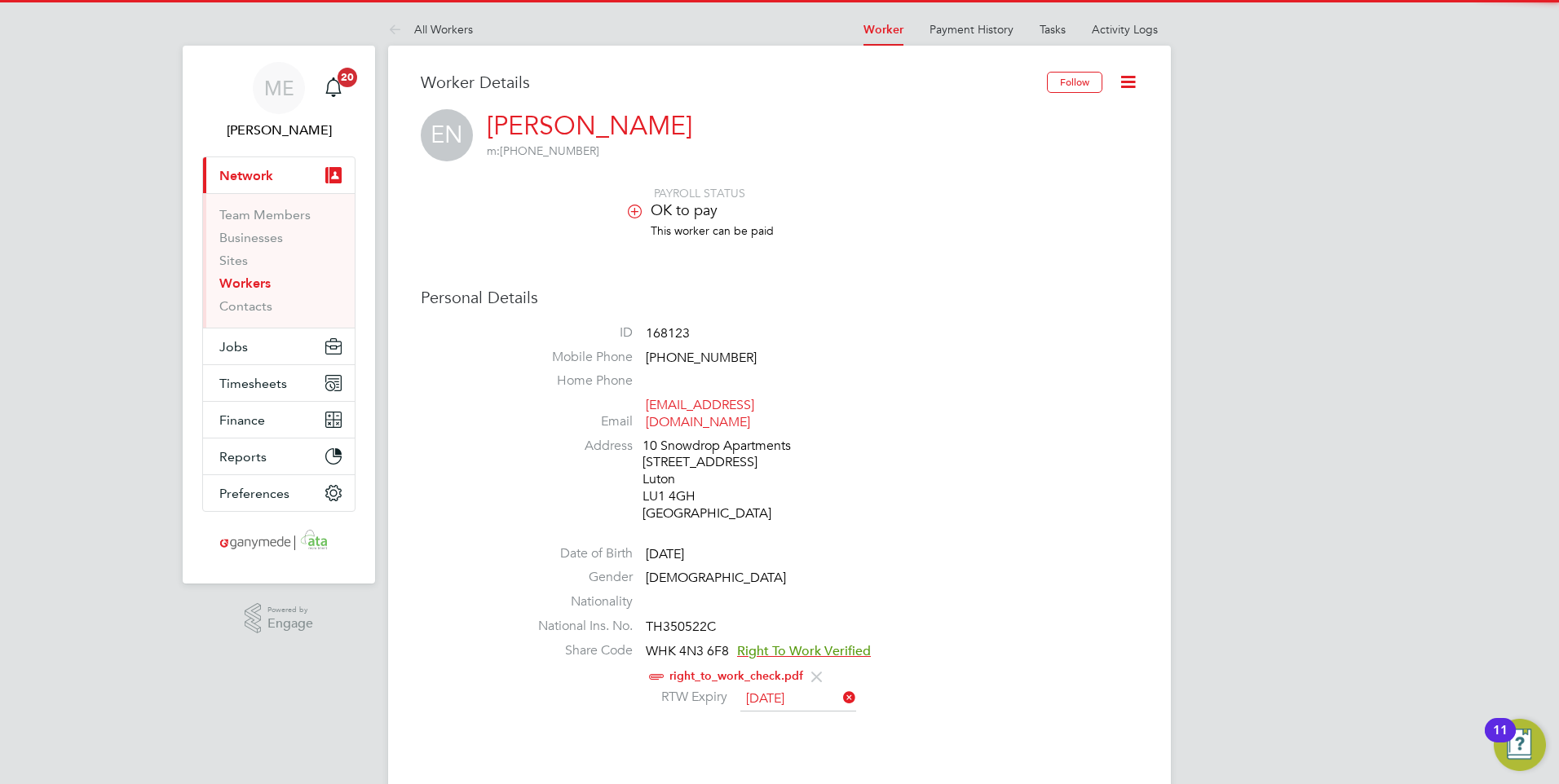
click at [1128, 72] on icon at bounding box center [1127, 82] width 20 height 20
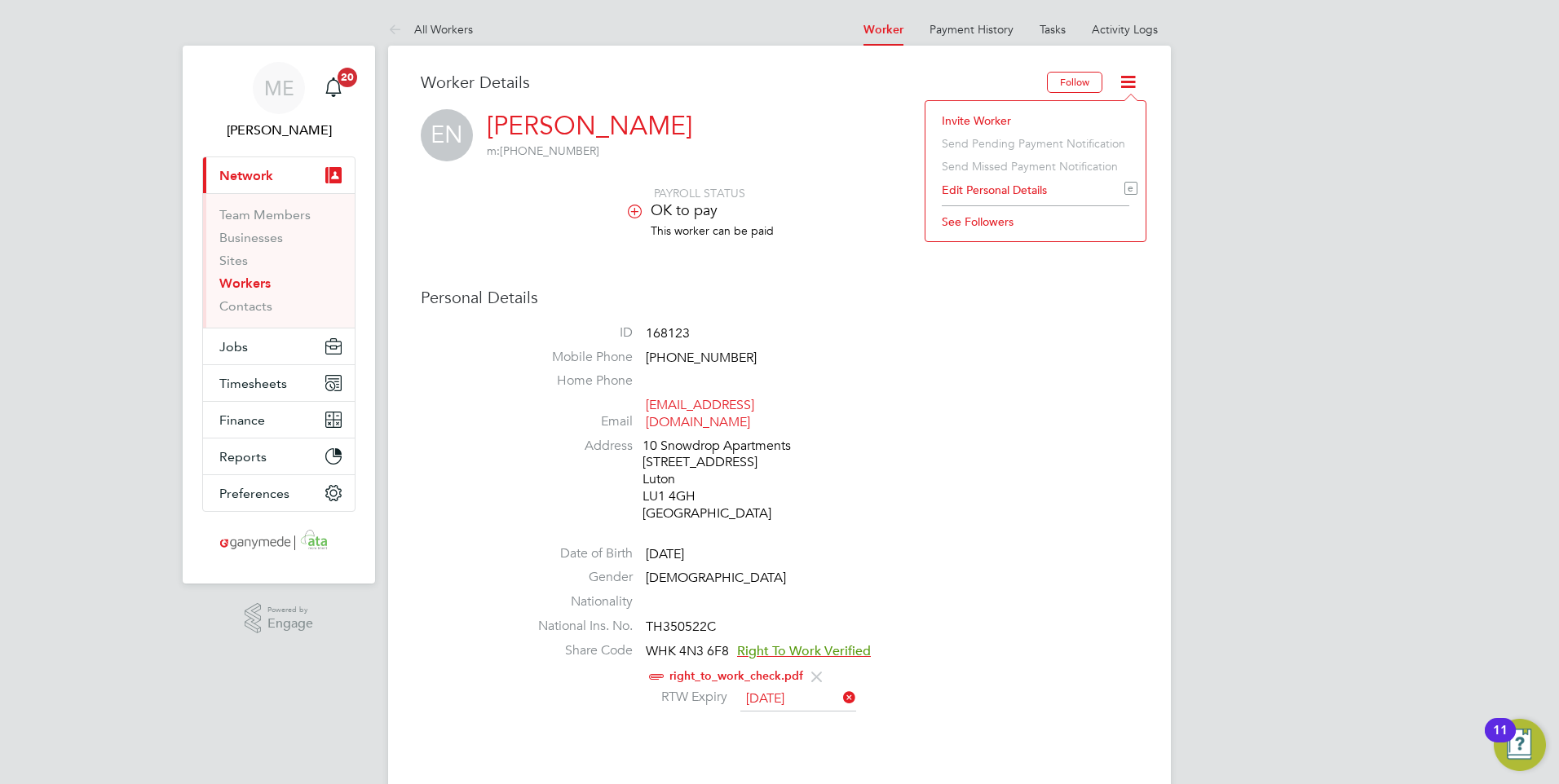
click at [989, 114] on li "Invite Worker" at bounding box center [1035, 121] width 204 height 23
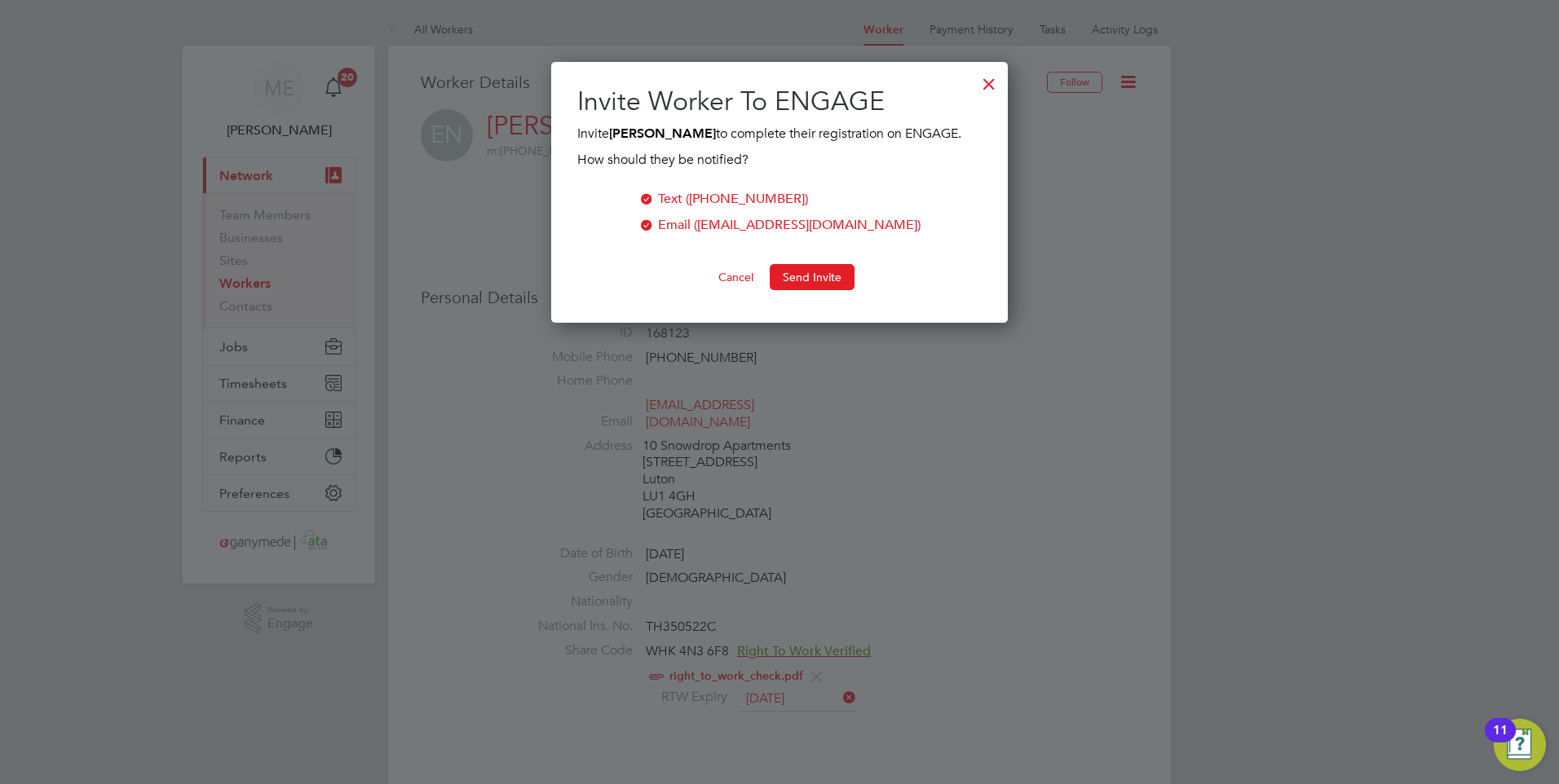
scroll to position [262, 458]
click at [798, 275] on button "Send Invite" at bounding box center [812, 276] width 85 height 26
